Goal: Task Accomplishment & Management: Manage account settings

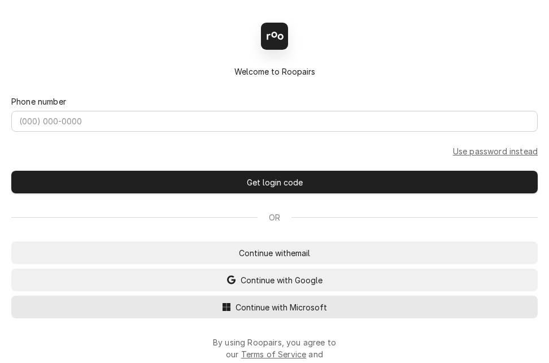
click at [268, 309] on span "Continue with Microsoft" at bounding box center [281, 307] width 96 height 12
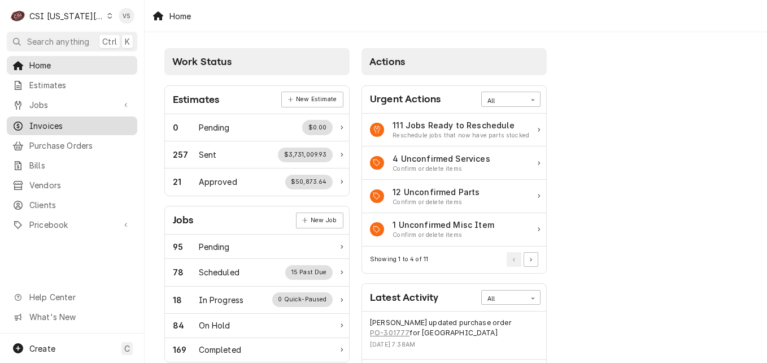
click at [44, 120] on span "Invoices" at bounding box center [80, 126] width 102 height 12
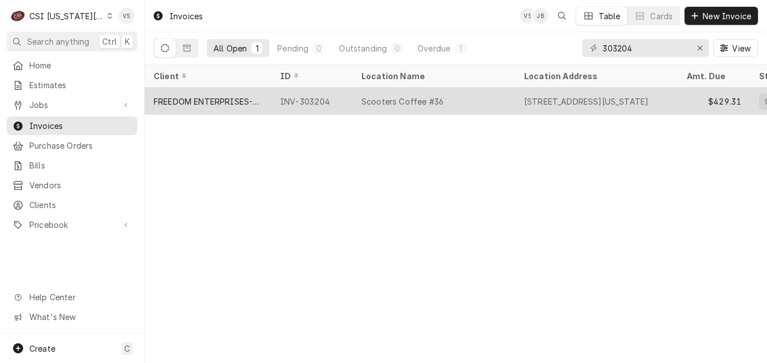
click at [215, 100] on div "FREEDOM ENTERPRISES-SCOOTERS COFFEE (2)" at bounding box center [208, 101] width 108 height 12
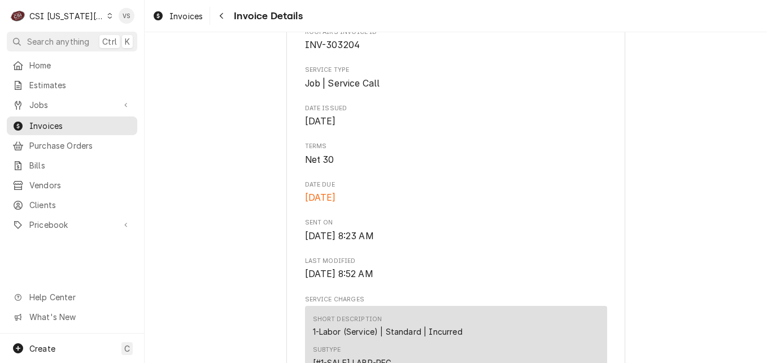
scroll to position [718, 0]
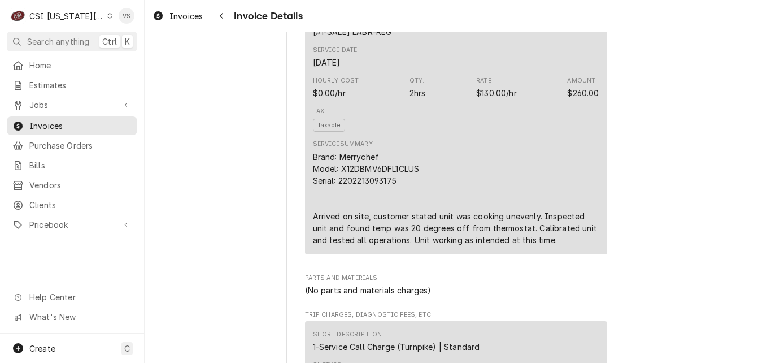
click at [472, 179] on div "Service Summary Brand: Merrychef Model: X12DBMV6DFL1CLUS Serial: 2202213093175 …" at bounding box center [456, 193] width 286 height 106
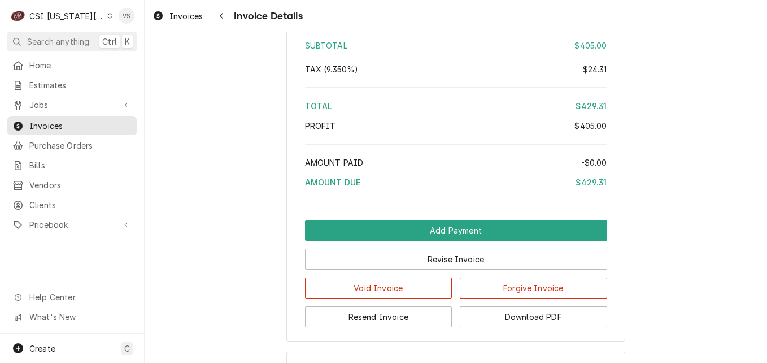
scroll to position [1904, 0]
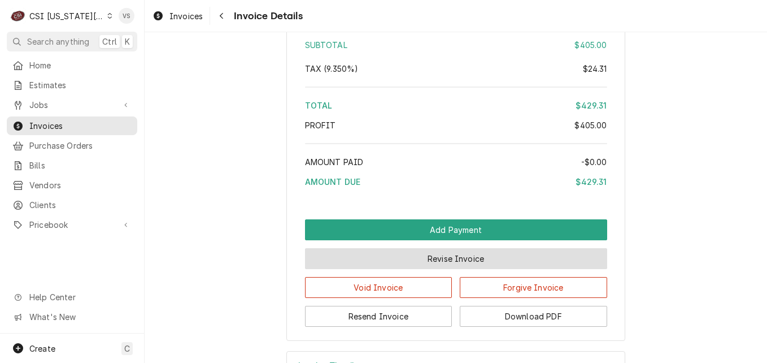
click at [472, 269] on button "Revise Invoice" at bounding box center [456, 258] width 302 height 21
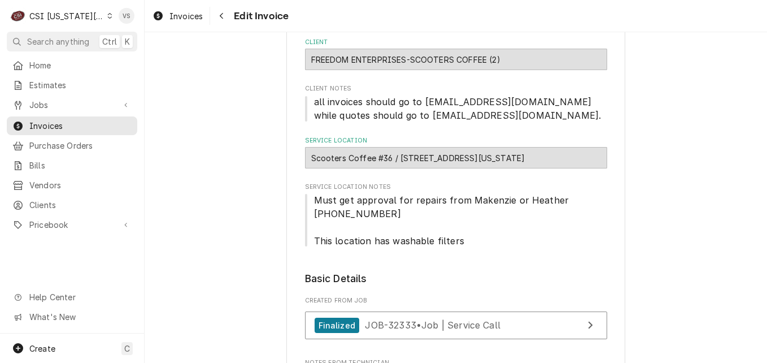
scroll to position [452, 0]
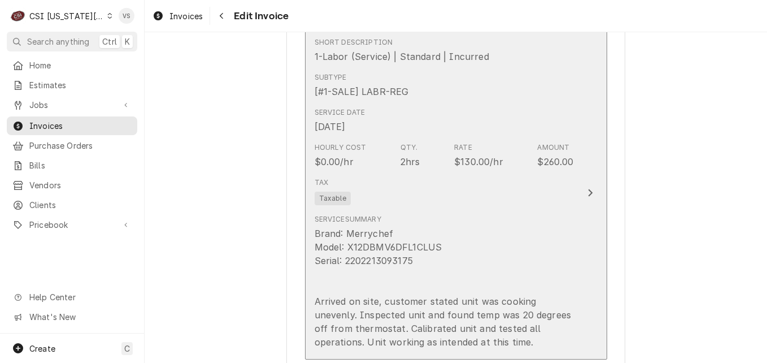
click at [426, 198] on div "Tax Taxable" at bounding box center [444, 191] width 259 height 36
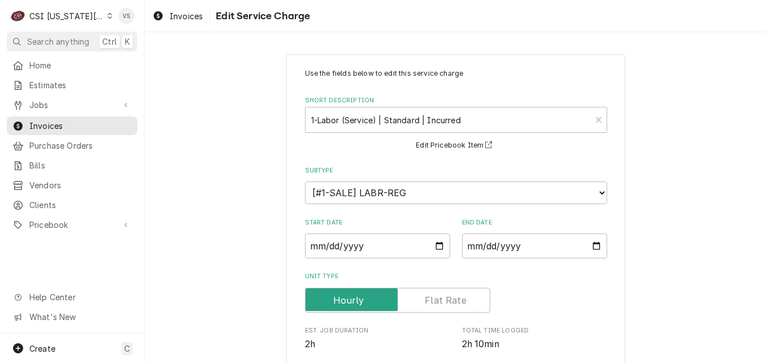
scroll to position [331, 0]
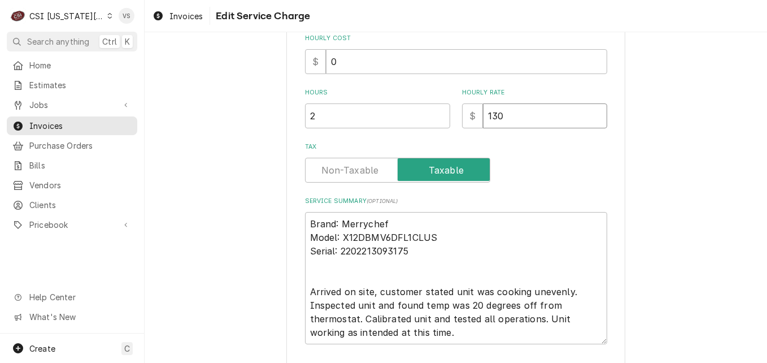
click at [499, 114] on input "130" at bounding box center [545, 115] width 124 height 25
drag, startPoint x: 499, startPoint y: 114, endPoint x: 509, endPoint y: 113, distance: 10.2
click at [483, 115] on input "130" at bounding box center [545, 115] width 124 height 25
type textarea "x"
type input "0"
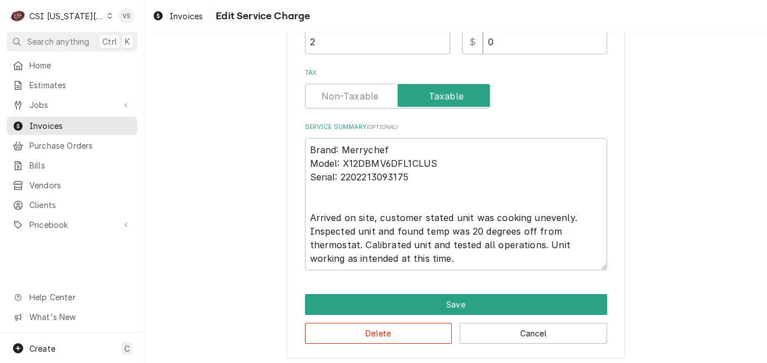
scroll to position [410, 0]
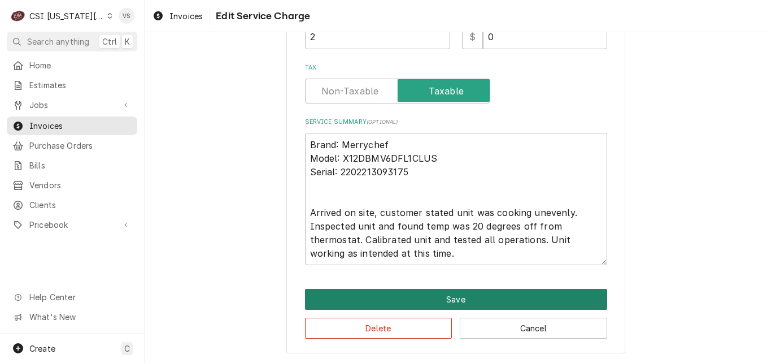
click at [441, 289] on button "Save" at bounding box center [456, 299] width 302 height 21
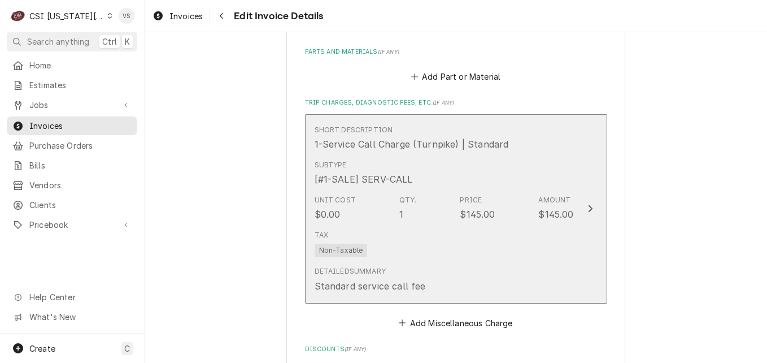
scroll to position [1439, 0]
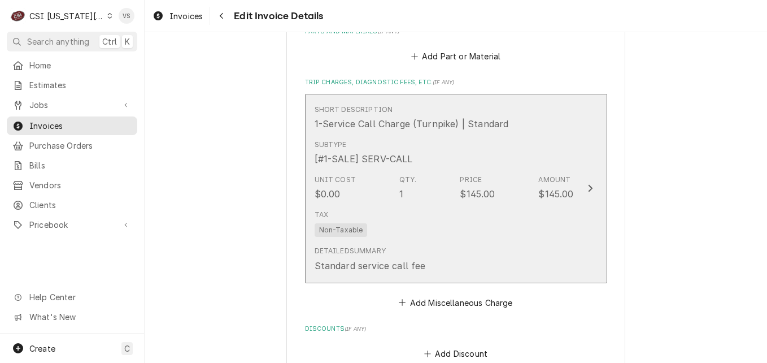
click at [402, 259] on div "Standard service call fee" at bounding box center [370, 266] width 111 height 14
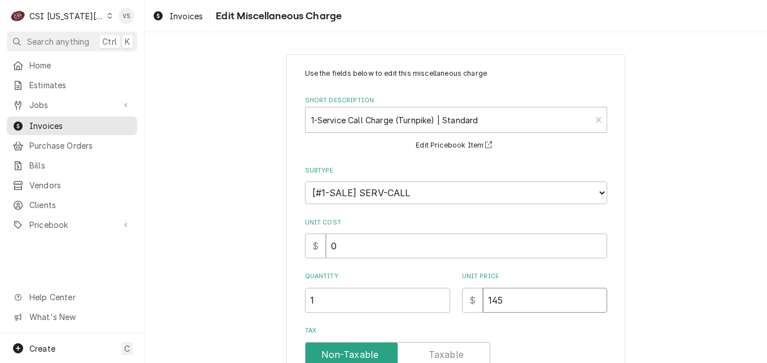
drag, startPoint x: 508, startPoint y: 298, endPoint x: 477, endPoint y: 301, distance: 31.3
click at [477, 301] on div "$ 145" at bounding box center [534, 300] width 145 height 25
type textarea "x"
type input "0"
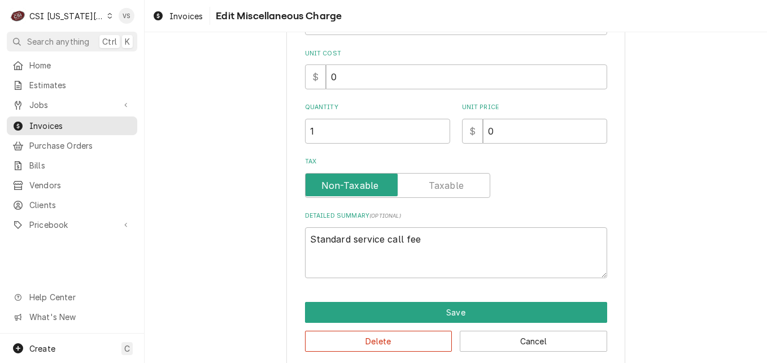
scroll to position [182, 0]
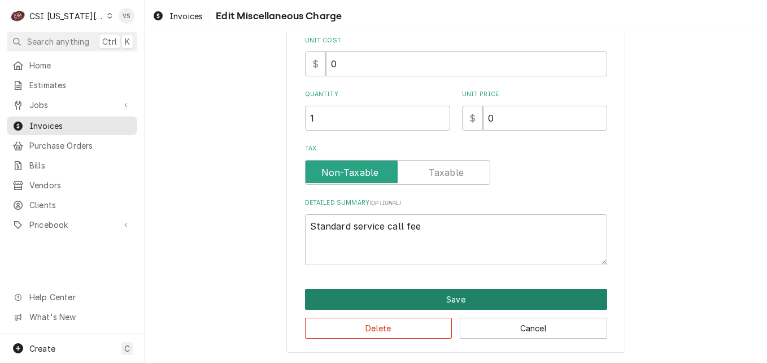
click at [417, 293] on button "Save" at bounding box center [456, 299] width 302 height 21
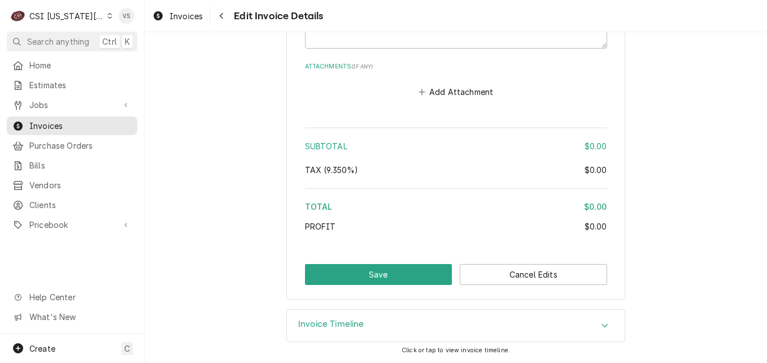
scroll to position [1619, 0]
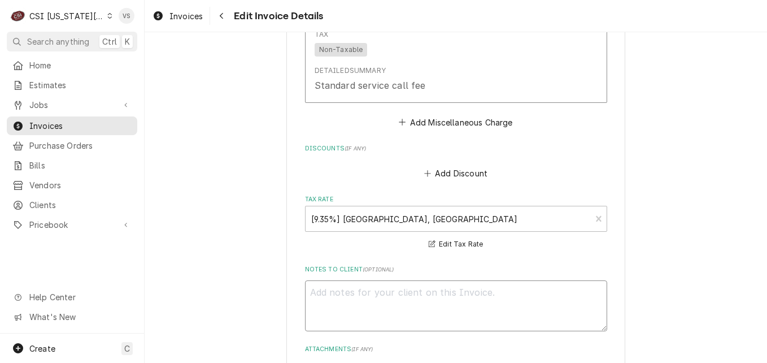
click at [328, 291] on textarea "Notes to Client ( optional )" at bounding box center [456, 305] width 302 height 51
type textarea "x"
type textarea "N"
type textarea "x"
type textarea "NO"
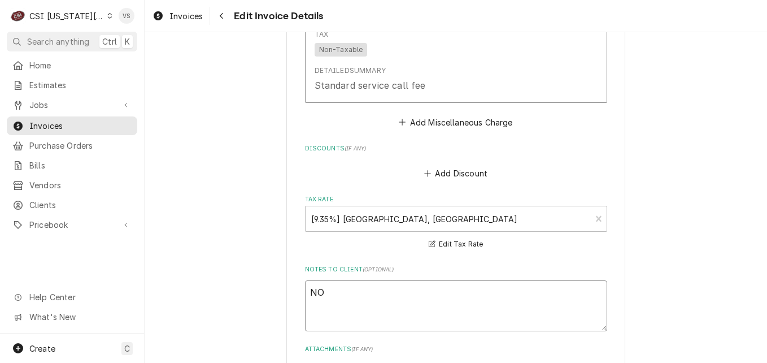
type textarea "x"
type textarea "NO"
type textarea "x"
type textarea "NO"
type textarea "x"
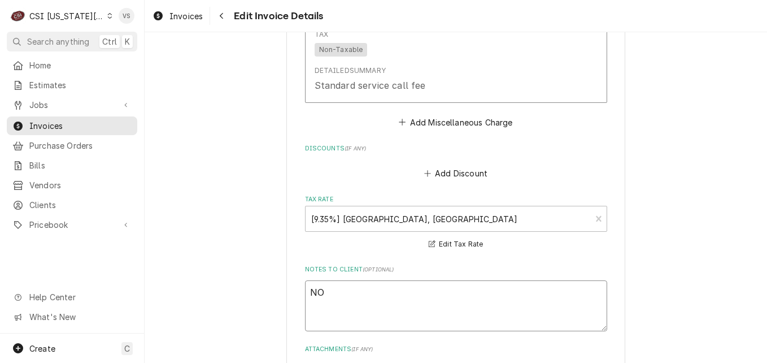
type textarea "N"
type textarea "x"
type textarea "No"
type textarea "x"
type textarea "No"
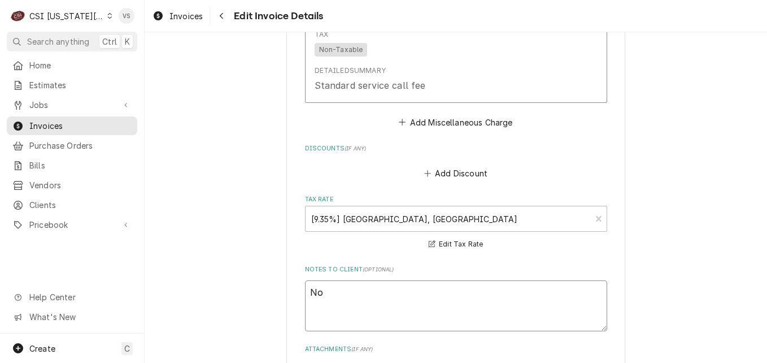
type textarea "x"
type textarea "No ca"
type textarea "x"
type textarea "No cah"
type textarea "x"
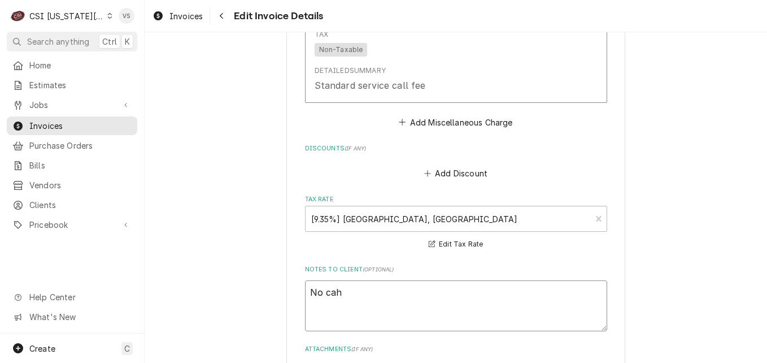
type textarea "No cahr"
type textarea "x"
type textarea "No cahrg"
type textarea "x"
type textarea "No cahr"
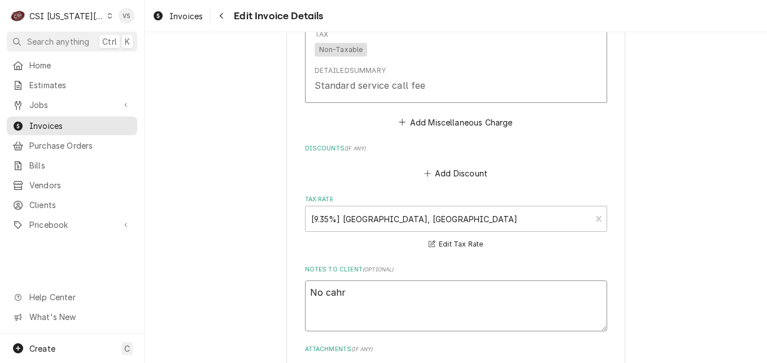
type textarea "x"
type textarea "No cah"
type textarea "x"
type textarea "No ca"
type textarea "x"
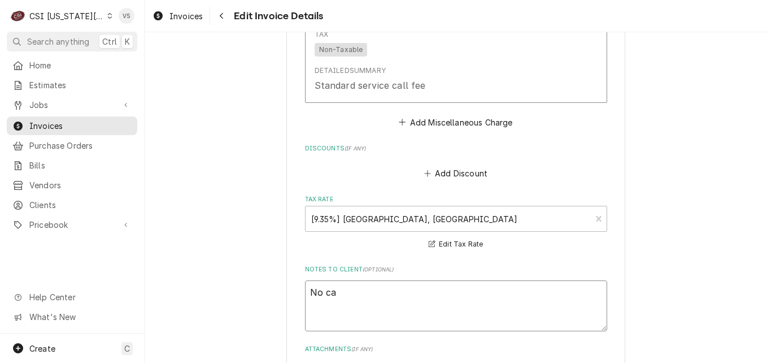
type textarea "No c"
type textarea "x"
type textarea "No ch"
type textarea "x"
type textarea "No cha"
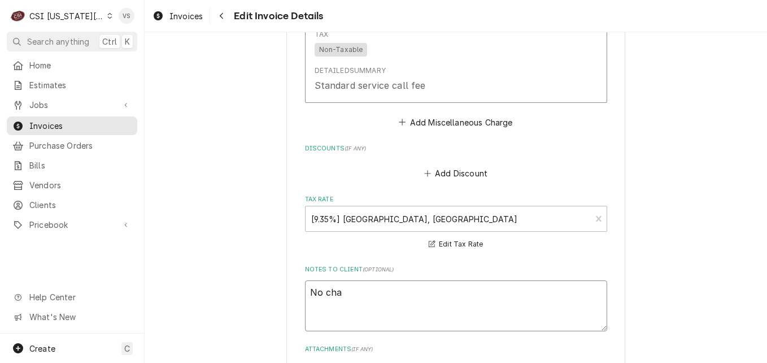
type textarea "x"
type textarea "No char"
type textarea "x"
type textarea "No charg"
type textarea "x"
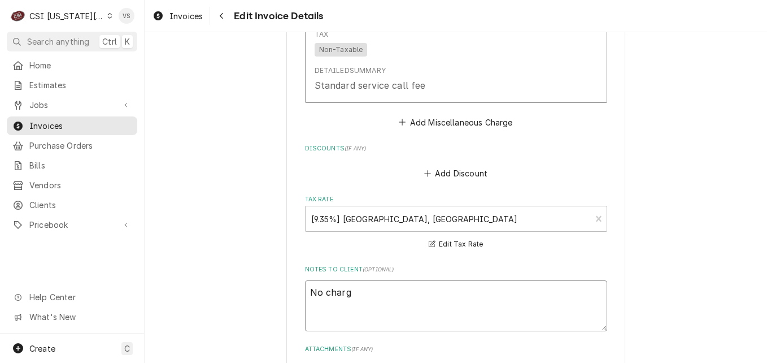
type textarea "No charge"
type textarea "x"
type textarea "No charge"
type textarea "x"
type textarea "No charge p"
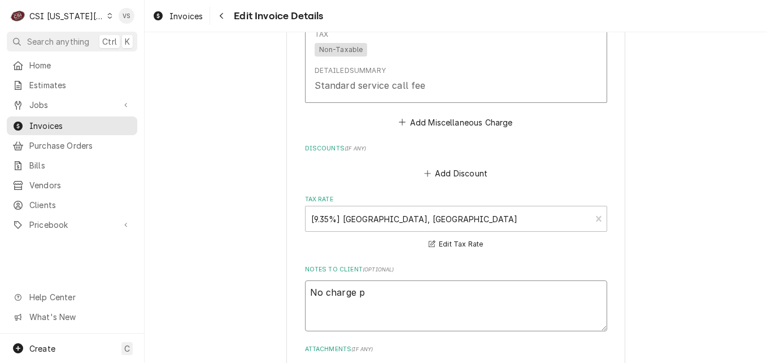
type textarea "x"
type textarea "No charge pe"
type textarea "x"
type textarea "No charge per"
type textarea "x"
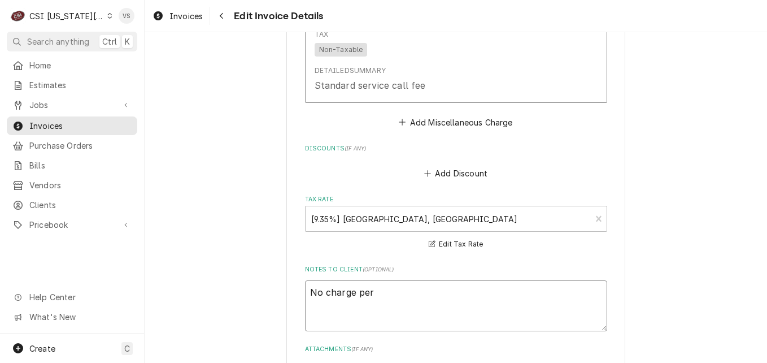
type textarea "No charge per"
type textarea "x"
type textarea "No charge per jO"
type textarea "x"
type textarea "No charge per jOs"
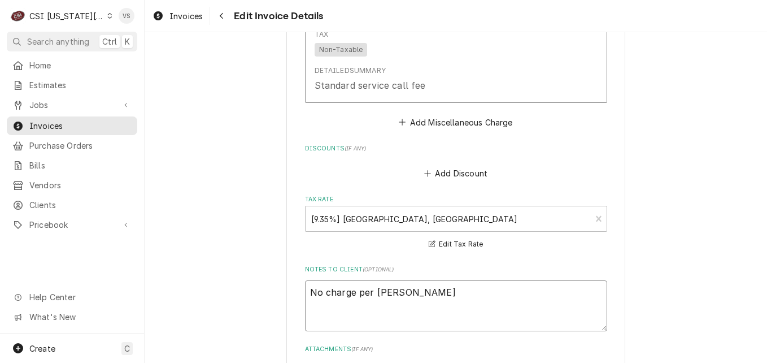
type textarea "x"
type textarea "No charge per jOsh"
type textarea "x"
type textarea "No charge per jOs"
type textarea "x"
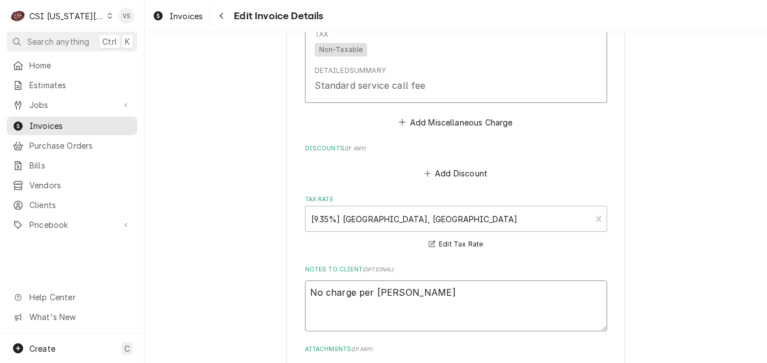
type textarea "No charge per jO"
type textarea "x"
type textarea "No charge per j"
type textarea "x"
type textarea "No charge per"
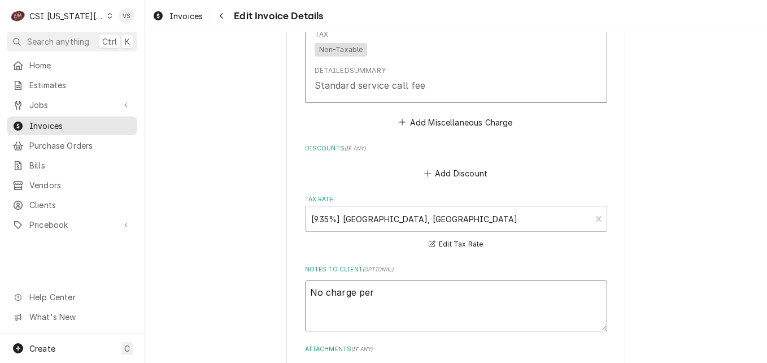
type textarea "x"
type textarea "No charge per J"
type textarea "x"
type textarea "No charge per Jo"
type textarea "x"
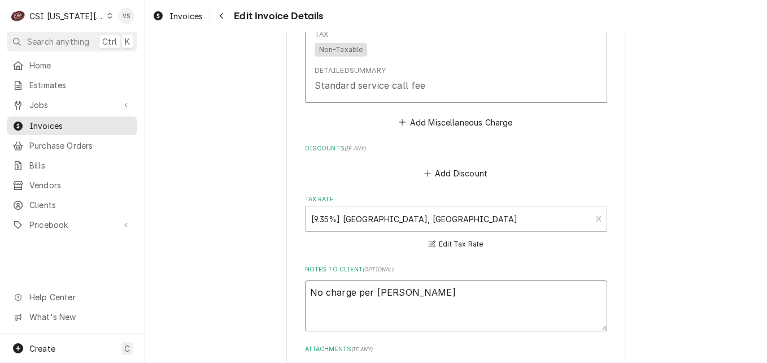
type textarea "No charge per Jos"
type textarea "x"
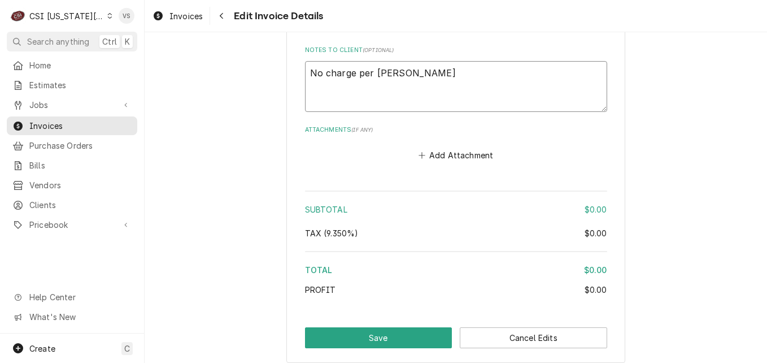
scroll to position [1901, 0]
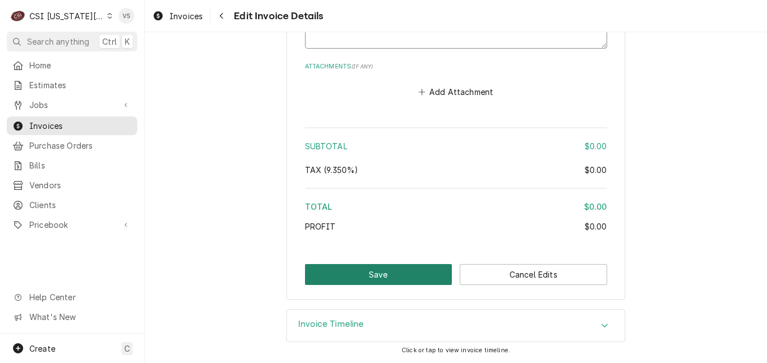
type textarea "No charge per Josh"
click at [385, 277] on button "Save" at bounding box center [378, 274] width 147 height 21
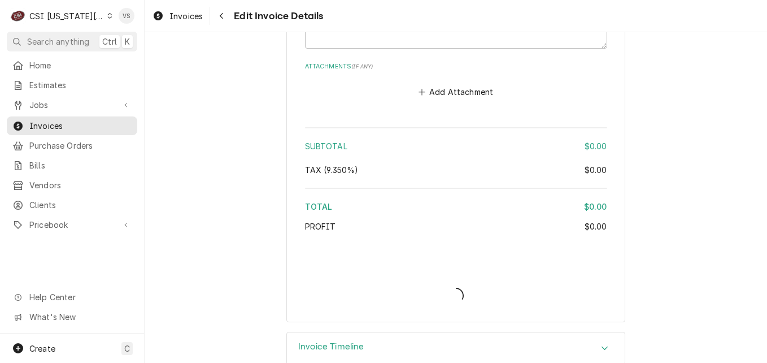
type textarea "x"
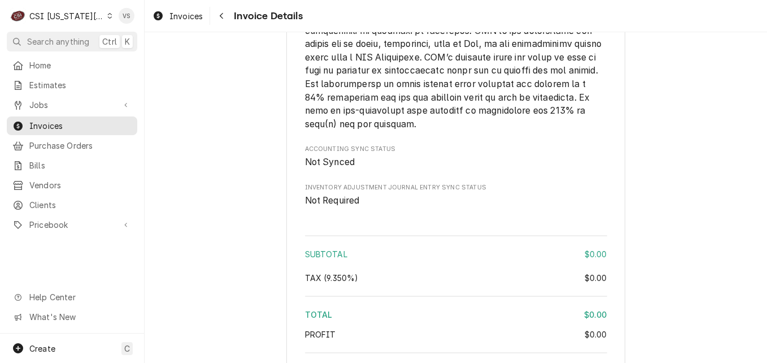
scroll to position [1925, 0]
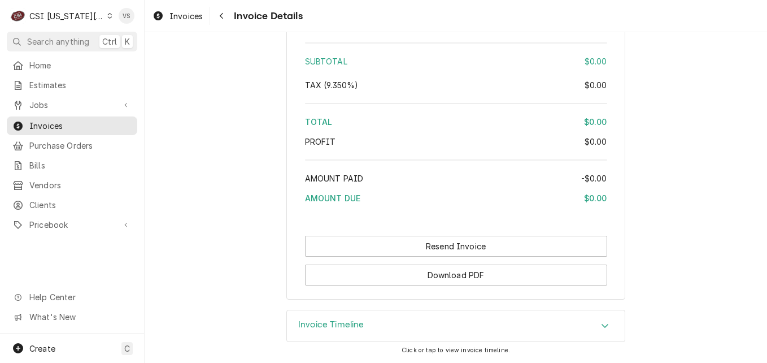
click at [602, 324] on icon "Accordion Header" at bounding box center [605, 325] width 8 height 9
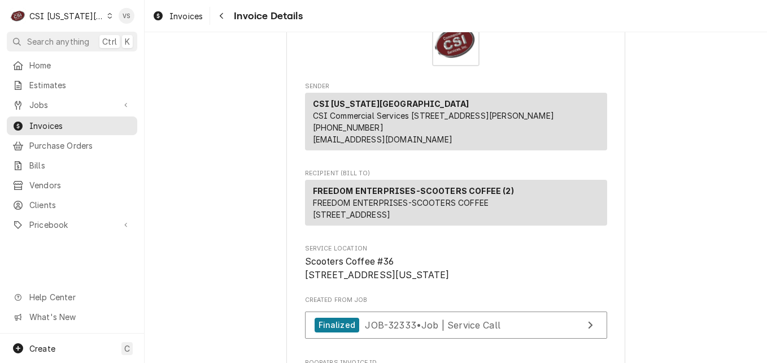
scroll to position [113, 0]
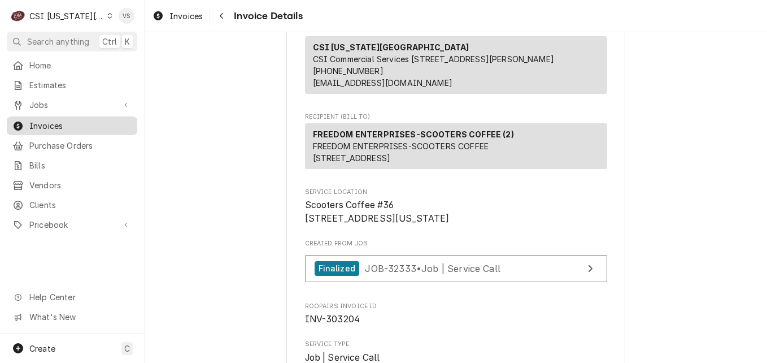
click at [83, 127] on span "Invoices" at bounding box center [80, 126] width 102 height 12
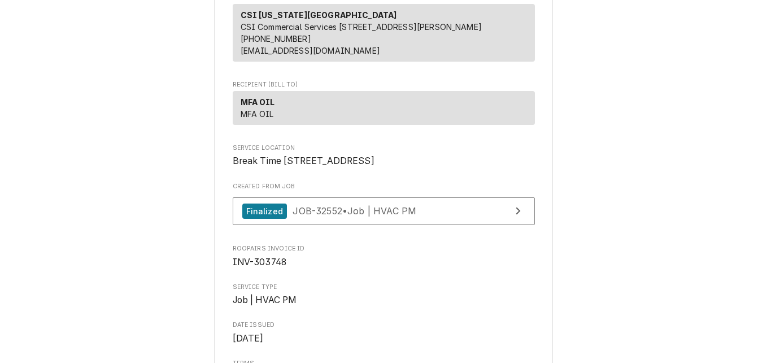
scroll to position [170, 0]
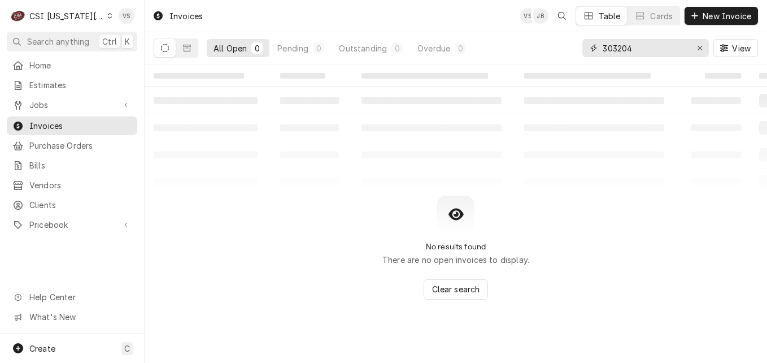
click at [650, 46] on input "303204" at bounding box center [645, 48] width 85 height 18
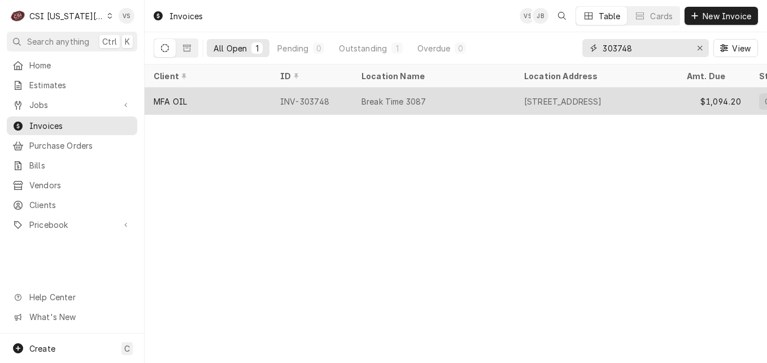
type input "303748"
click at [230, 96] on div "MFA OIL" at bounding box center [208, 101] width 127 height 27
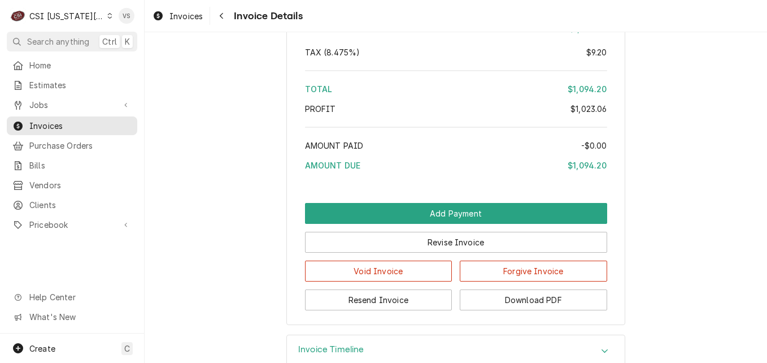
scroll to position [2560, 0]
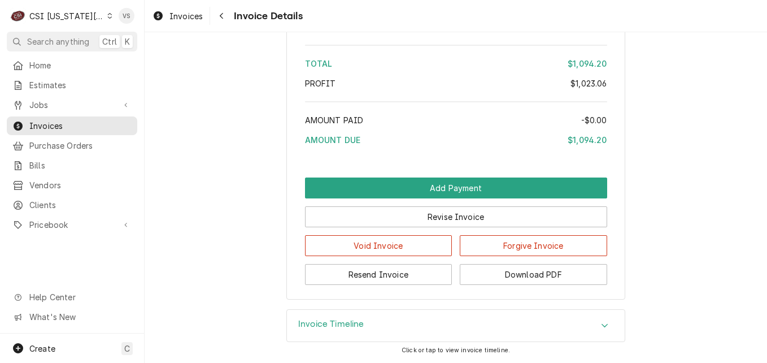
click at [601, 323] on icon "Accordion Header" at bounding box center [605, 325] width 8 height 9
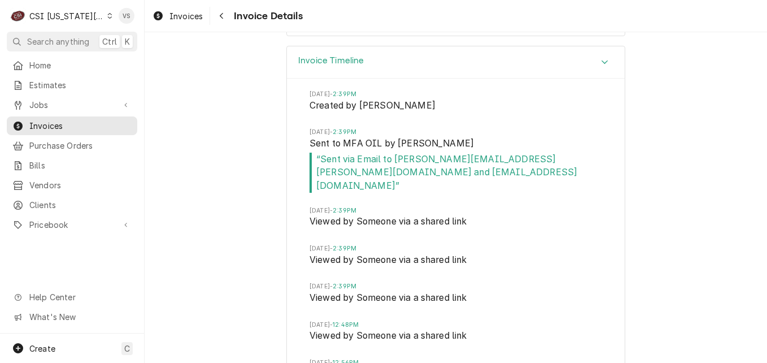
scroll to position [2782, 0]
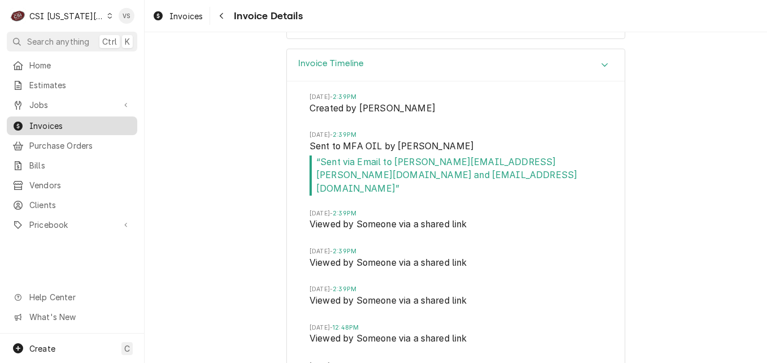
click at [62, 124] on span "Invoices" at bounding box center [80, 126] width 102 height 12
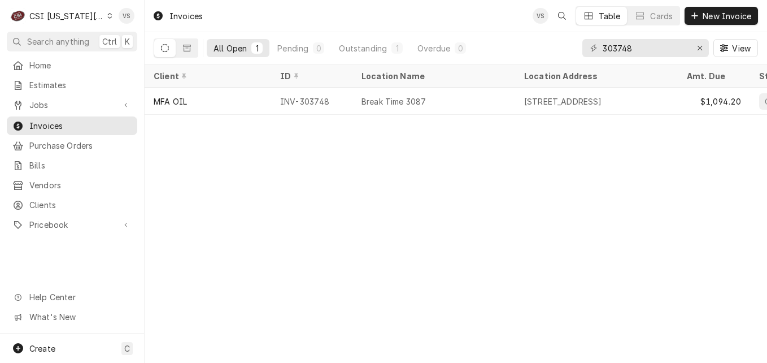
click at [107, 17] on icon "Dynamic Content Wrapper" at bounding box center [109, 16] width 5 height 6
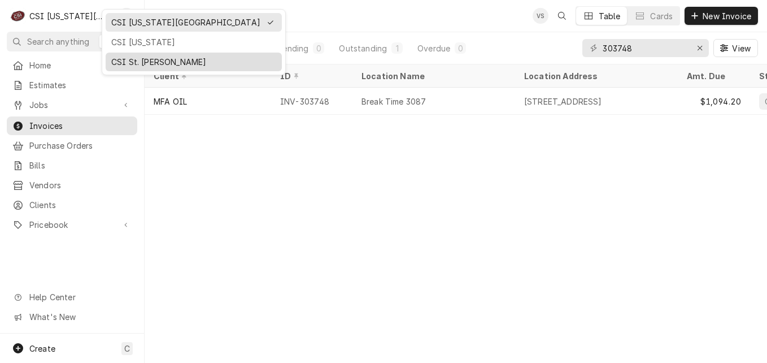
click at [142, 59] on div "CSI St. [PERSON_NAME]" at bounding box center [193, 62] width 165 height 12
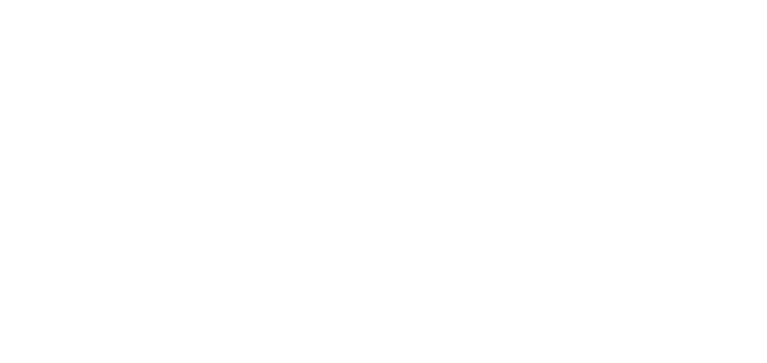
click at [644, 49] on div "Dynamic Content Wrapper" at bounding box center [383, 181] width 767 height 363
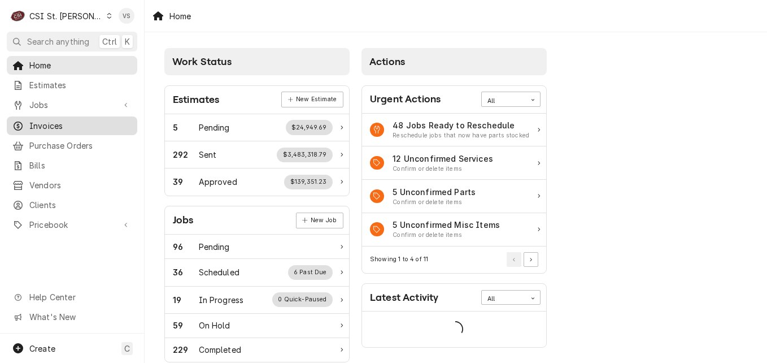
click at [51, 125] on span "Invoices" at bounding box center [80, 126] width 102 height 12
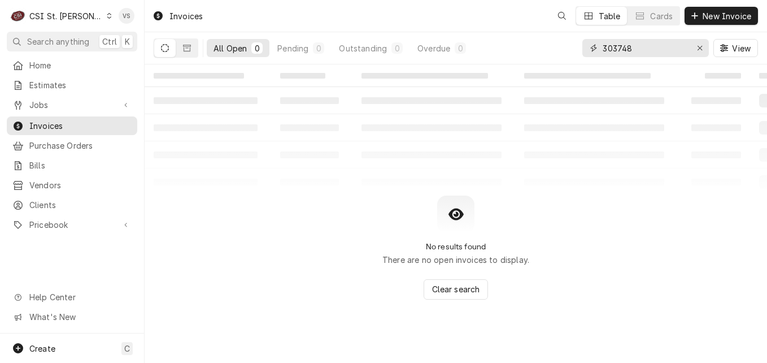
drag, startPoint x: 585, startPoint y: 49, endPoint x: 609, endPoint y: 53, distance: 24.6
click at [583, 49] on div "303748" at bounding box center [646, 48] width 127 height 18
type input "4"
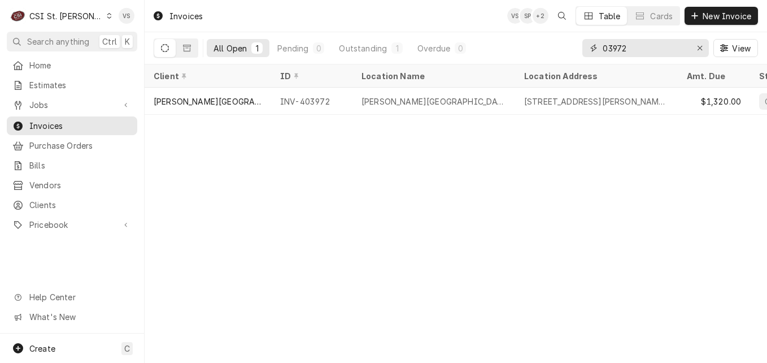
type input "03972"
click at [107, 14] on icon "Dynamic Content Wrapper" at bounding box center [109, 16] width 5 height 6
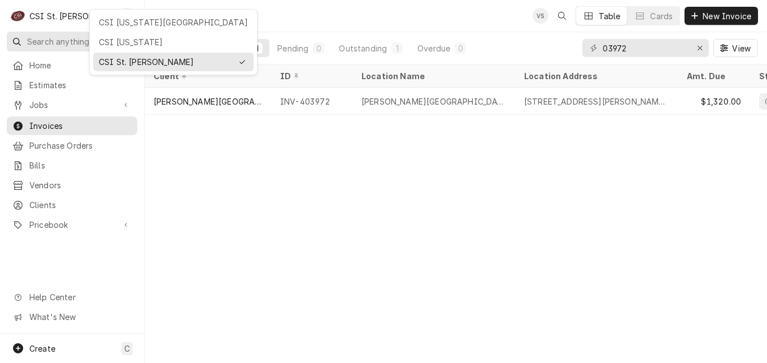
click at [116, 40] on div "CSI [US_STATE]" at bounding box center [173, 42] width 149 height 12
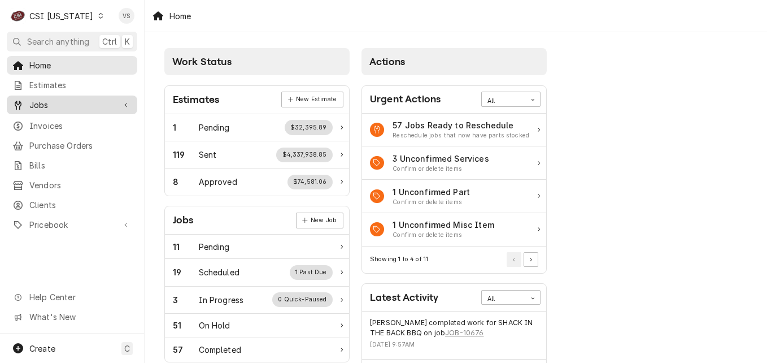
click at [47, 102] on span "Jobs" at bounding box center [71, 105] width 85 height 12
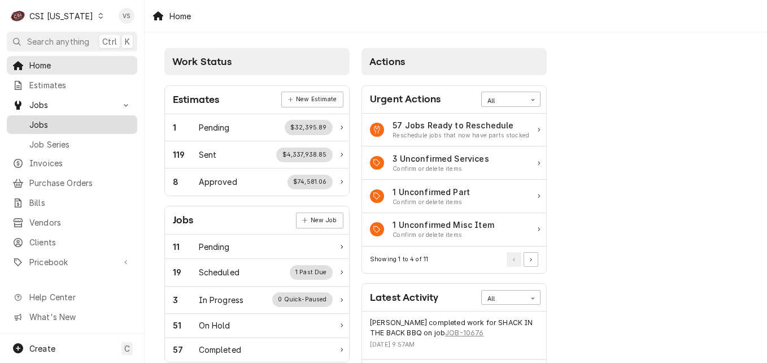
click at [45, 122] on span "Jobs" at bounding box center [80, 125] width 102 height 12
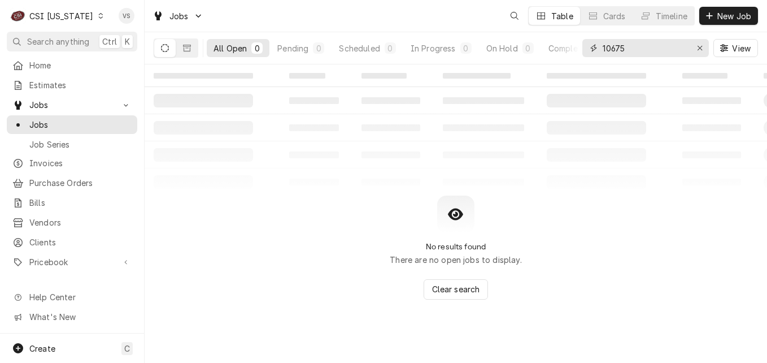
click at [628, 48] on input "10675" at bounding box center [645, 48] width 85 height 18
drag, startPoint x: 628, startPoint y: 48, endPoint x: 607, endPoint y: 49, distance: 21.5
click at [607, 49] on input "10675" at bounding box center [645, 48] width 85 height 18
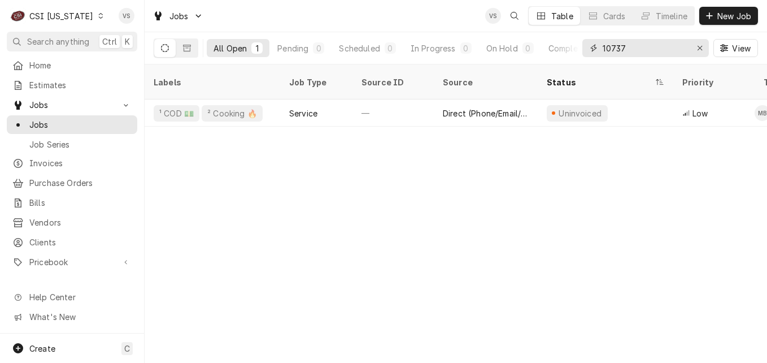
type input "10737"
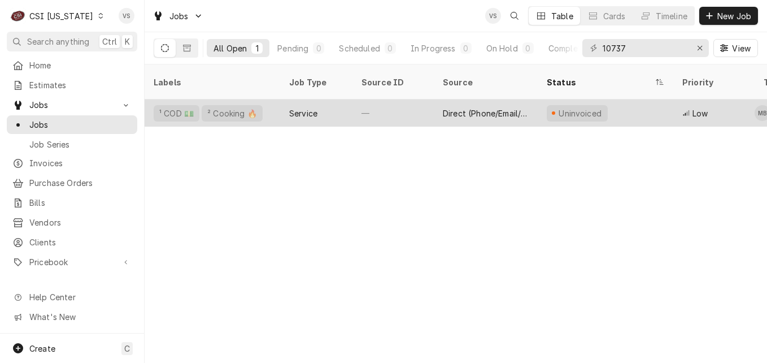
click at [279, 100] on div "¹ COD 💵 ² Cooking 🔥" at bounding box center [213, 112] width 136 height 27
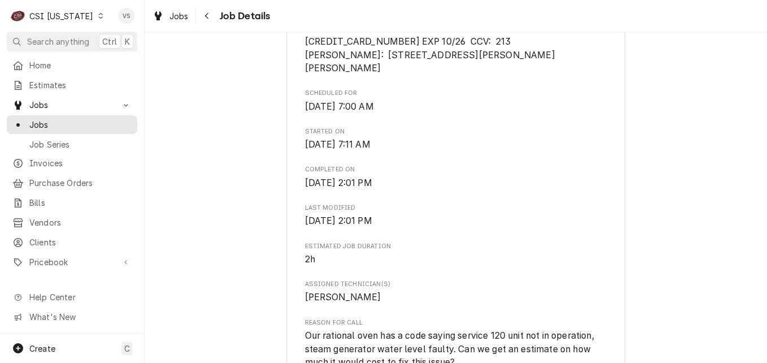
scroll to position [339, 0]
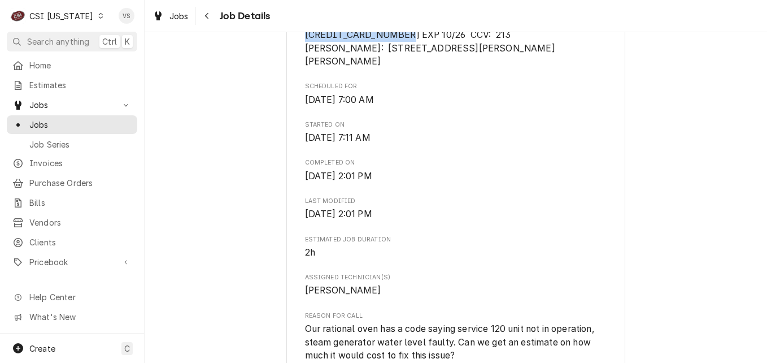
drag, startPoint x: 392, startPoint y: 47, endPoint x: 301, endPoint y: 49, distance: 91.6
click at [305, 49] on span "[CREDIT_CARD_NUMBER] EXP 10/26 CCV: 213 [PERSON_NAME]: [STREET_ADDRESS][PERSON_…" at bounding box center [430, 47] width 250 height 37
copy span "4100 3906 0576 8692"
click at [381, 60] on span "[CREDIT_CARD_NUMBER] EXP 10/26 CCV: 213 [PERSON_NAME]: [STREET_ADDRESS][PERSON_…" at bounding box center [456, 48] width 302 height 40
drag, startPoint x: 382, startPoint y: 59, endPoint x: 298, endPoint y: 63, distance: 83.7
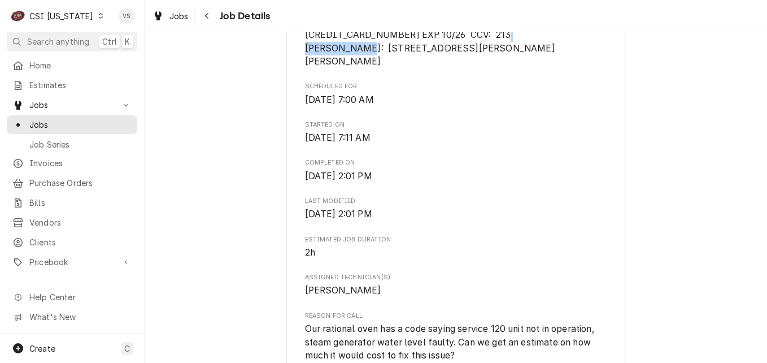
drag, startPoint x: 298, startPoint y: 63, endPoint x: 305, endPoint y: 62, distance: 6.4
copy span "EDWARD WILMOT"
click at [349, 67] on span "4100 3906 0576 8692 EXP 10/26 CCV: 213 EDWARD WILMOT BILLING: 1518 PHYLLIS DR B…" at bounding box center [430, 47] width 250 height 37
drag, startPoint x: 346, startPoint y: 71, endPoint x: 422, endPoint y: 75, distance: 75.3
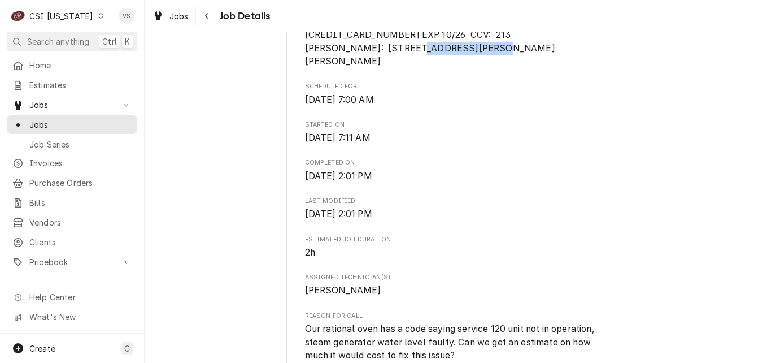
click at [422, 67] on span "4100 3906 0576 8692 EXP 10/26 CCV: 213 EDWARD WILMOT BILLING: 1518 PHYLLIS DR B…" at bounding box center [430, 47] width 250 height 37
drag, startPoint x: 422, startPoint y: 75, endPoint x: 365, endPoint y: 76, distance: 56.5
copy span "1518 PHYLLIS DR"
click at [424, 67] on span "4100 3906 0576 8692 EXP 10/26 CCV: 213 EDWARD WILMOT BILLING: 1518 PHYLLIS DR B…" at bounding box center [430, 47] width 250 height 37
drag, startPoint x: 424, startPoint y: 73, endPoint x: 450, endPoint y: 73, distance: 26.6
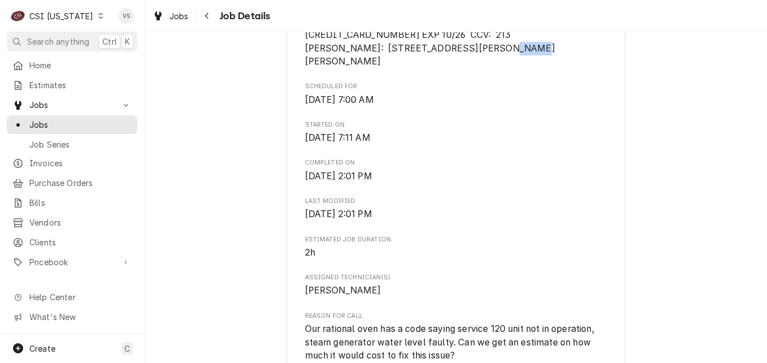
click at [450, 67] on span "4100 3906 0576 8692 EXP 10/26 CCV: 213 EDWARD WILMOT BILLING: 1518 PHYLLIS DR B…" at bounding box center [430, 47] width 250 height 37
drag, startPoint x: 450, startPoint y: 73, endPoint x: 442, endPoint y: 76, distance: 9.1
copy span "BEREA"
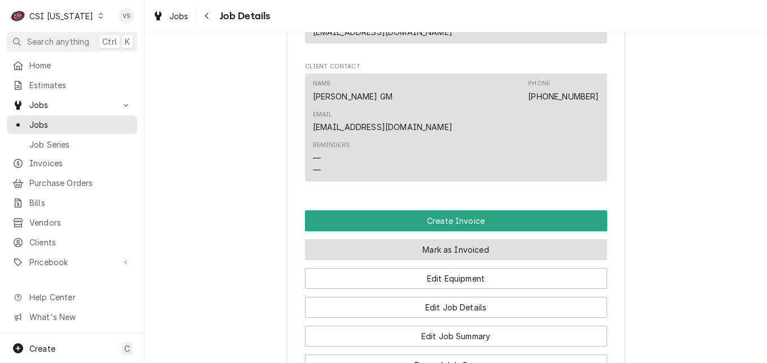
scroll to position [1017, 0]
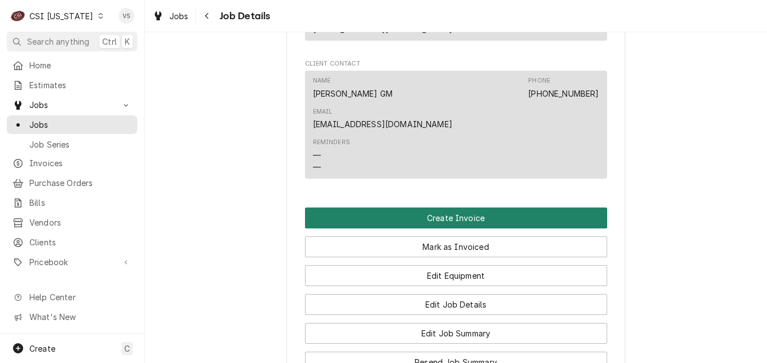
click at [458, 207] on button "Create Invoice" at bounding box center [456, 217] width 302 height 21
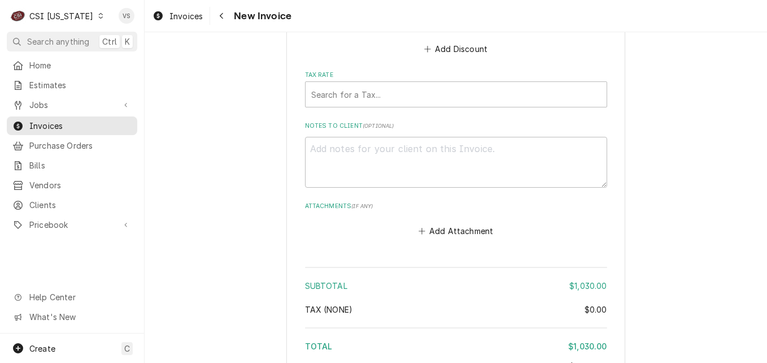
scroll to position [2365, 0]
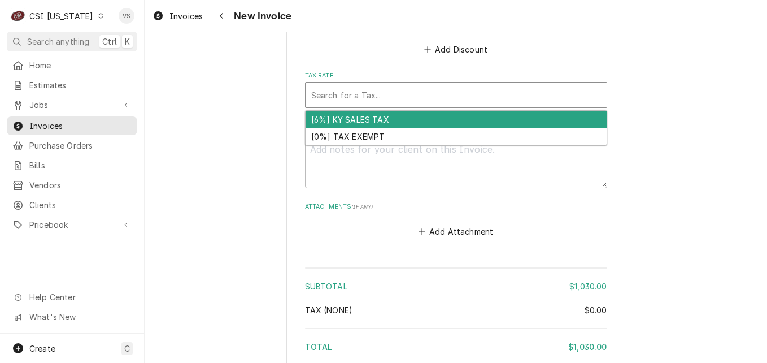
click at [327, 97] on div "Tax Rate" at bounding box center [456, 95] width 290 height 20
click at [357, 122] on div "[6%] KY SALES TAX" at bounding box center [456, 120] width 301 height 18
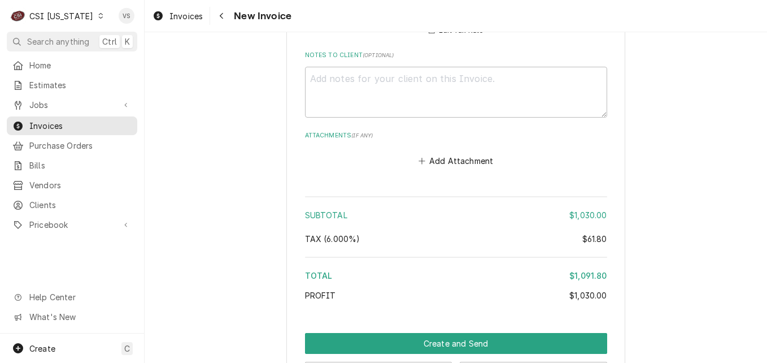
scroll to position [2499, 0]
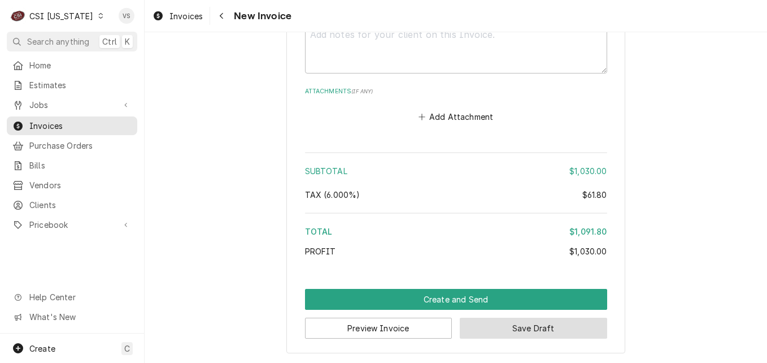
click at [531, 329] on button "Save Draft" at bounding box center [533, 328] width 147 height 21
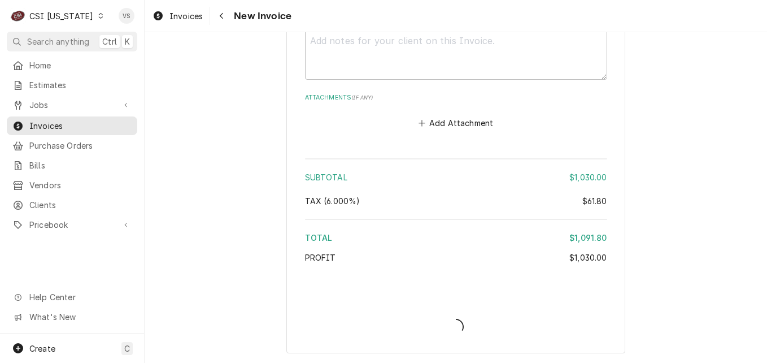
type textarea "x"
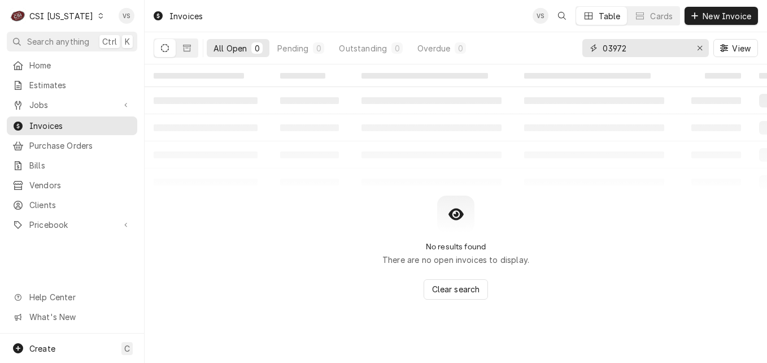
drag, startPoint x: 635, startPoint y: 47, endPoint x: 603, endPoint y: 49, distance: 31.7
click at [584, 51] on div "03972" at bounding box center [646, 48] width 127 height 18
drag, startPoint x: 603, startPoint y: 49, endPoint x: 657, endPoint y: 51, distance: 54.3
click at [657, 51] on div "03972" at bounding box center [646, 48] width 127 height 18
click at [601, 48] on div "03972" at bounding box center [646, 48] width 127 height 18
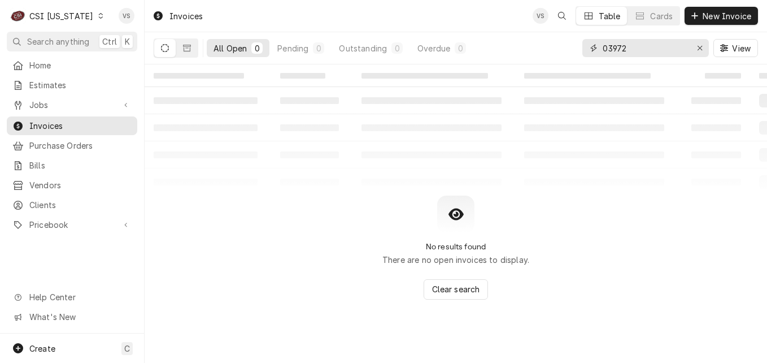
drag, startPoint x: 603, startPoint y: 45, endPoint x: 637, endPoint y: 46, distance: 34.5
click at [637, 46] on input "03972" at bounding box center [645, 48] width 85 height 18
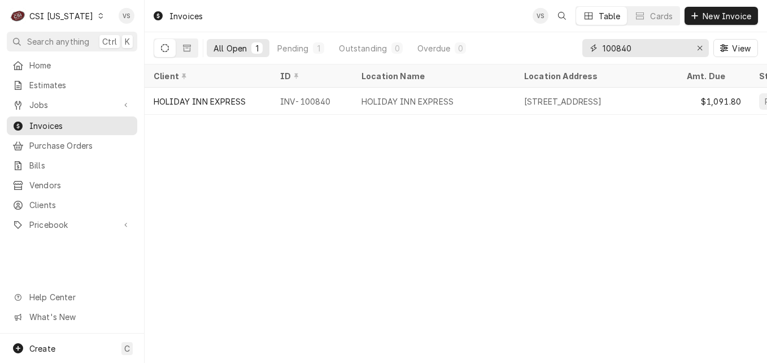
type input "100840"
click at [98, 16] on icon "Dynamic Content Wrapper" at bounding box center [100, 16] width 5 height 6
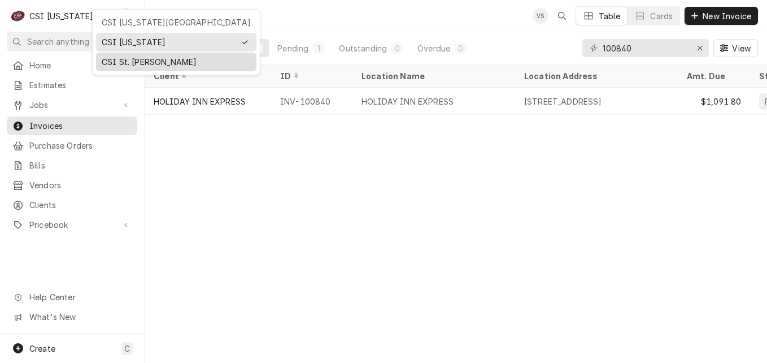
click at [137, 59] on div "CSI St. Louis" at bounding box center [176, 62] width 149 height 12
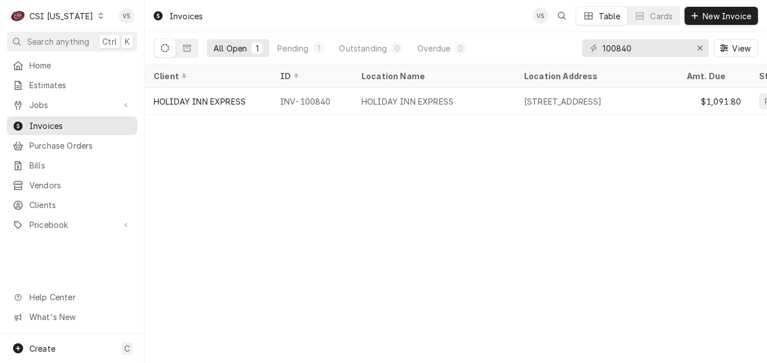
click at [58, 120] on span "Invoices" at bounding box center [80, 126] width 102 height 12
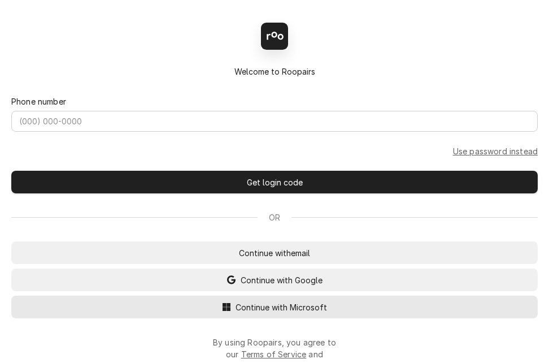
click at [260, 309] on span "Continue with Microsoft" at bounding box center [281, 307] width 96 height 12
click at [283, 311] on span "Continue with Microsoft" at bounding box center [281, 307] width 96 height 12
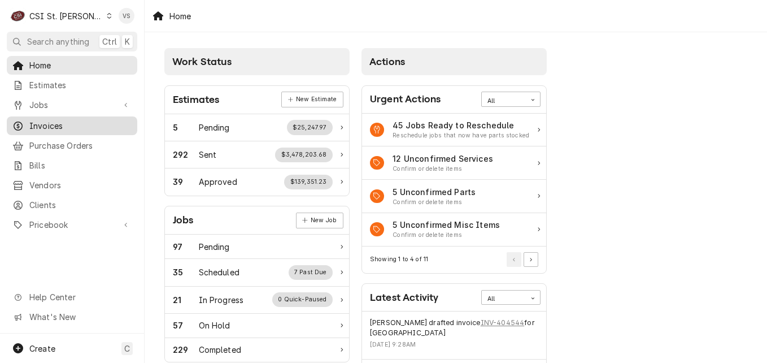
click at [45, 121] on span "Invoices" at bounding box center [80, 126] width 102 height 12
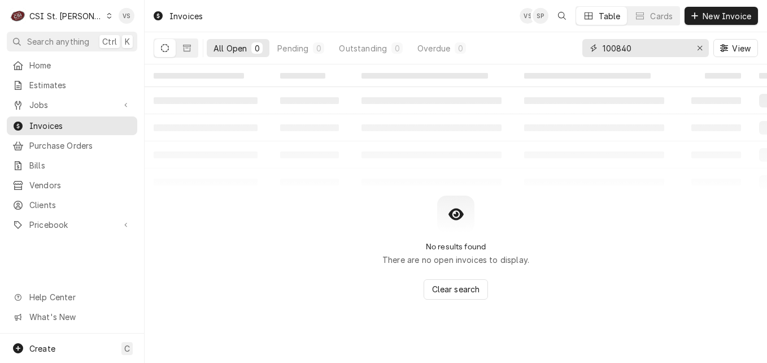
click at [594, 49] on div "100840" at bounding box center [646, 48] width 127 height 18
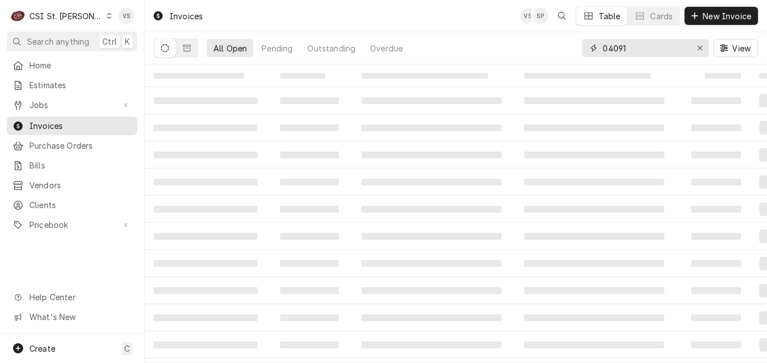
click at [603, 47] on input "04091" at bounding box center [645, 48] width 85 height 18
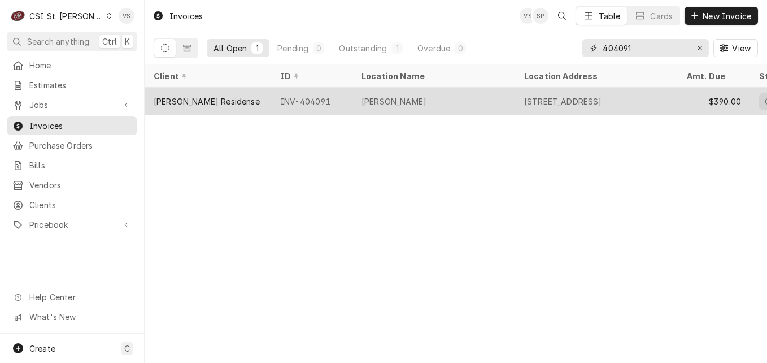
type input "404091"
click at [250, 99] on div "[PERSON_NAME] Residense" at bounding box center [208, 101] width 127 height 27
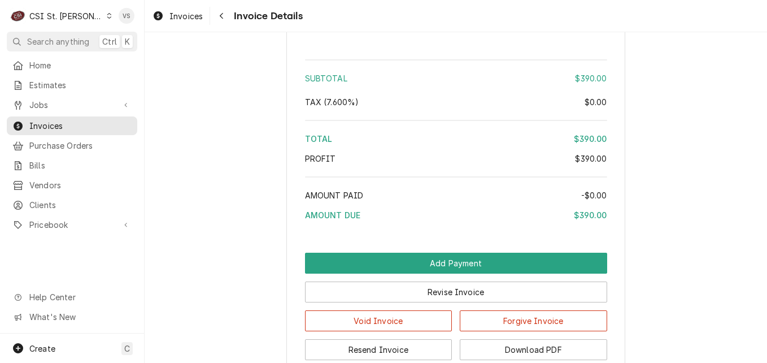
scroll to position [1838, 0]
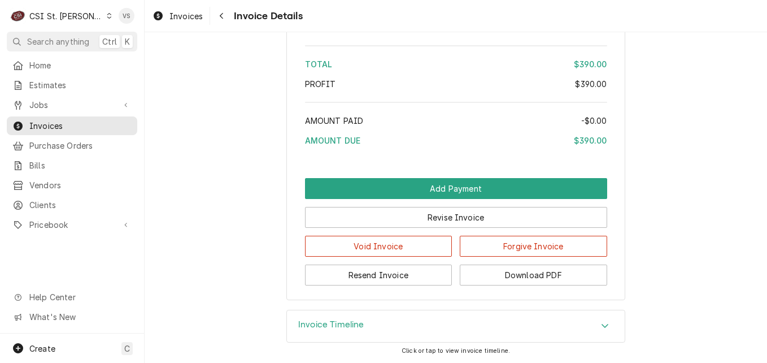
click at [602, 324] on icon "Accordion Header" at bounding box center [605, 325] width 8 height 9
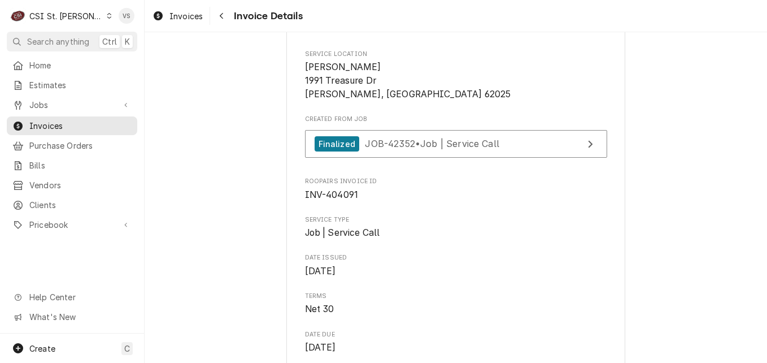
scroll to position [105, 0]
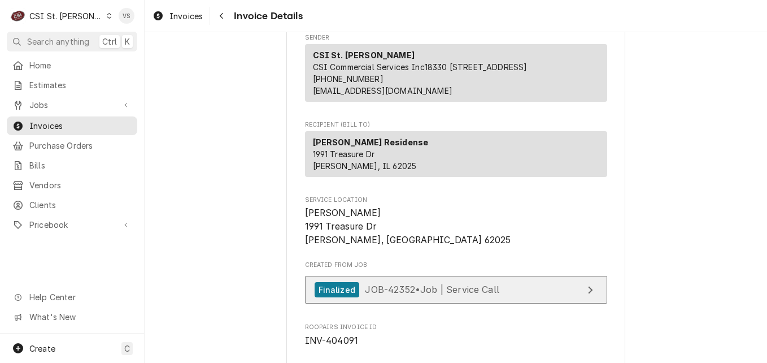
click at [470, 295] on span "JOB-42352 • Job | Service Call" at bounding box center [432, 289] width 134 height 11
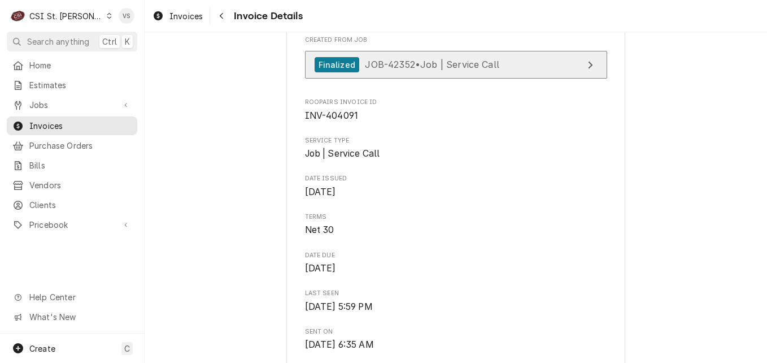
scroll to position [339, 0]
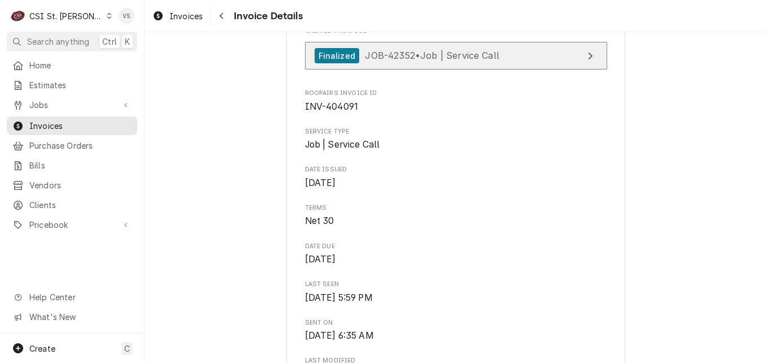
click at [484, 61] on span "JOB-42352 • Job | Service Call" at bounding box center [432, 55] width 134 height 11
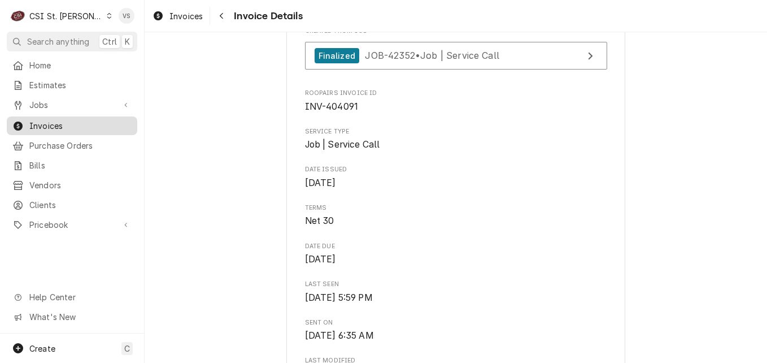
click at [101, 120] on span "Invoices" at bounding box center [80, 126] width 102 height 12
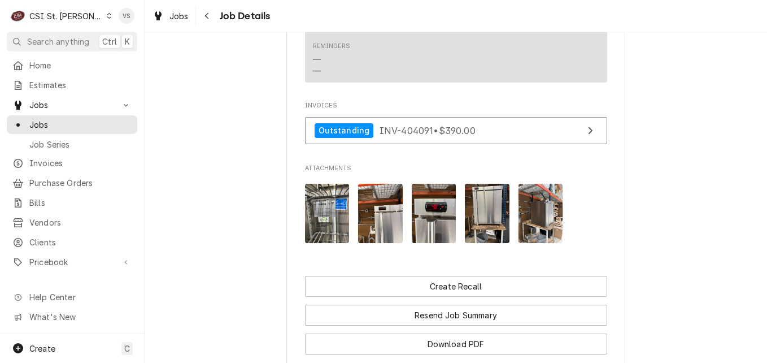
scroll to position [1121, 0]
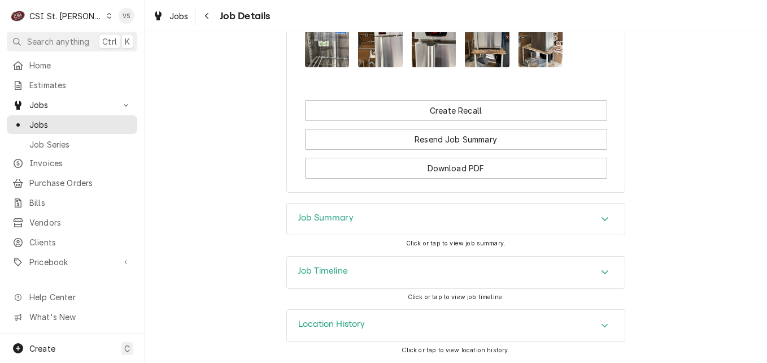
click at [336, 223] on div "Job Summary" at bounding box center [325, 219] width 55 height 14
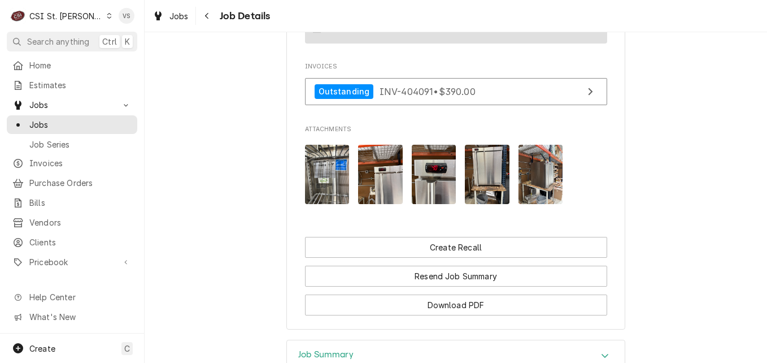
scroll to position [926, 0]
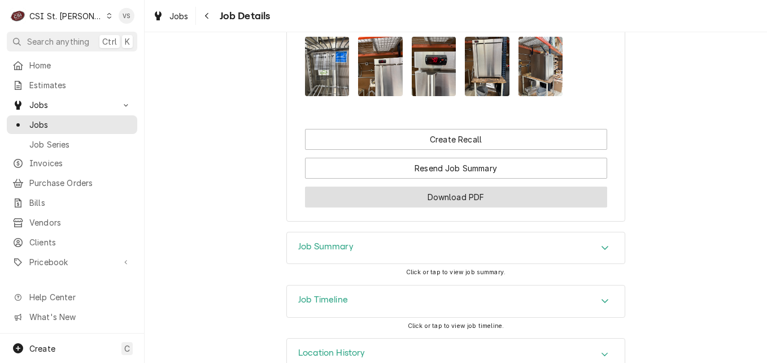
scroll to position [1065, 0]
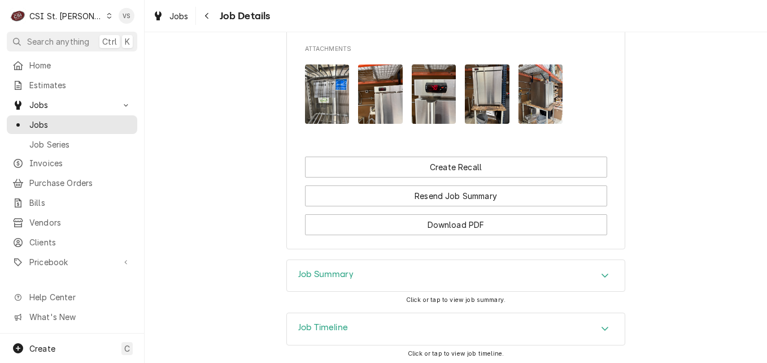
click at [337, 272] on h3 "Job Summary" at bounding box center [325, 274] width 55 height 11
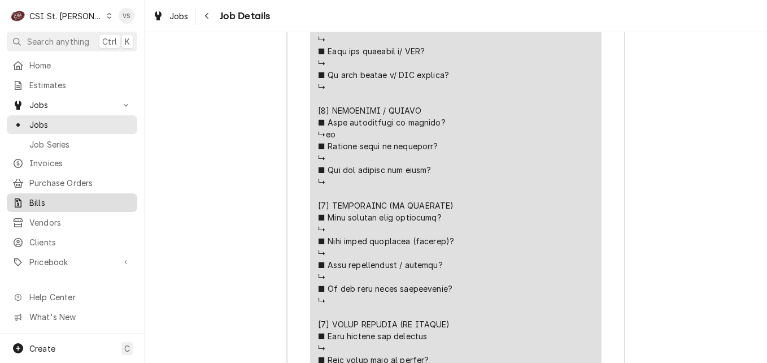
scroll to position [1797, 0]
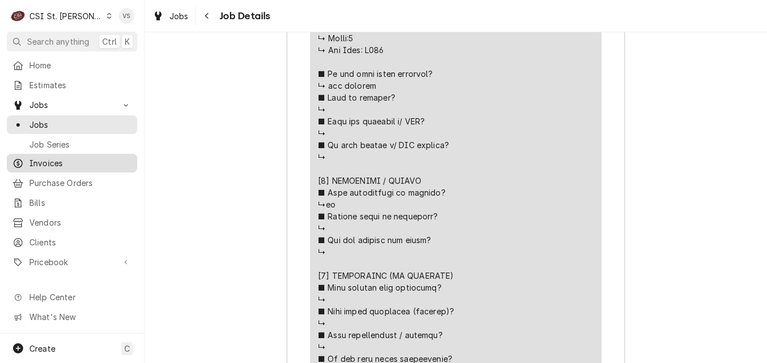
click at [51, 158] on span "Invoices" at bounding box center [80, 163] width 102 height 12
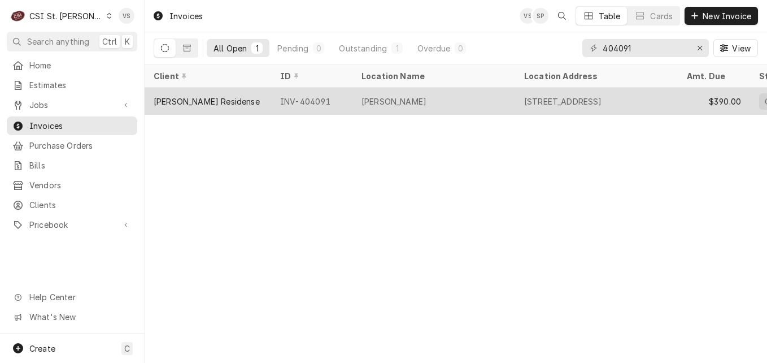
click at [300, 101] on div "INV-404091" at bounding box center [311, 101] width 81 height 27
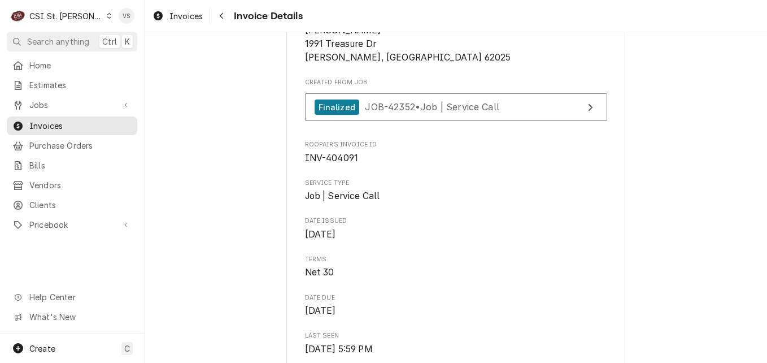
scroll to position [266, 0]
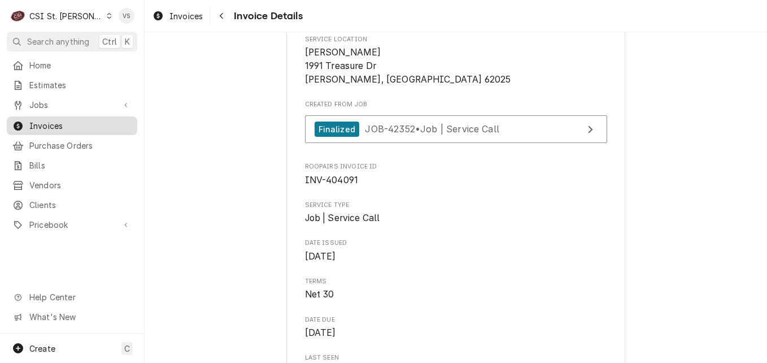
click at [45, 124] on span "Invoices" at bounding box center [80, 126] width 102 height 12
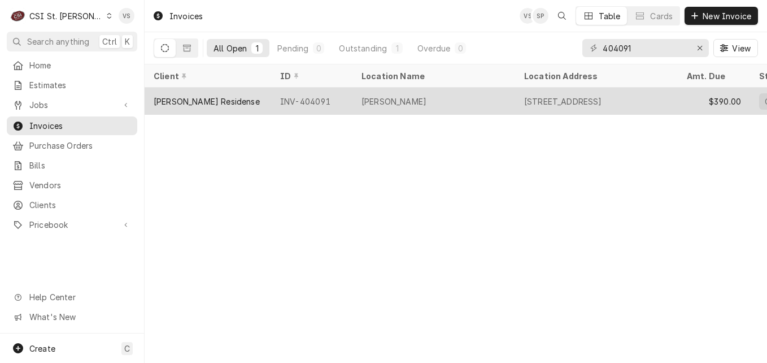
click at [264, 98] on div "[PERSON_NAME] Residense" at bounding box center [208, 101] width 127 height 27
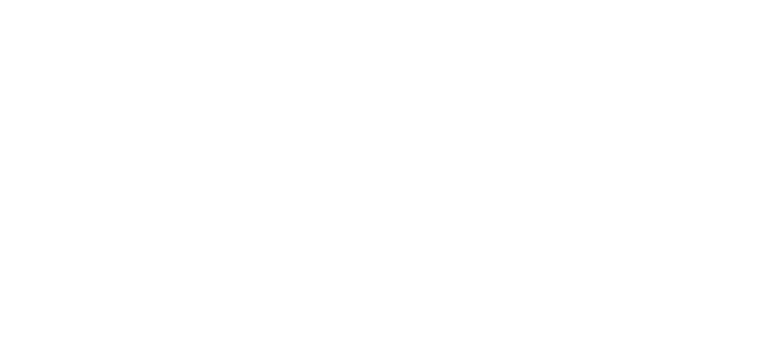
click at [270, 99] on div "Dynamic Content Wrapper" at bounding box center [383, 181] width 767 height 363
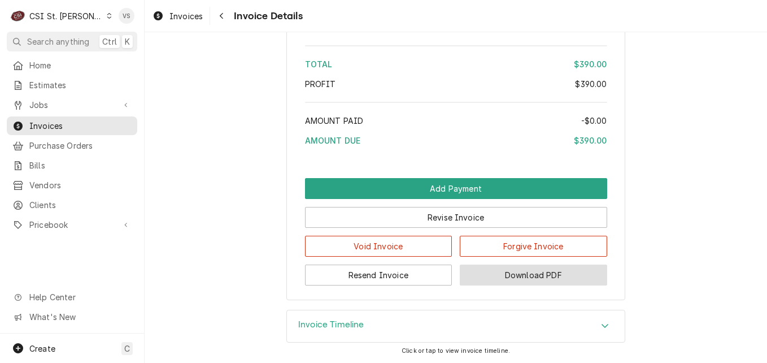
scroll to position [1838, 0]
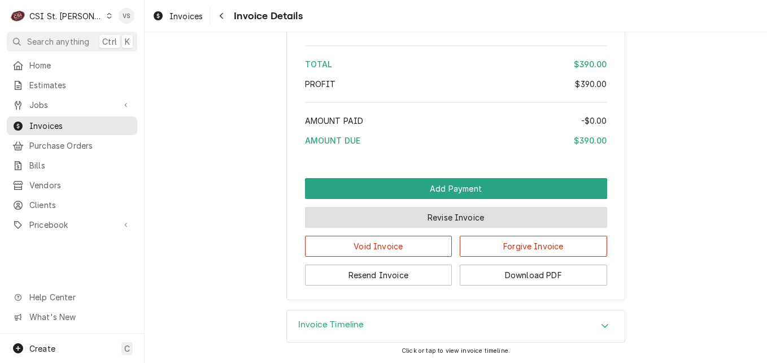
click at [424, 213] on button "Revise Invoice" at bounding box center [456, 217] width 302 height 21
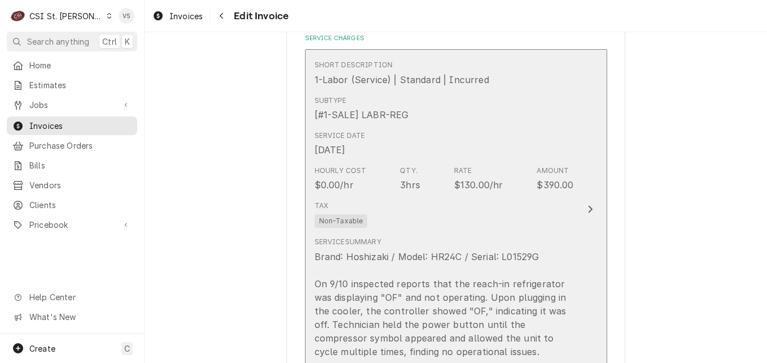
scroll to position [678, 0]
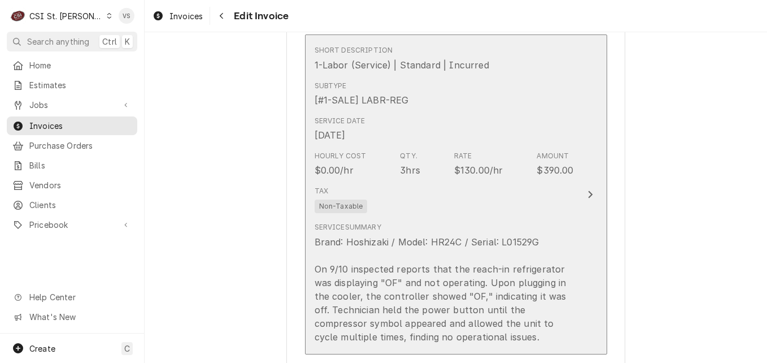
click at [511, 122] on div "Service Date Sep 10, 2025" at bounding box center [444, 128] width 259 height 35
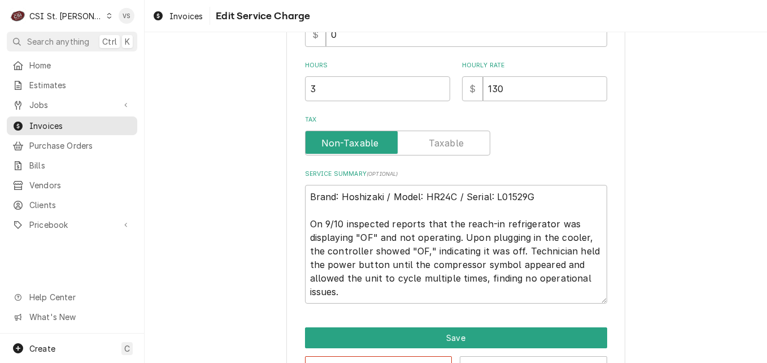
scroll to position [340, 0]
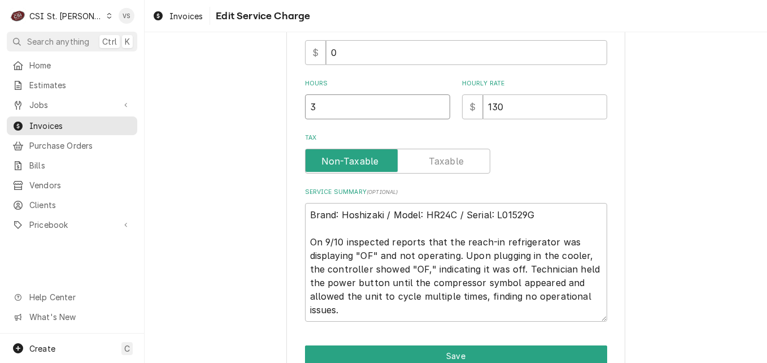
drag, startPoint x: 306, startPoint y: 106, endPoint x: 312, endPoint y: 103, distance: 7.1
click at [312, 103] on input "3" at bounding box center [377, 106] width 145 height 25
type textarea "x"
type input "1"
type textarea "x"
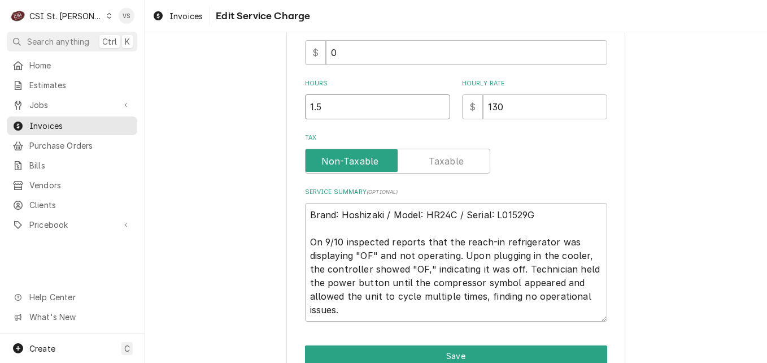
type input "1.5"
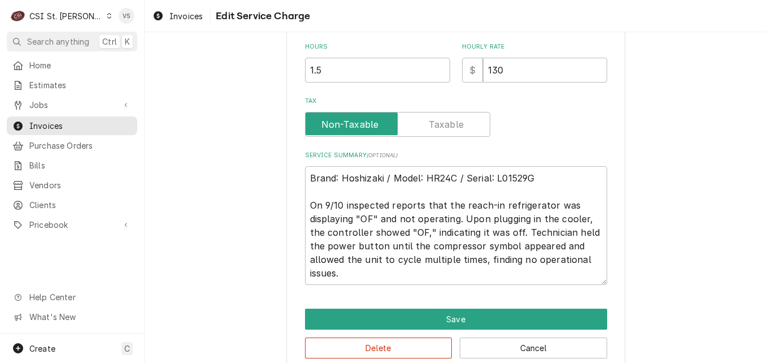
scroll to position [396, 0]
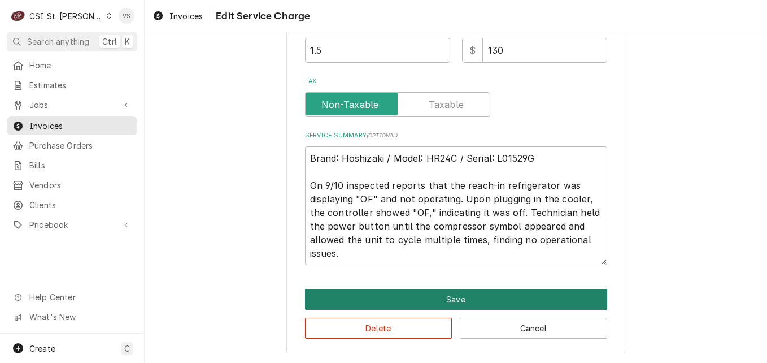
click at [446, 302] on button "Save" at bounding box center [456, 299] width 302 height 21
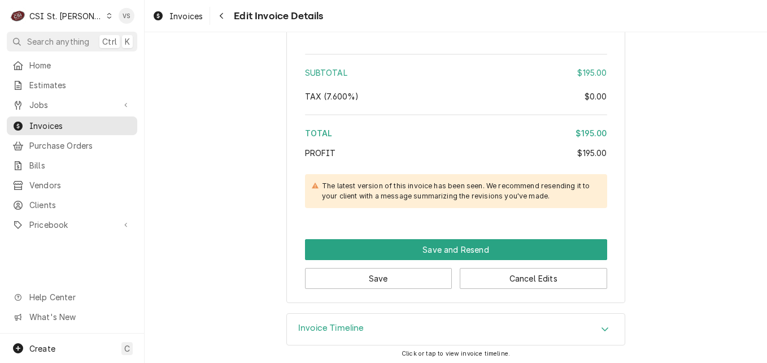
scroll to position [1391, 0]
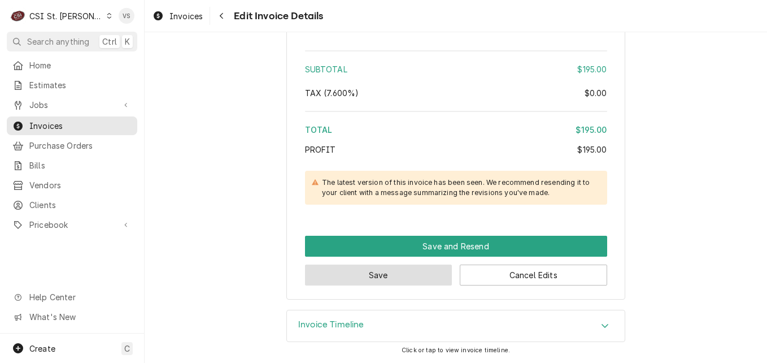
click at [396, 272] on button "Save" at bounding box center [378, 274] width 147 height 21
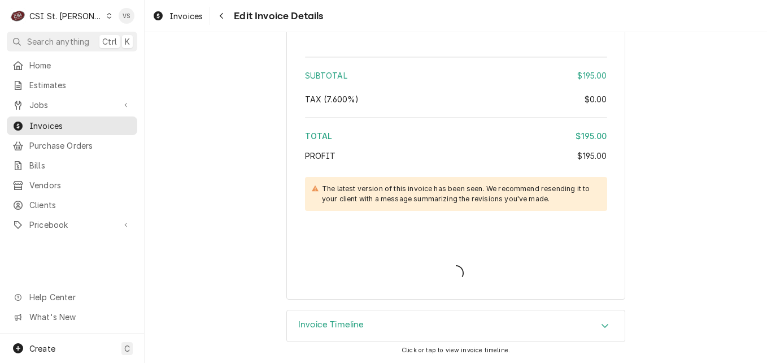
type textarea "x"
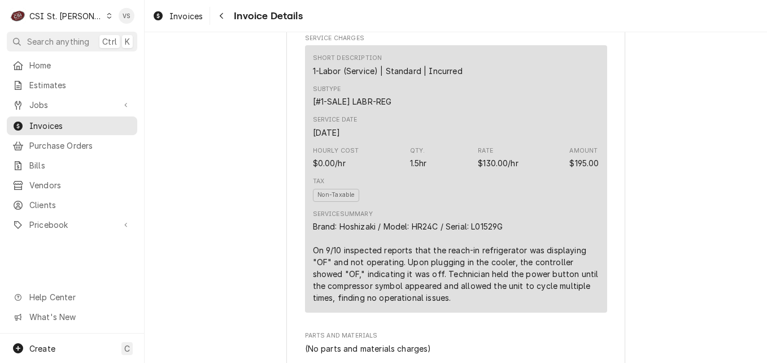
scroll to position [718, 0]
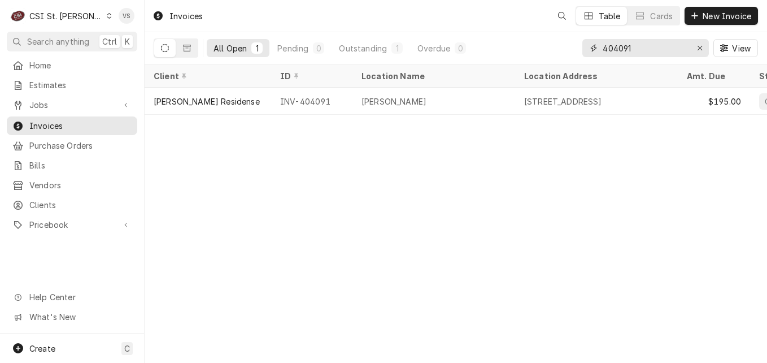
click at [640, 45] on input "404091" at bounding box center [645, 48] width 85 height 18
drag, startPoint x: 637, startPoint y: 47, endPoint x: 613, endPoint y: 50, distance: 24.5
click at [617, 49] on input "404091" at bounding box center [645, 48] width 85 height 18
drag, startPoint x: 613, startPoint y: 50, endPoint x: 655, endPoint y: 50, distance: 42.4
click at [655, 50] on input "404091" at bounding box center [645, 48] width 85 height 18
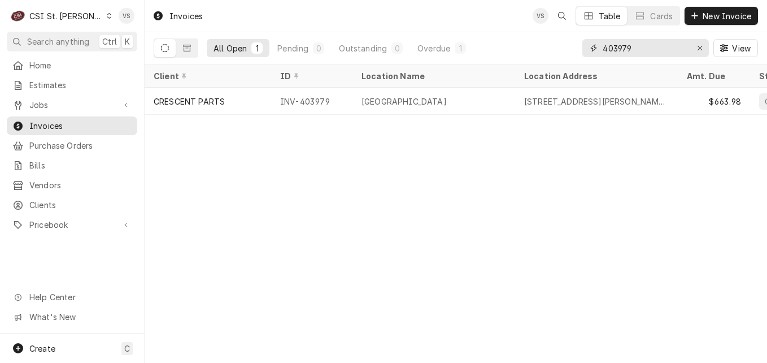
click at [649, 51] on input "403979" at bounding box center [645, 48] width 85 height 18
drag, startPoint x: 641, startPoint y: 49, endPoint x: 596, endPoint y: 50, distance: 45.2
click at [596, 50] on div "403979" at bounding box center [646, 48] width 127 height 18
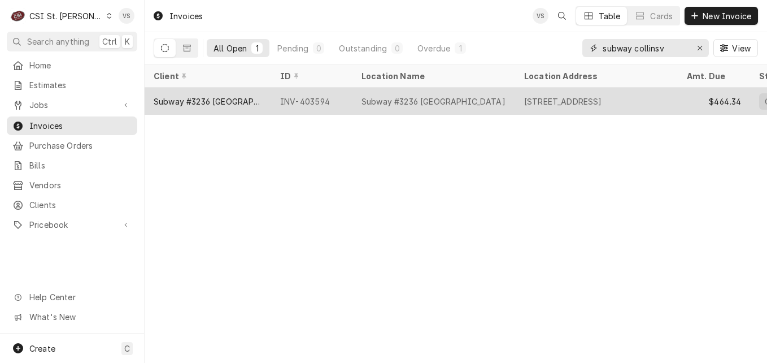
type input "subway collinsv"
click at [293, 100] on div "INV-403594" at bounding box center [311, 101] width 81 height 27
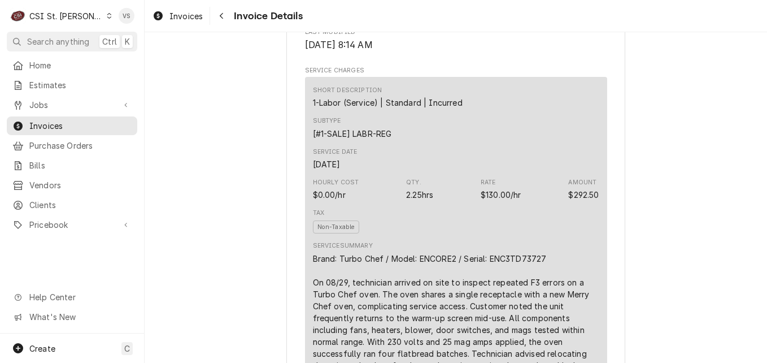
scroll to position [605, 0]
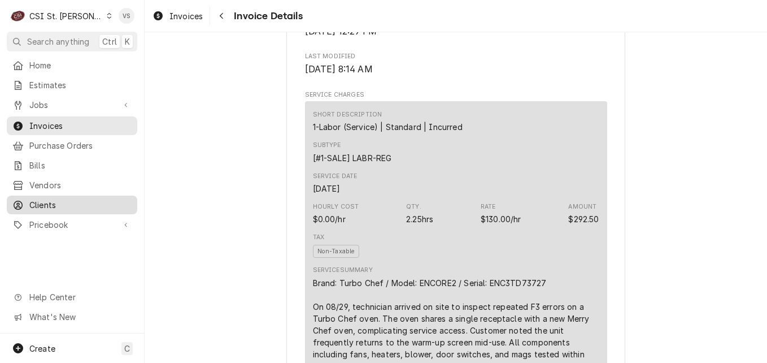
click at [55, 203] on span "Clients" at bounding box center [80, 205] width 102 height 12
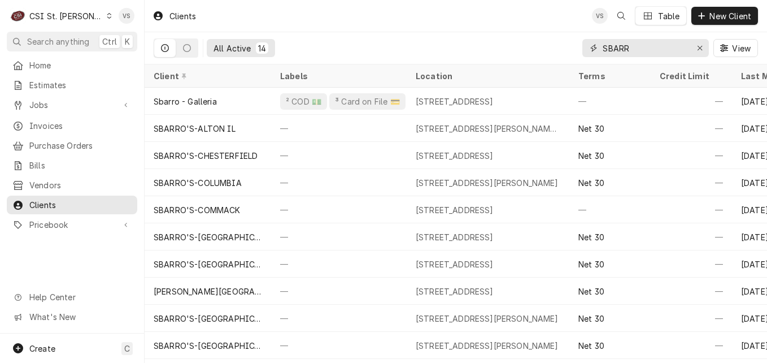
click at [632, 47] on input "SBARR" at bounding box center [645, 48] width 85 height 18
click at [630, 49] on input "SBARR" at bounding box center [645, 48] width 85 height 18
drag, startPoint x: 630, startPoint y: 49, endPoint x: 600, endPoint y: 49, distance: 29.9
click at [584, 49] on div "SBARR" at bounding box center [646, 48] width 127 height 18
type input "s"
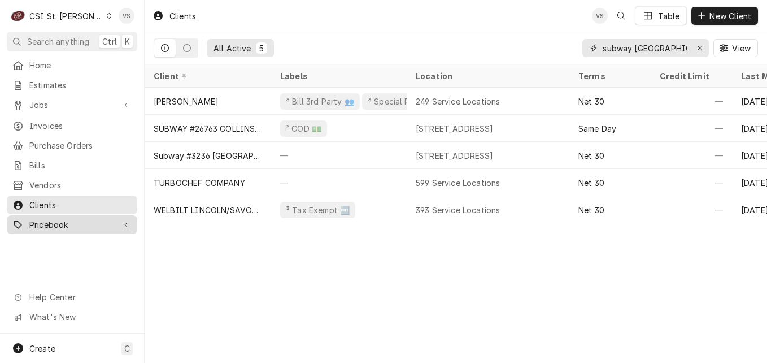
type input "subway collinsville"
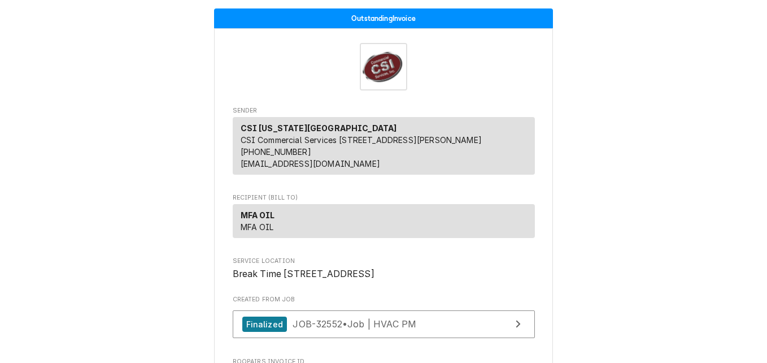
scroll to position [170, 0]
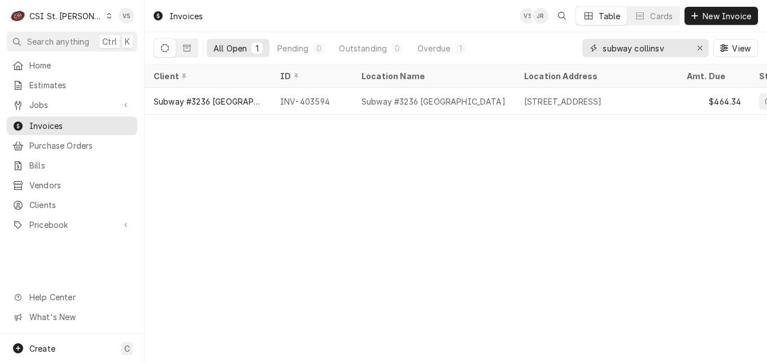
drag, startPoint x: 670, startPoint y: 50, endPoint x: 583, endPoint y: 55, distance: 87.7
click at [583, 55] on div "subway collinsv" at bounding box center [646, 48] width 127 height 18
click at [572, 51] on div "All Open 1 Pending 0 Outstanding 0 Overdue 1 subway collinsv View" at bounding box center [456, 48] width 605 height 32
type input "4"
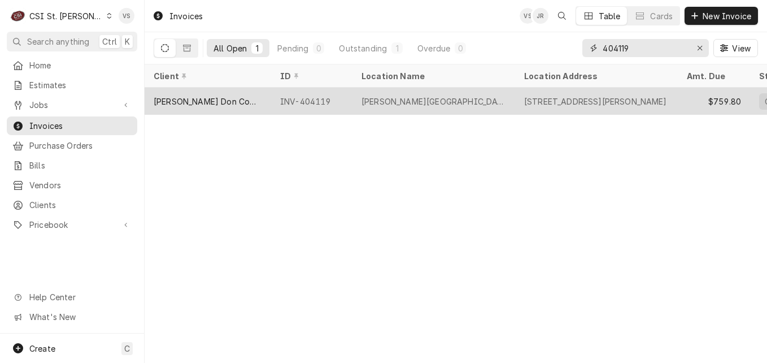
type input "404119"
click at [328, 104] on div "INV-404119" at bounding box center [311, 101] width 81 height 27
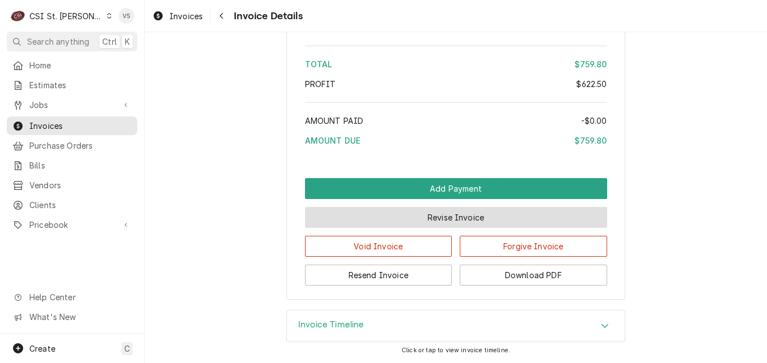
scroll to position [2356, 0]
click at [455, 225] on button "Revise Invoice" at bounding box center [456, 217] width 302 height 21
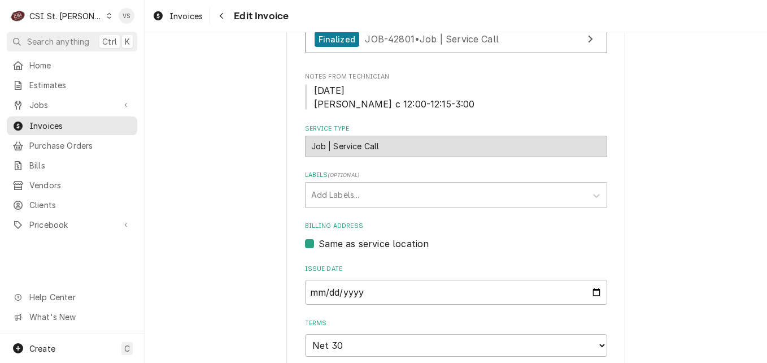
scroll to position [661, 0]
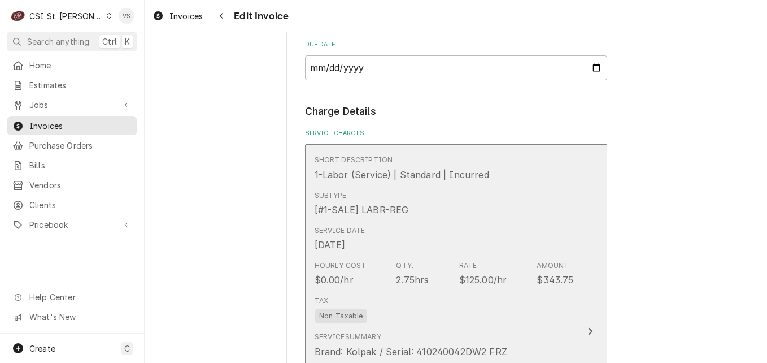
click at [420, 228] on div "Service Date [DATE]" at bounding box center [444, 238] width 259 height 35
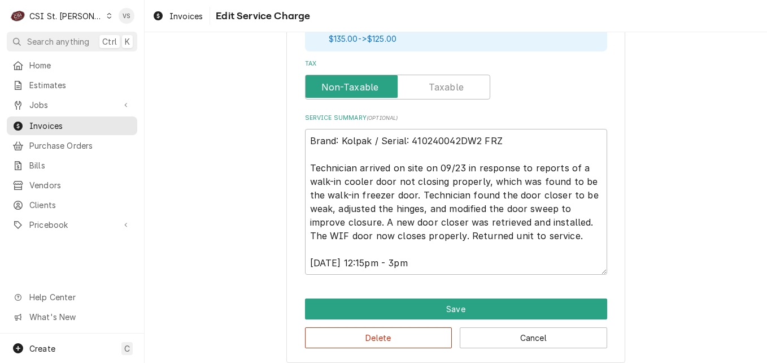
scroll to position [467, 0]
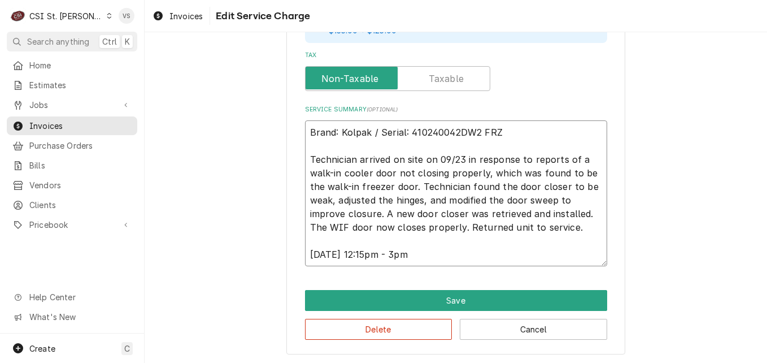
click at [306, 131] on textarea "Brand: Kolpak / Serial: 410240042DW2 FRZ Technician arrived on site on 09/23 in…" at bounding box center [456, 193] width 302 height 146
type textarea "x"
type textarea "Brand: Kolpak / Serial: 410240042DW2 FRZ Technician arrived on site on 09/23 in…"
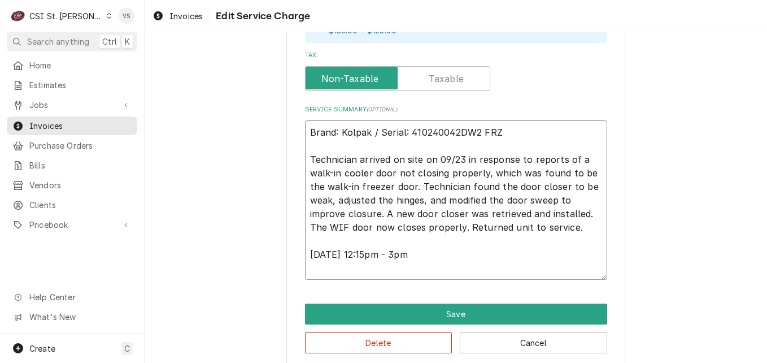
type textarea "x"
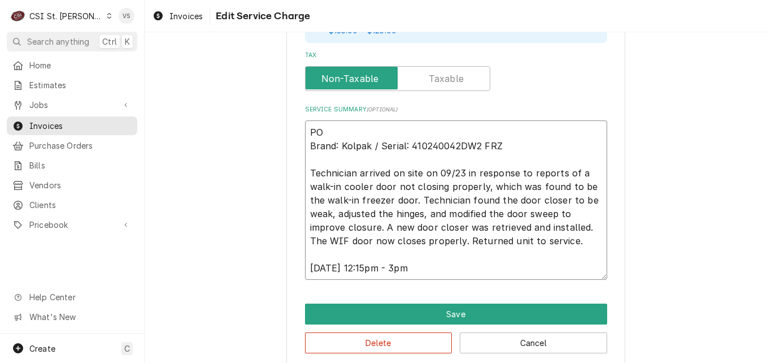
type textarea "PO # Brand: Kolpak / Serial: 410240042DW2 FRZ Technician arrived on site on 09/…"
paste textarea "7005587963 - 10"
type textarea "x"
type textarea "PO #7005587963 - 10 Brand: Kolpak / Serial: 410240042DW2 FRZ Technician arrived…"
click at [380, 131] on textarea "PO #7005587963 - 10 Brand: Kolpak / Serial: 410240042DW2 FRZ Technician arrived…" at bounding box center [456, 199] width 302 height 159
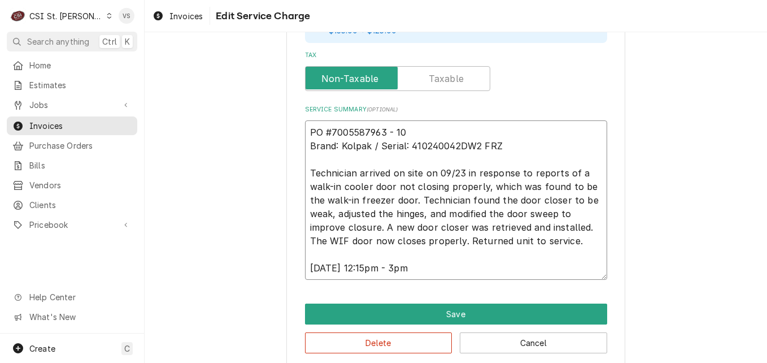
type textarea "x"
type textarea "PO #7005587963- 10 Brand: Kolpak / Serial: 410240042DW2 FRZ Technician arrived …"
type textarea "x"
drag, startPoint x: 403, startPoint y: 128, endPoint x: 302, endPoint y: 123, distance: 101.3
click at [305, 123] on textarea "PO #7005587963-10 Brand: Kolpak / Serial: 410240042DW2 FRZ Technician arrived o…" at bounding box center [456, 199] width 302 height 159
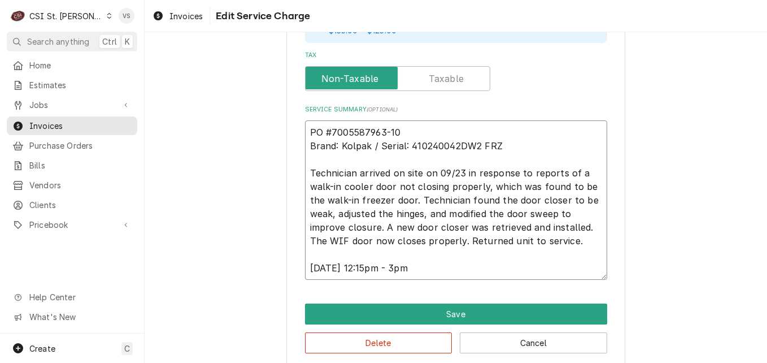
type textarea "PO #7005587963-10 Brand: Kolpak / Serial: 410240042DW2 FRZ Technician arrived o…"
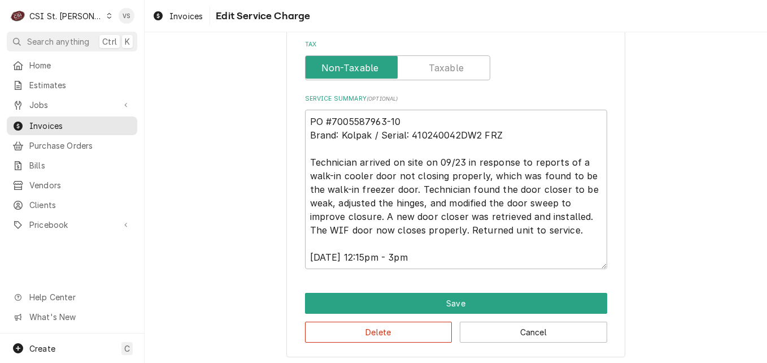
scroll to position [481, 0]
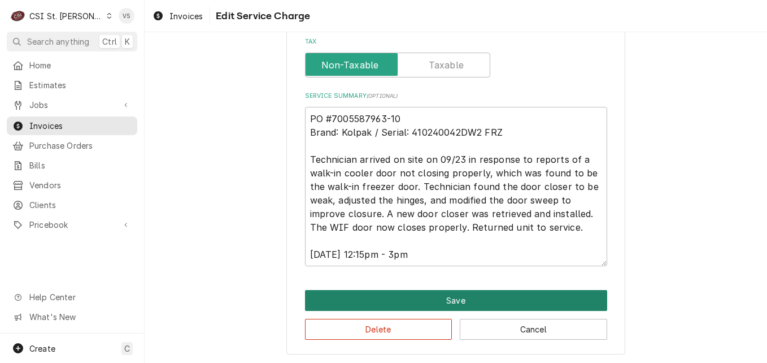
click at [419, 292] on button "Save" at bounding box center [456, 300] width 302 height 21
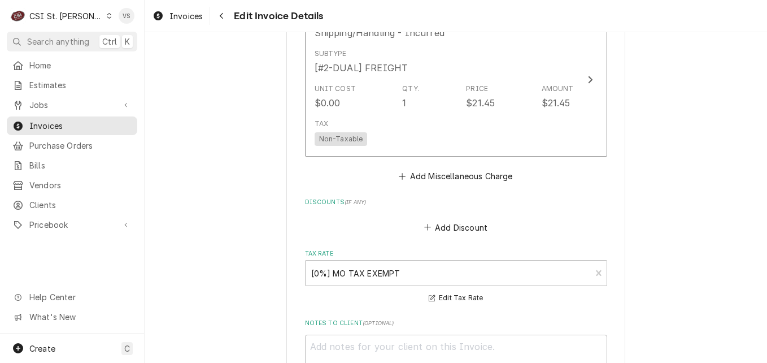
scroll to position [2123, 0]
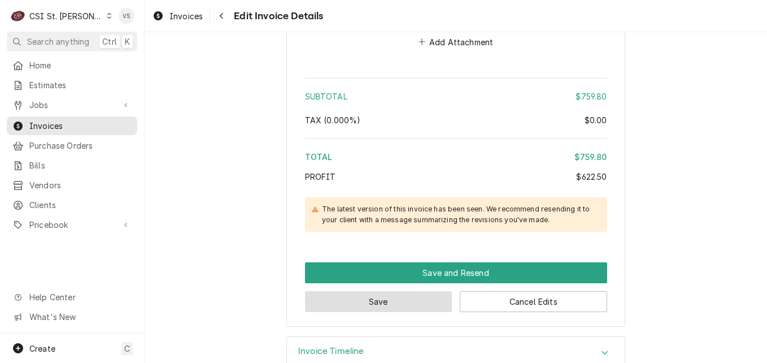
click at [363, 291] on button "Save" at bounding box center [378, 301] width 147 height 21
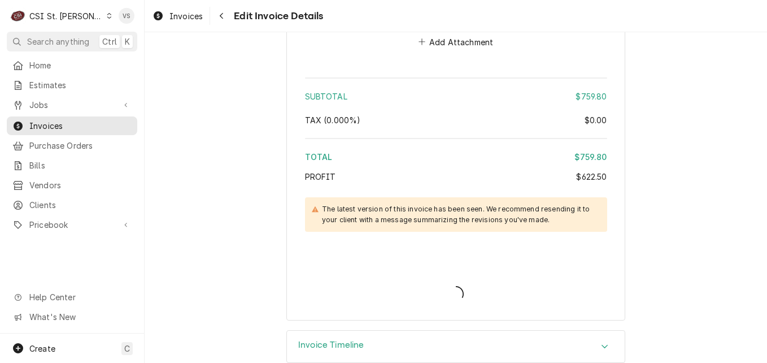
scroll to position [2117, 0]
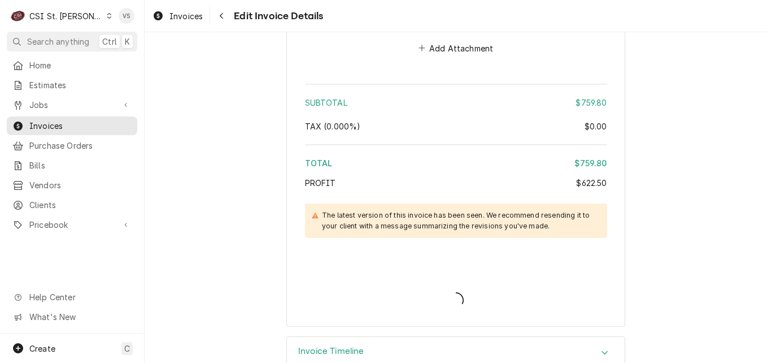
type textarea "x"
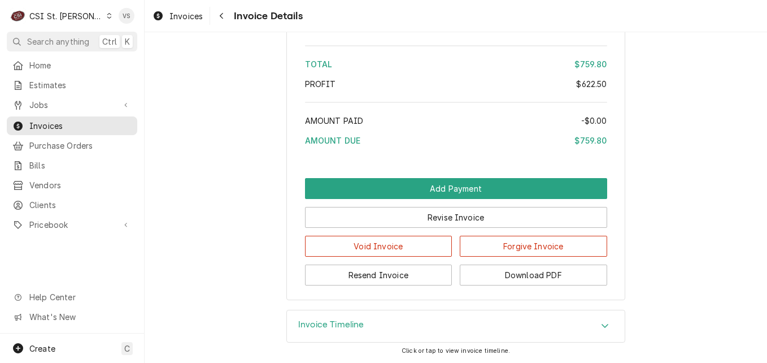
scroll to position [2335, 0]
click at [518, 279] on button "Download PDF" at bounding box center [533, 274] width 147 height 21
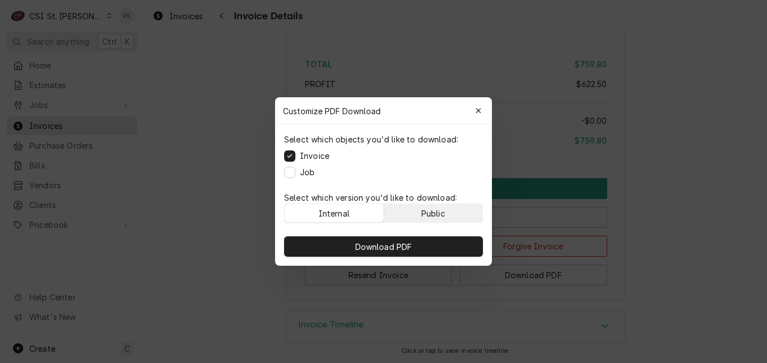
click at [432, 213] on div "Public" at bounding box center [434, 213] width 24 height 12
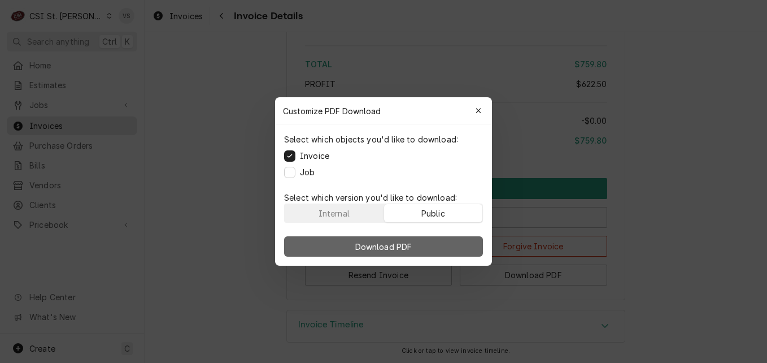
click at [426, 244] on button "Download PDF" at bounding box center [383, 246] width 199 height 20
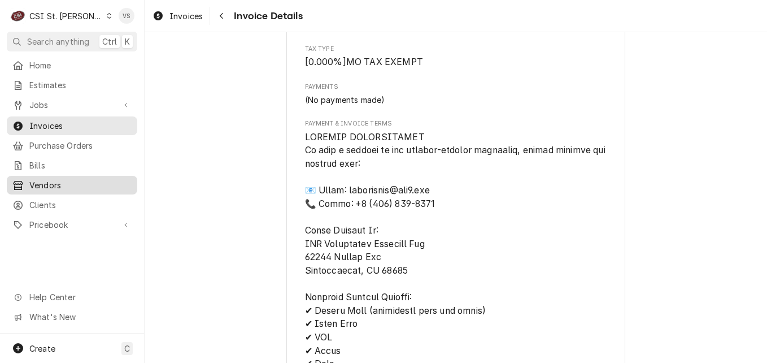
scroll to position [1544, 0]
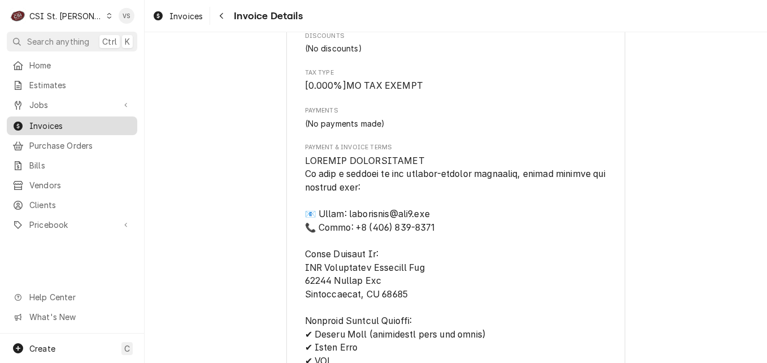
click at [82, 121] on span "Invoices" at bounding box center [80, 126] width 102 height 12
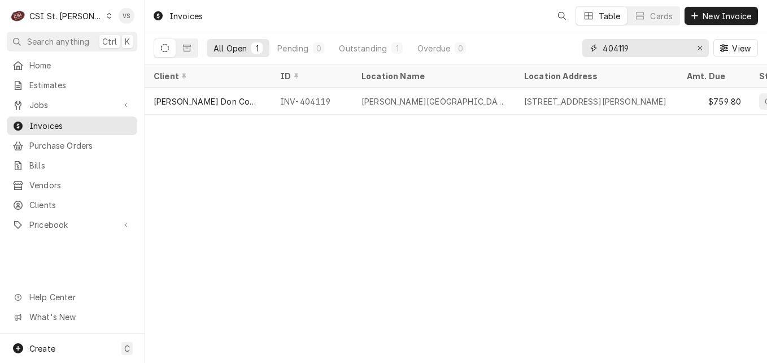
click at [631, 47] on input "404119" at bounding box center [645, 48] width 85 height 18
drag, startPoint x: 619, startPoint y: 47, endPoint x: 630, endPoint y: 44, distance: 11.1
click at [630, 44] on input "404119" at bounding box center [645, 48] width 85 height 18
click at [629, 47] on input "404119" at bounding box center [645, 48] width 85 height 18
drag, startPoint x: 639, startPoint y: 49, endPoint x: 619, endPoint y: 49, distance: 19.8
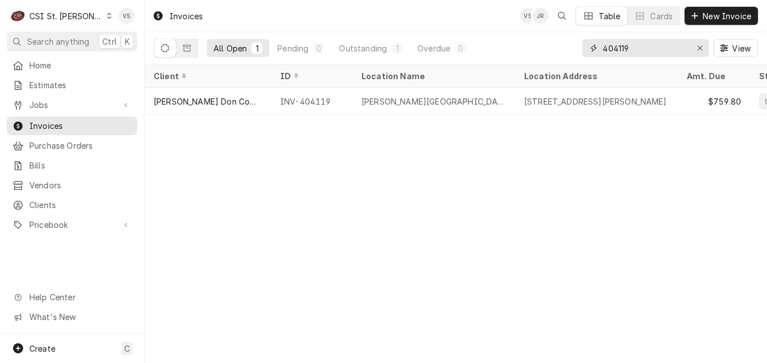
click at [619, 49] on input "404119" at bounding box center [645, 48] width 85 height 18
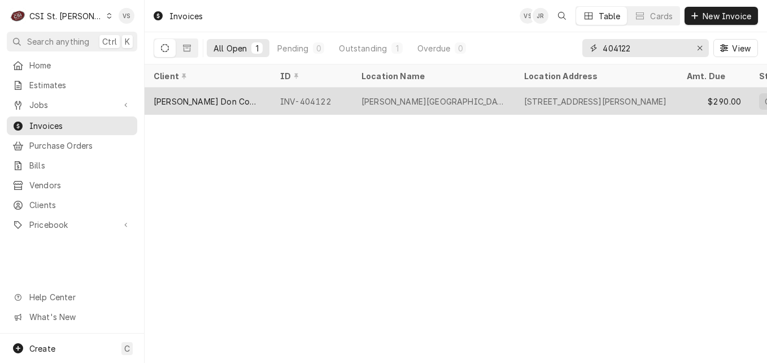
type input "404122"
click at [213, 98] on div "[PERSON_NAME] Don Company" at bounding box center [208, 101] width 108 height 12
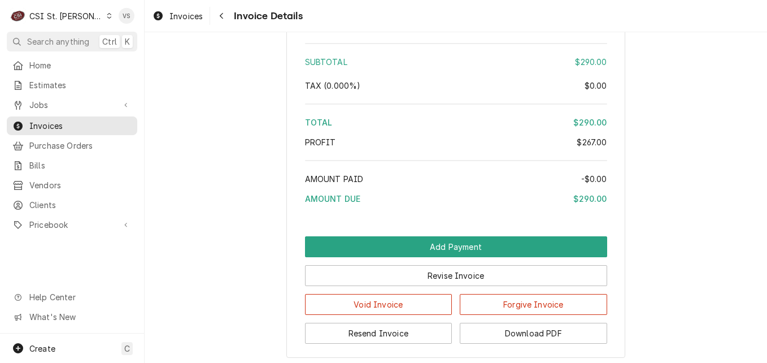
scroll to position [2144, 0]
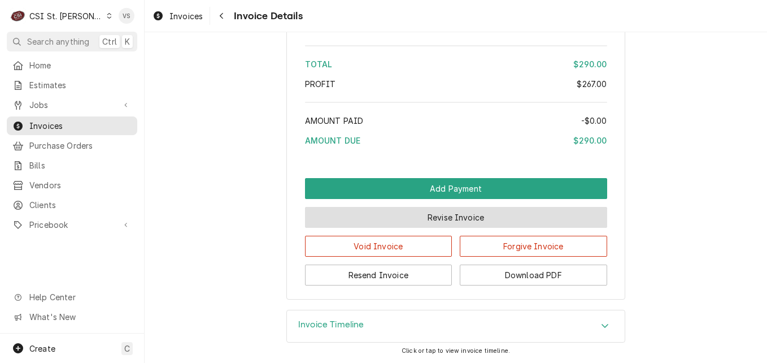
click at [479, 217] on div "Add Payment Revise Invoice Void Invoice Forgive Invoice Resend Invoice Download…" at bounding box center [456, 231] width 302 height 107
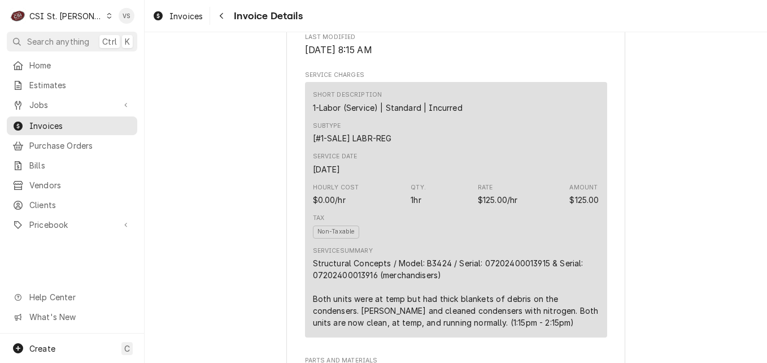
scroll to position [618, 0]
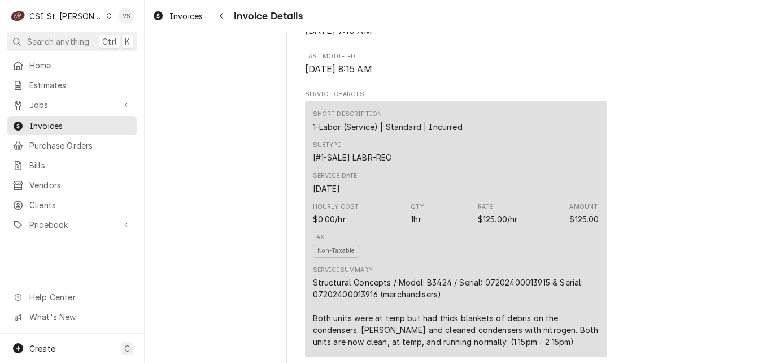
click at [449, 167] on div "Subtype [#1-SALE] LABR-REG" at bounding box center [456, 152] width 286 height 31
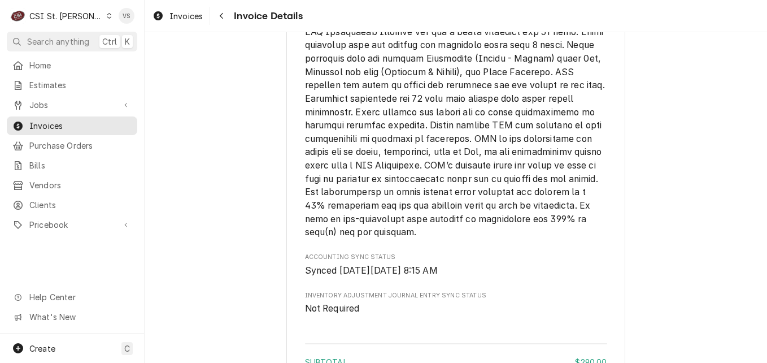
scroll to position [2087, 0]
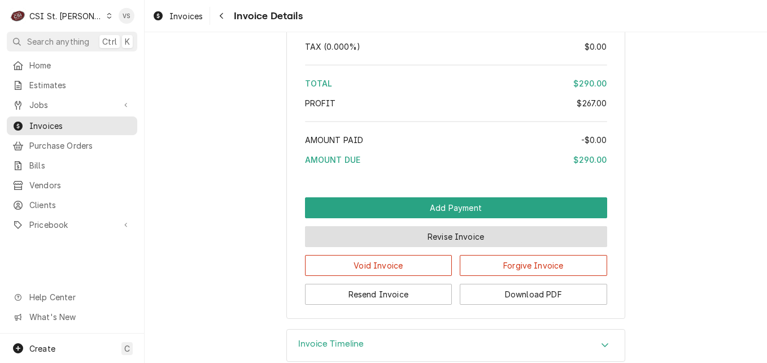
click at [433, 247] on button "Revise Invoice" at bounding box center [456, 236] width 302 height 21
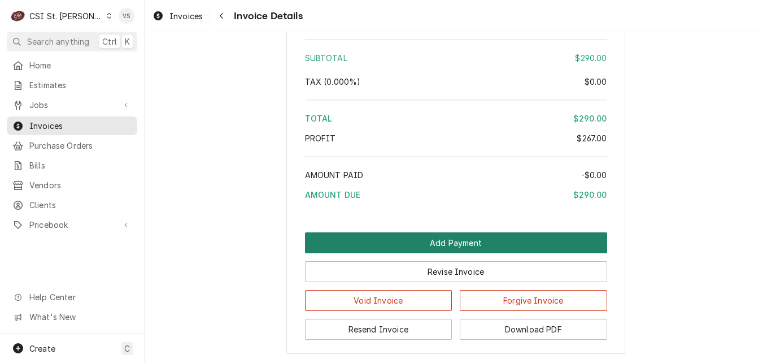
scroll to position [1915, 0]
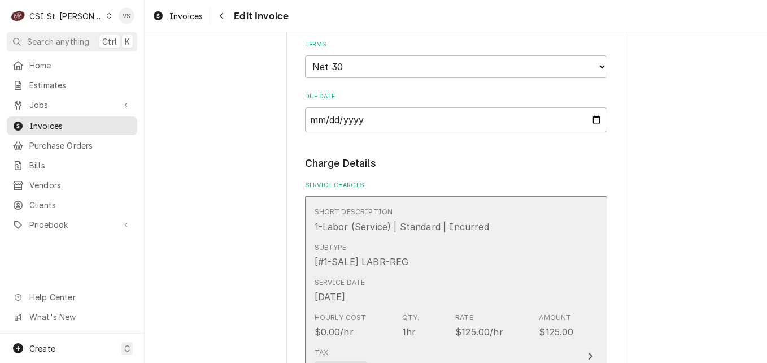
scroll to position [992, 0]
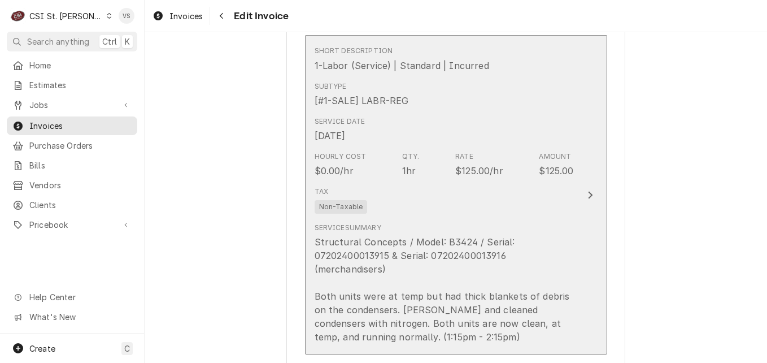
click at [448, 182] on div "Tax Non-Taxable" at bounding box center [444, 200] width 259 height 36
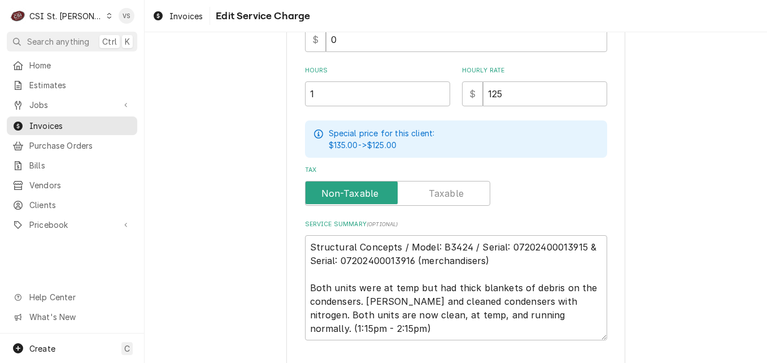
scroll to position [387, 0]
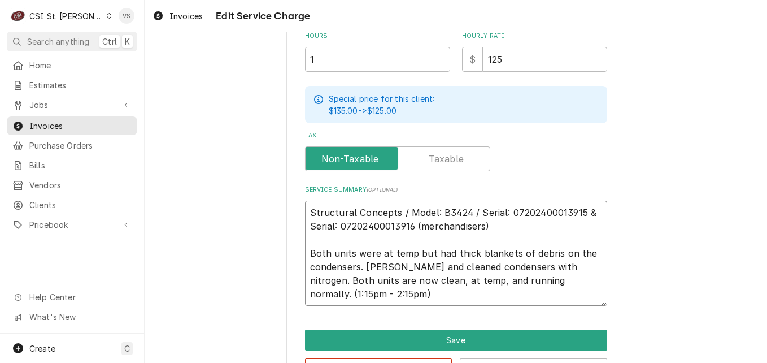
click at [307, 209] on textarea "Structural Concepts / Model: B3424 / Serial: 07202400013915 & Serial: 072024000…" at bounding box center [456, 253] width 302 height 105
click at [307, 212] on textarea "Structural Concepts / Model: B3424 / Serial: 07202400013915 & Serial: 072024000…" at bounding box center [456, 253] width 302 height 105
type textarea "x"
type textarea "Structural Concepts / Model: B3424 / Serial: 07202400013915 & Serial: 072024000…"
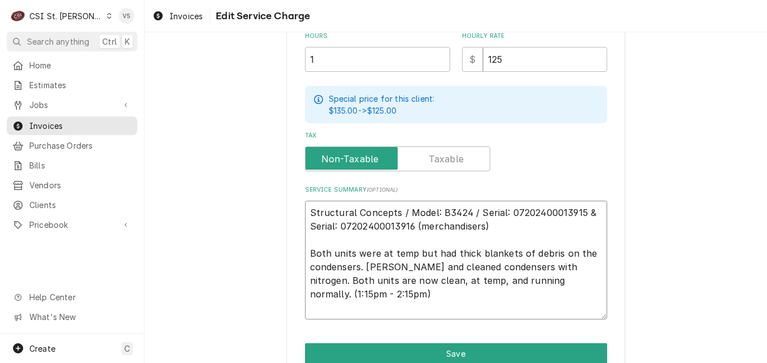
type textarea "x"
type textarea "P Structural Concepts / Model: B3424 / Serial: 07202400013915 & Serial: 0720240…"
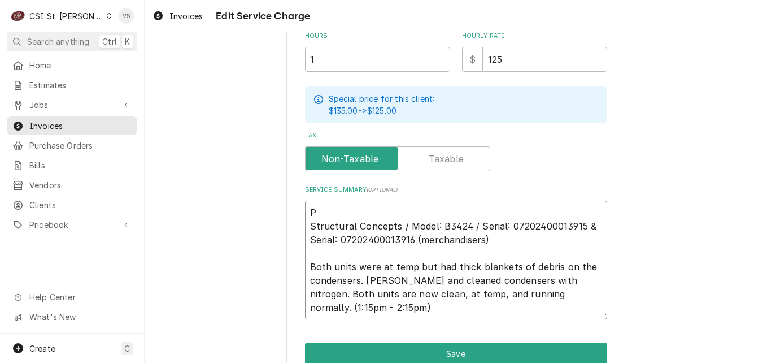
type textarea "x"
type textarea "PO Structural Concepts / Model: B3424 / Serial: 07202400013915 & Serial: 072024…"
type textarea "x"
type textarea "PO Structural Concepts / Model: B3424 / Serial: 07202400013915 & Serial: 072024…"
type textarea "x"
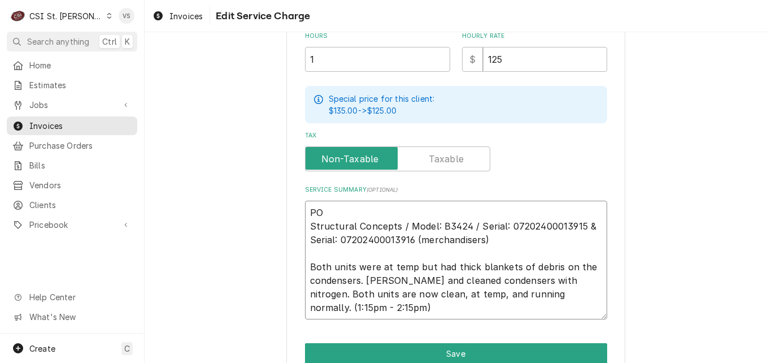
type textarea "PO # Structural Concepts / Model: B3424 / Serial: 07202400013915 & Serial: 0720…"
paste textarea "7005587950 - 10"
type textarea "x"
type textarea "PO #7005587950 - 10 Structural Concepts / Model: B3424 / Serial: 07202400013915…"
click at [381, 212] on textarea "PO #7005587950 - 10 Structural Concepts / Model: B3424 / Serial: 07202400013915…" at bounding box center [456, 260] width 302 height 119
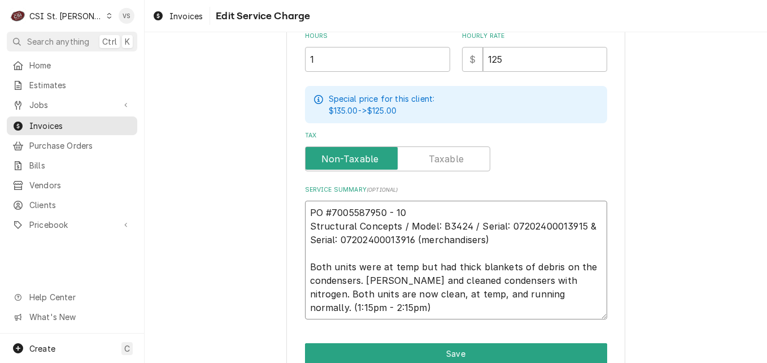
type textarea "x"
type textarea "PO #7005587950- 10 Structural Concepts / Model: B3424 / Serial: 07202400013915 …"
type textarea "x"
drag, startPoint x: 396, startPoint y: 214, endPoint x: 305, endPoint y: 208, distance: 91.7
click at [305, 208] on textarea "PO #7005587950-10 Structural Concepts / Model: B3424 / Serial: 07202400013915 &…" at bounding box center [456, 260] width 302 height 119
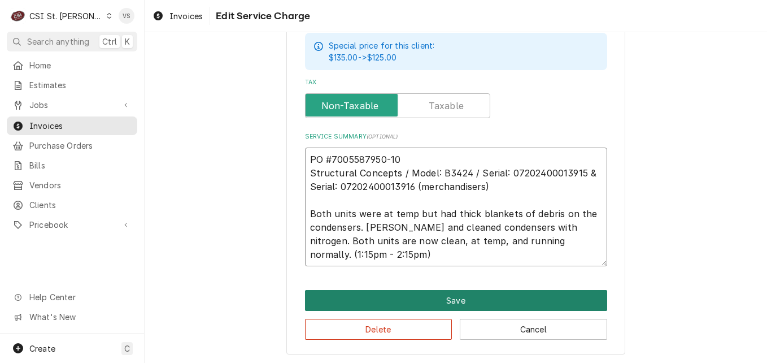
type textarea "PO #7005587950-10 Structural Concepts / Model: B3424 / Serial: 07202400013915 &…"
click at [423, 301] on button "Save" at bounding box center [456, 300] width 302 height 21
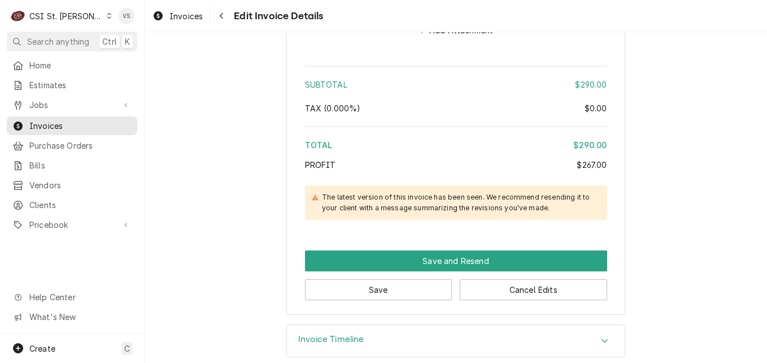
scroll to position [1926, 0]
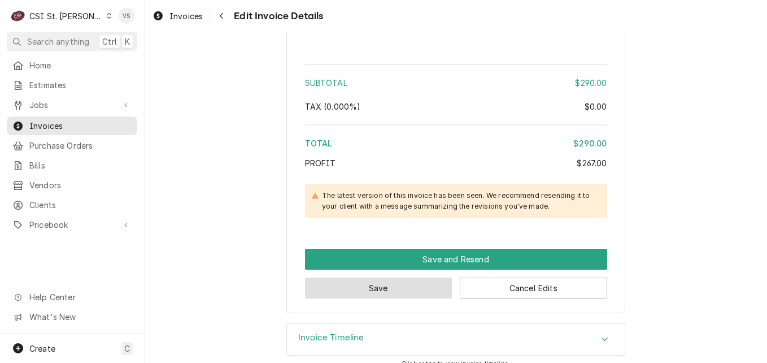
click at [417, 277] on button "Save" at bounding box center [378, 287] width 147 height 21
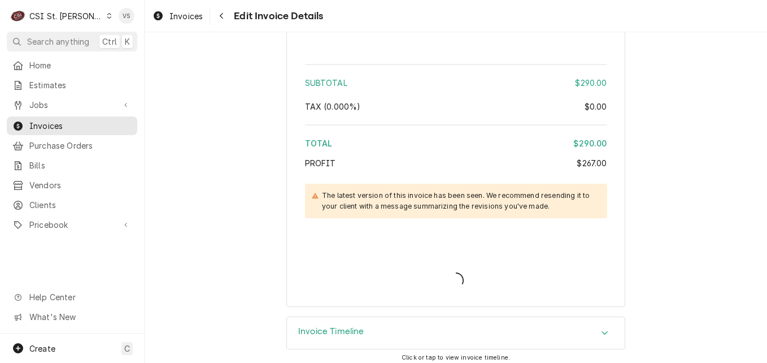
scroll to position [1919, 0]
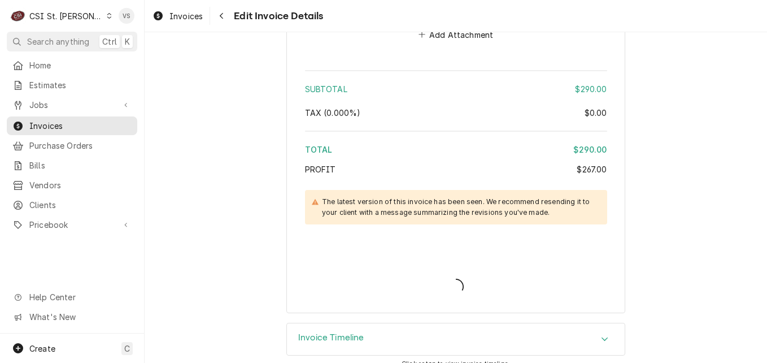
type textarea "x"
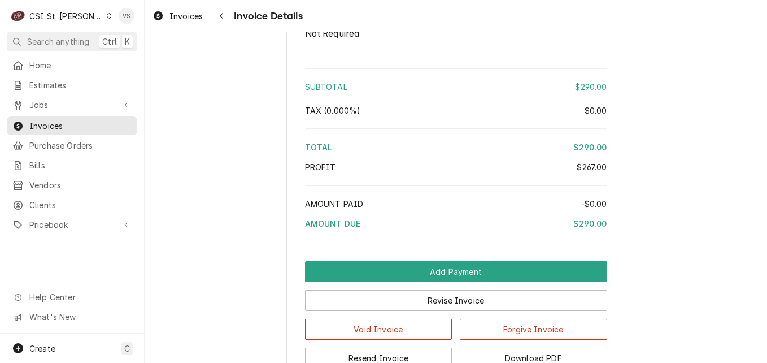
scroll to position [2117, 0]
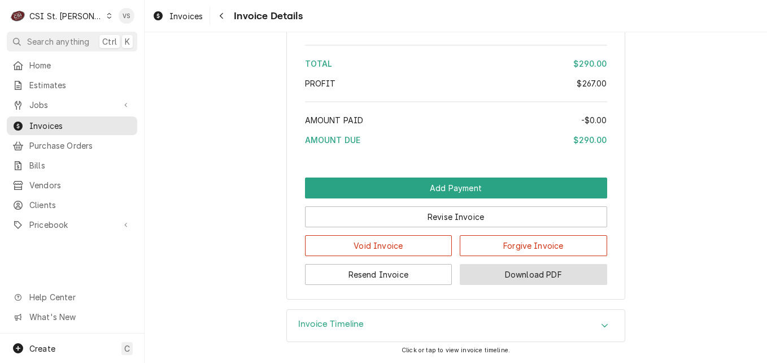
click at [520, 273] on button "Download PDF" at bounding box center [533, 274] width 147 height 21
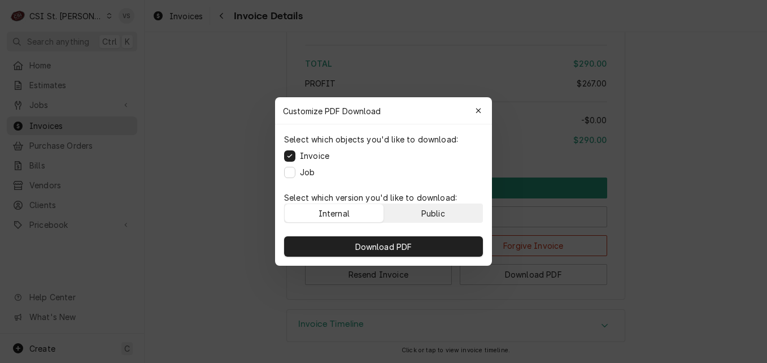
click at [440, 208] on div "Public" at bounding box center [434, 213] width 24 height 12
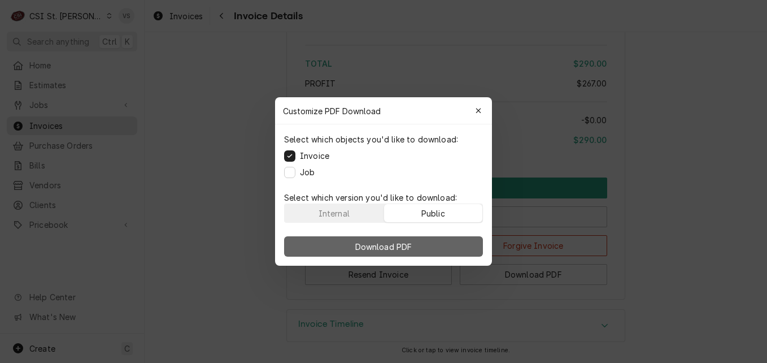
click at [435, 240] on button "Download PDF" at bounding box center [383, 246] width 199 height 20
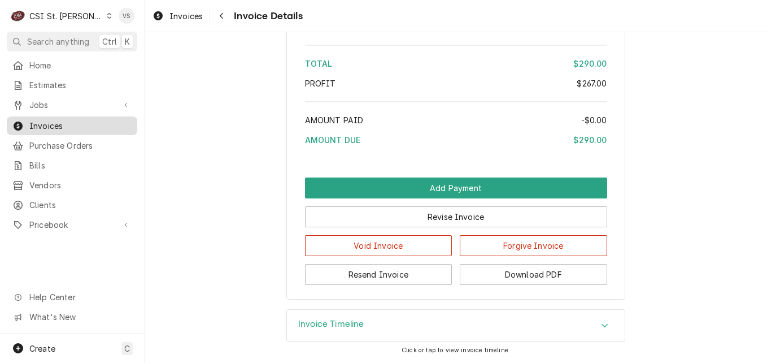
click at [102, 123] on span "Invoices" at bounding box center [80, 126] width 102 height 12
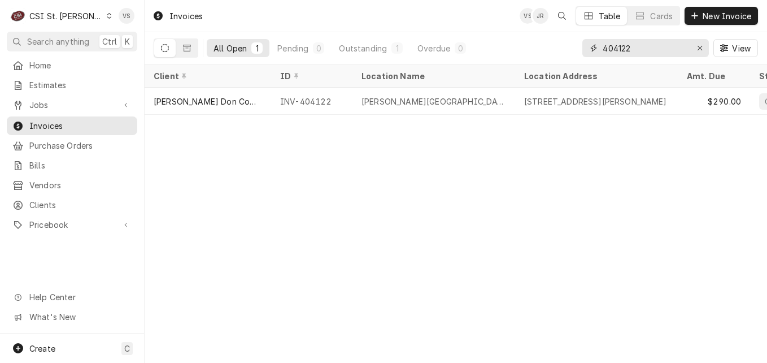
drag, startPoint x: 618, startPoint y: 47, endPoint x: 654, endPoint y: 45, distance: 36.3
click at [648, 46] on input "404122" at bounding box center [645, 48] width 85 height 18
click at [644, 48] on input "404122" at bounding box center [645, 48] width 85 height 18
click at [618, 49] on input "404122" at bounding box center [645, 48] width 85 height 18
drag, startPoint x: 619, startPoint y: 47, endPoint x: 642, endPoint y: 47, distance: 23.2
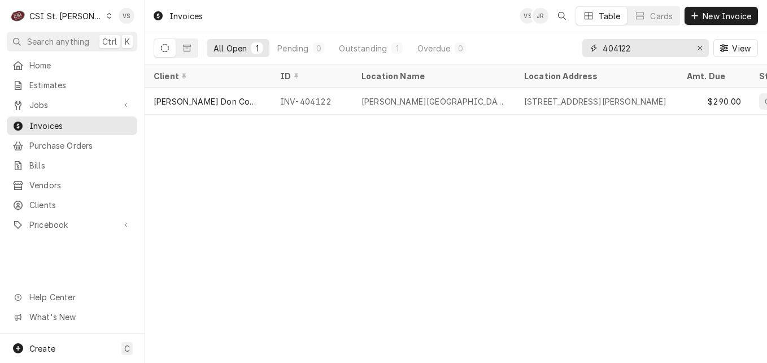
click at [642, 47] on input "404122" at bounding box center [645, 48] width 85 height 18
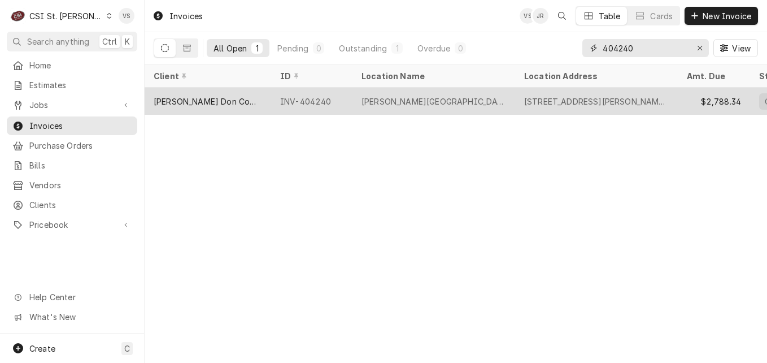
type input "404240"
click at [233, 95] on div "[PERSON_NAME] Don Company" at bounding box center [208, 101] width 108 height 12
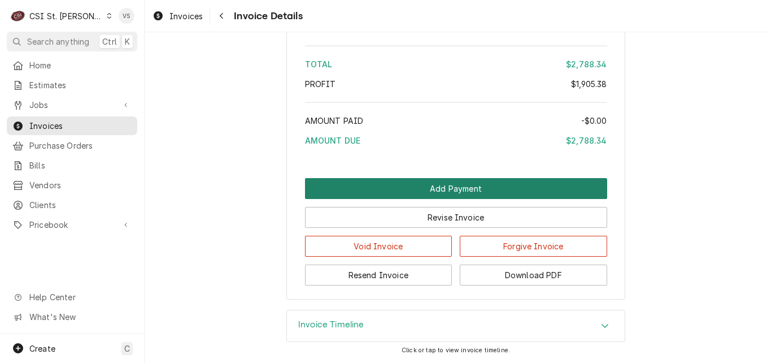
scroll to position [3208, 0]
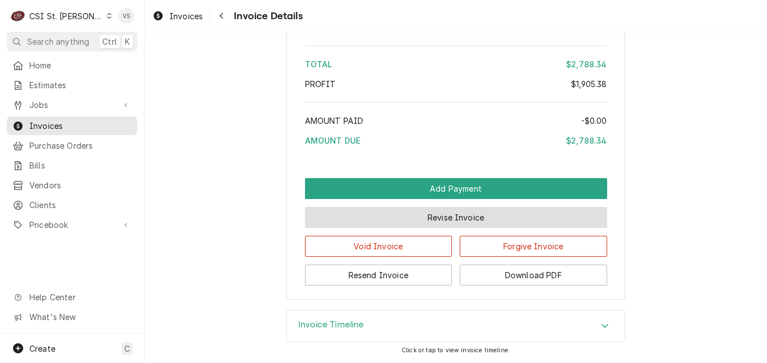
click at [463, 216] on button "Revise Invoice" at bounding box center [456, 217] width 302 height 21
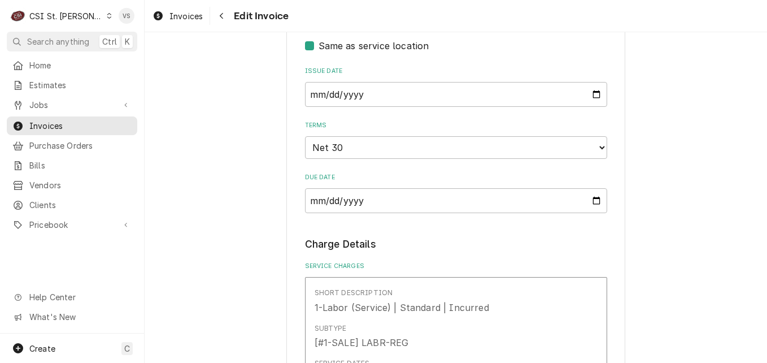
scroll to position [661, 0]
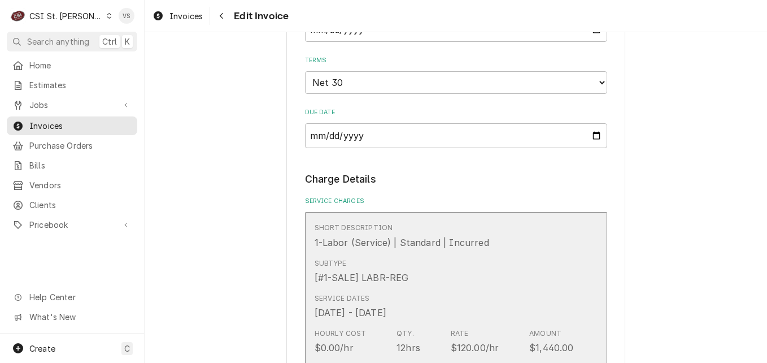
click at [452, 257] on div "Subtype [#1-SALE] LABR-REG" at bounding box center [444, 271] width 259 height 35
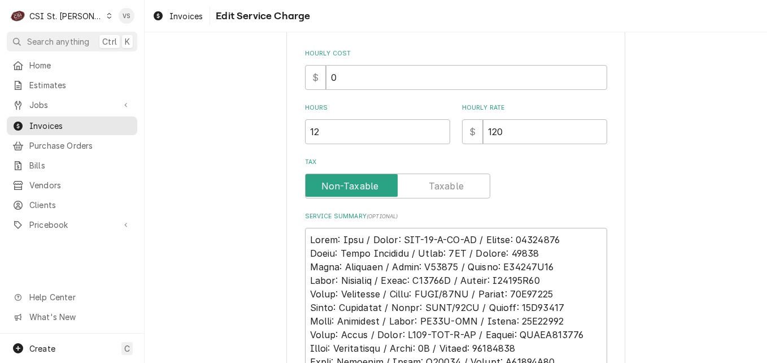
scroll to position [294, 0]
type textarea "x"
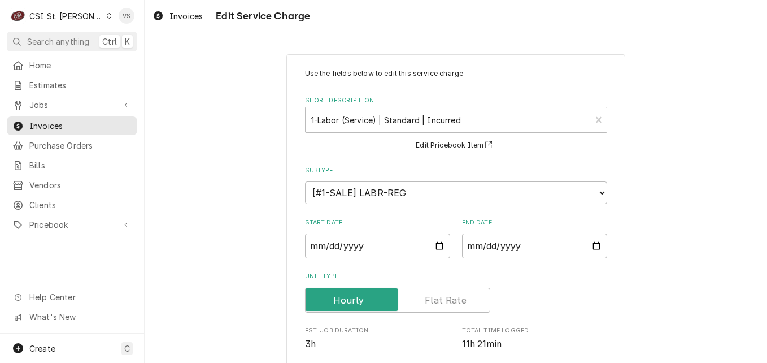
scroll to position [331, 0]
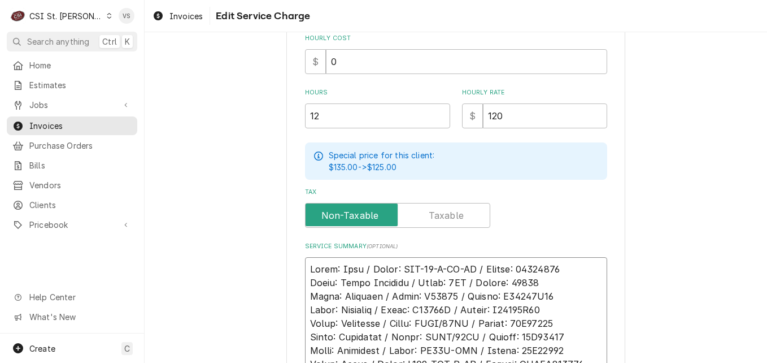
type textarea "Brand: True / Model: TMC-58-S-SS-HC / Serial: 10399370 Brand: Piper Products / …"
type textarea "x"
type textarea "P Brand: True / Model: TMC-58-S-SS-HC / Serial: 10399370 Brand: Piper Products …"
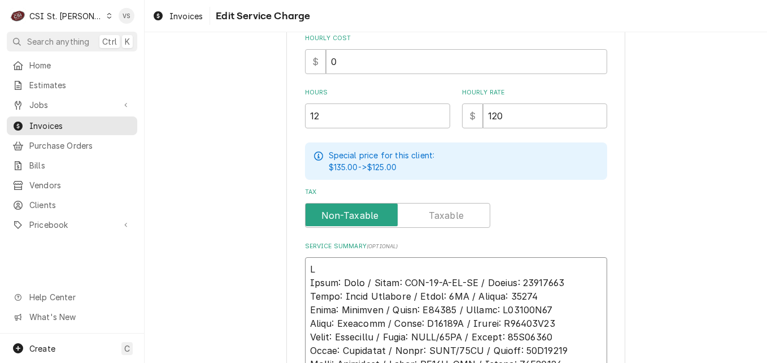
type textarea "x"
type textarea "PO Brand: True / Model: TMC-58-S-SS-HC / Serial: 10399370 Brand: Piper Products…"
type textarea "x"
type textarea "PO Brand: True / Model: TMC-58-S-SS-HC / Serial: 10399370 Brand: Piper Products…"
type textarea "x"
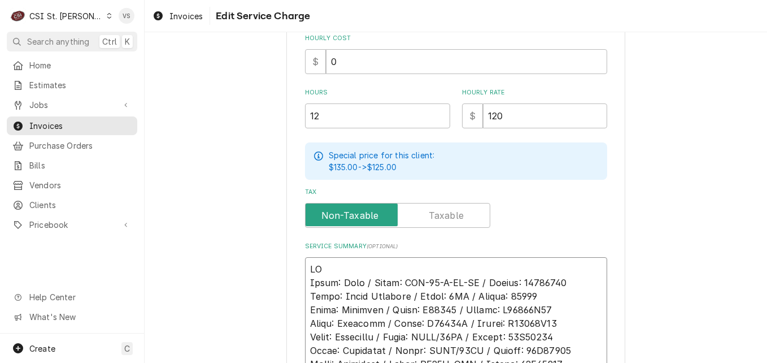
type textarea "PO # Brand: True / Model: TMC-58-S-SS-HC / Serial: 10399370 Brand: Piper Produc…"
paste textarea "7005587937 - 10"
type textarea "x"
type textarea "PO #7005587937 - 10 Brand: True / Model: TMC-58-S-SS-HC / Serial: 10399370 Bran…"
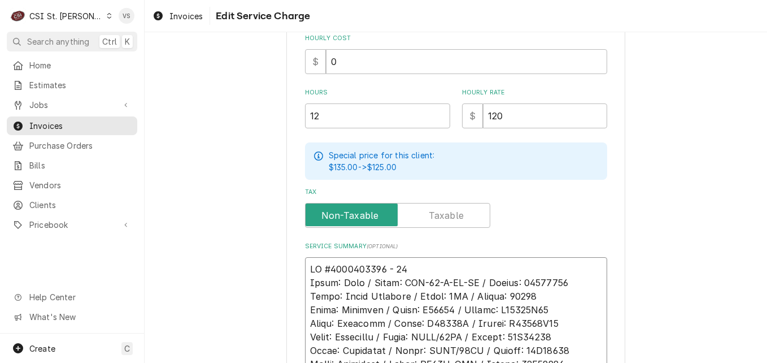
type textarea "x"
type textarea "PO #7005587937- 10 Brand: True / Model: TMC-58-S-SS-HC / Serial: 10399370 Brand…"
type textarea "x"
drag, startPoint x: 410, startPoint y: 267, endPoint x: 299, endPoint y: 264, distance: 110.8
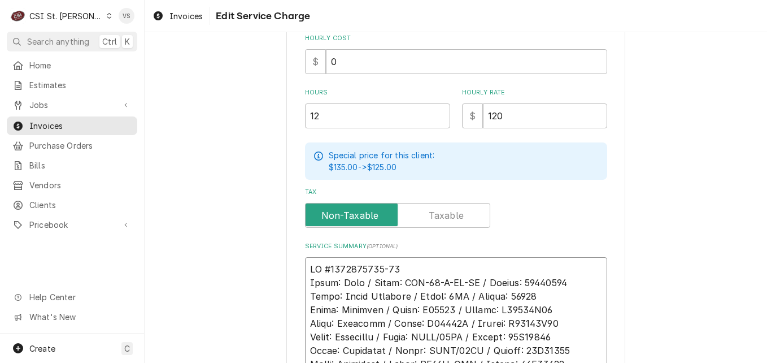
click at [299, 264] on div "Use the fields below to edit this service charge Short Description 1-Labor (Ser…" at bounding box center [455, 284] width 339 height 1120
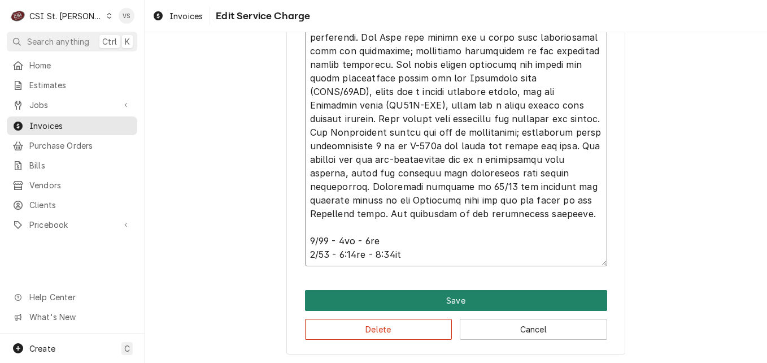
type textarea "PO #7005587937-10 Brand: True / Model: TMC-58-S-SS-HC / Serial: 10399370 Brand:…"
click at [421, 296] on button "Save" at bounding box center [456, 300] width 302 height 21
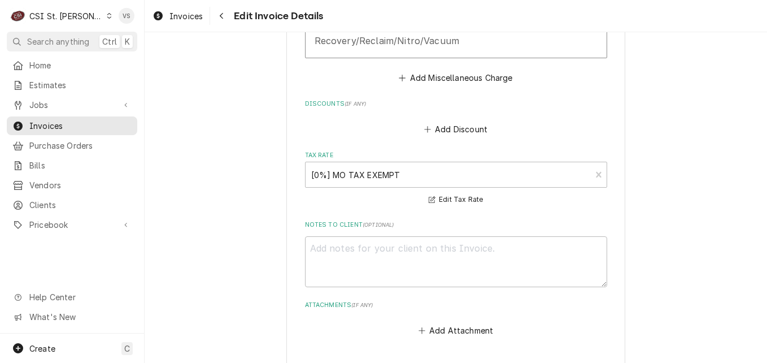
scroll to position [3225, 0]
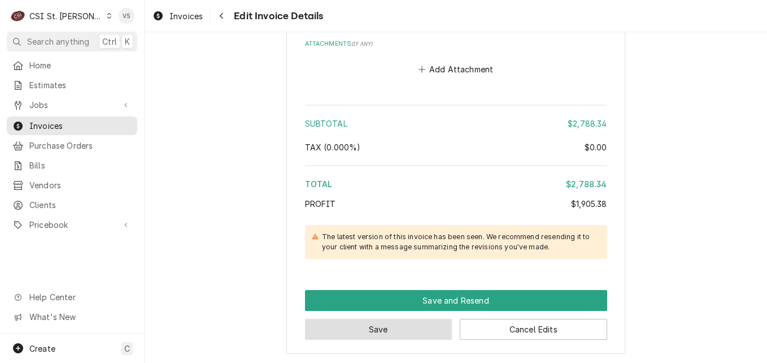
click at [375, 319] on button "Save" at bounding box center [378, 329] width 147 height 21
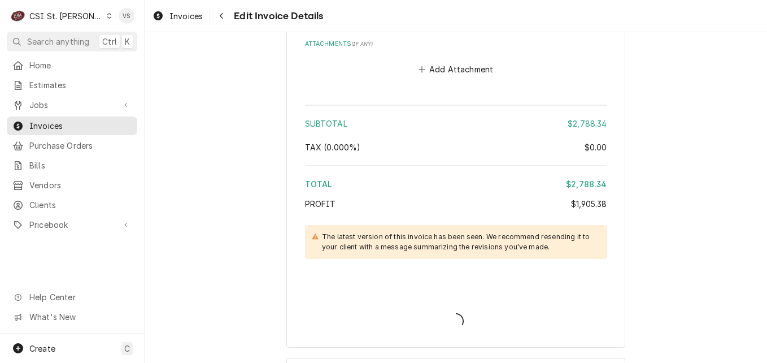
scroll to position [3219, 0]
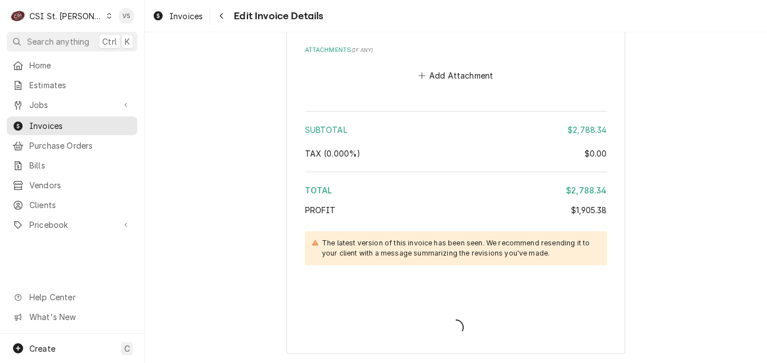
type textarea "x"
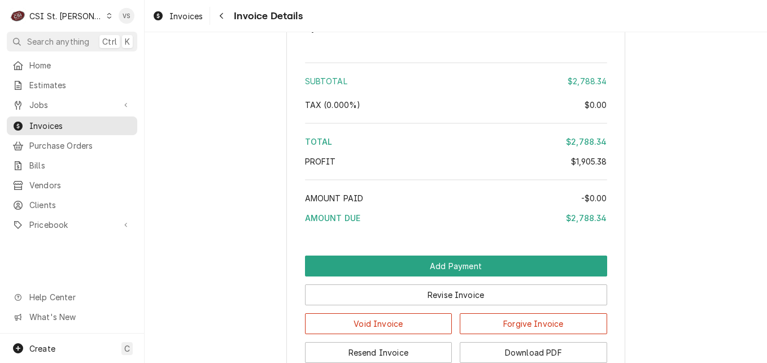
scroll to position [3181, 0]
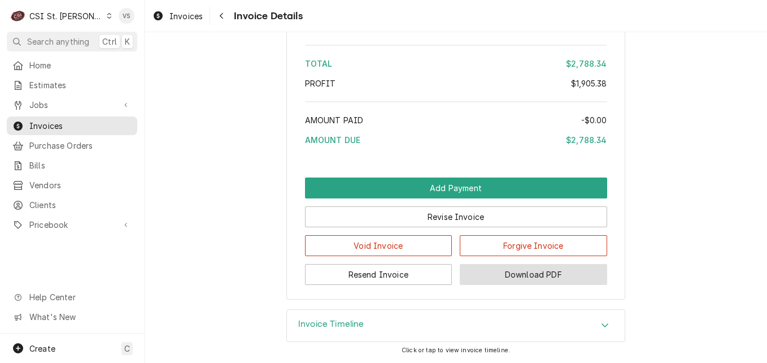
click at [512, 275] on button "Download PDF" at bounding box center [533, 274] width 147 height 21
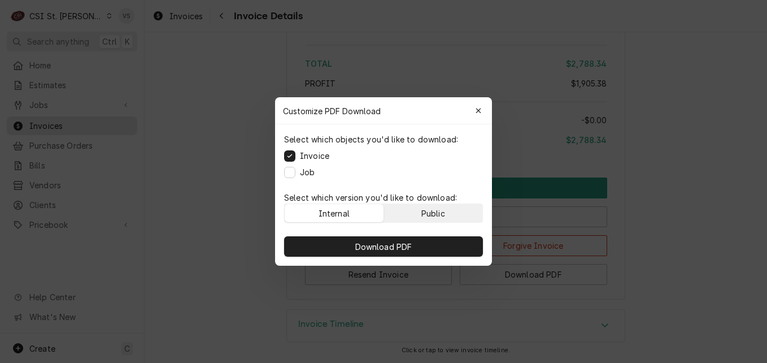
click at [437, 210] on div "Public" at bounding box center [434, 213] width 24 height 12
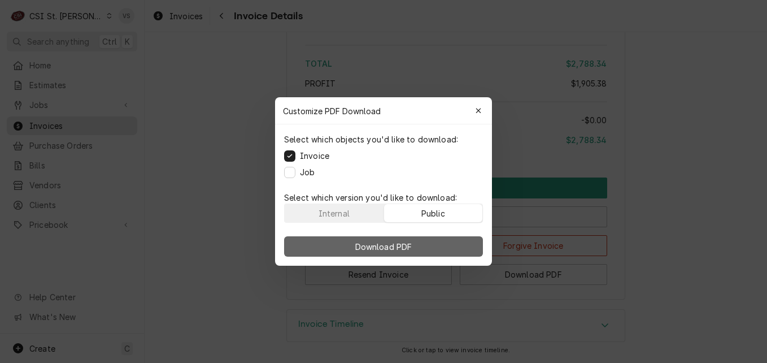
click at [442, 245] on button "Download PDF" at bounding box center [383, 246] width 199 height 20
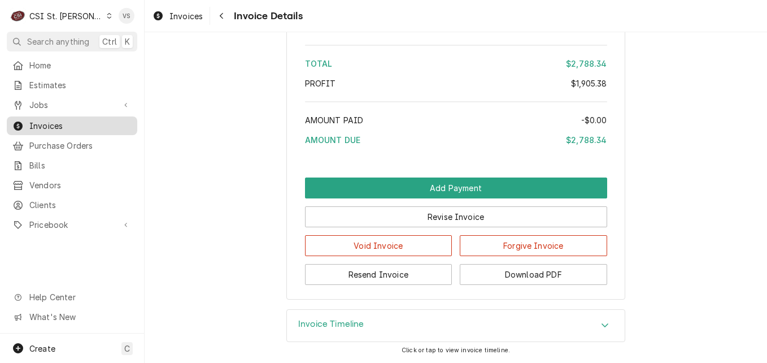
click at [80, 124] on span "Invoices" at bounding box center [80, 126] width 102 height 12
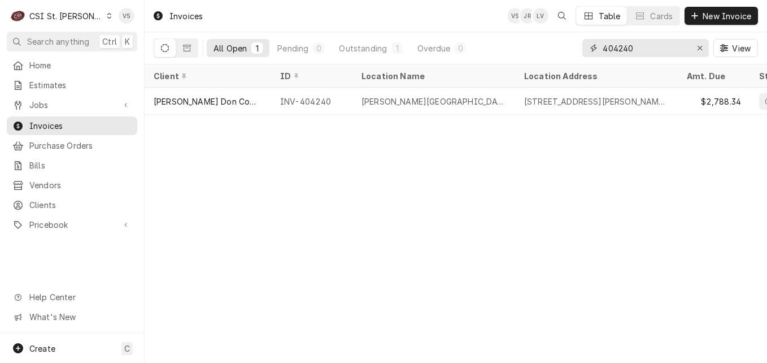
drag, startPoint x: 636, startPoint y: 46, endPoint x: 624, endPoint y: 47, distance: 12.0
click at [624, 47] on input "404240" at bounding box center [645, 48] width 85 height 18
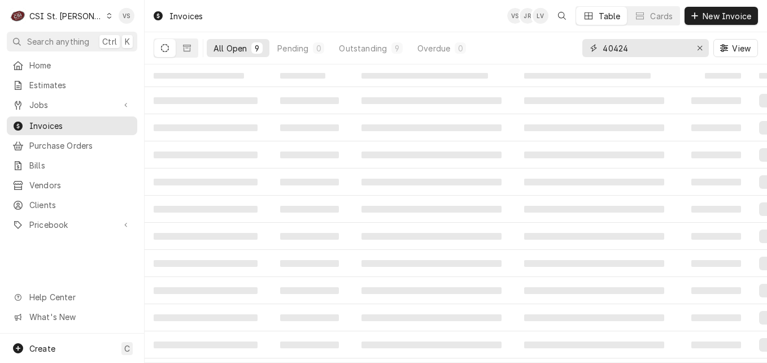
drag, startPoint x: 624, startPoint y: 49, endPoint x: 631, endPoint y: 46, distance: 7.3
click at [631, 46] on input "40424" at bounding box center [645, 48] width 85 height 18
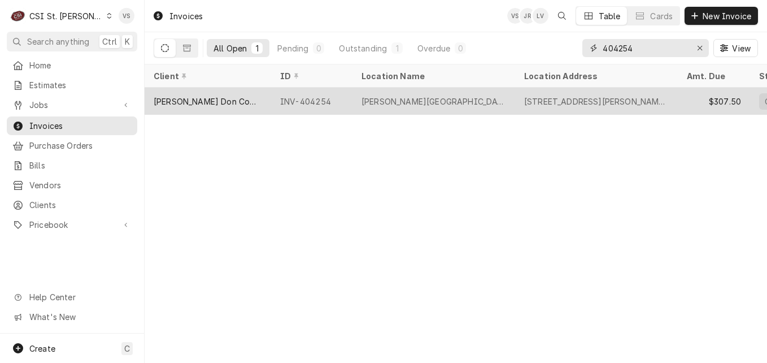
type input "404254"
click at [263, 95] on div "[PERSON_NAME] Don Company" at bounding box center [208, 101] width 127 height 27
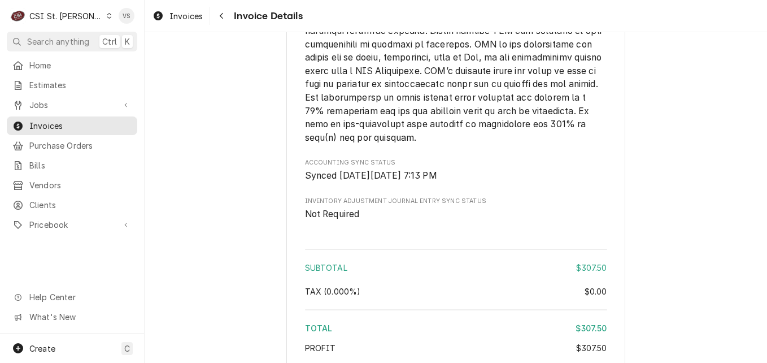
scroll to position [1971, 0]
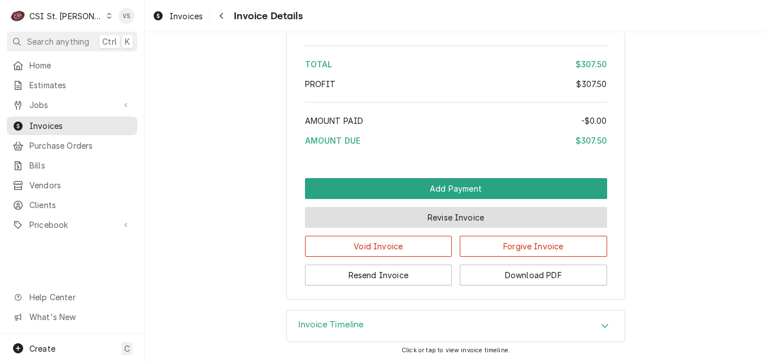
click at [432, 218] on button "Revise Invoice" at bounding box center [456, 217] width 302 height 21
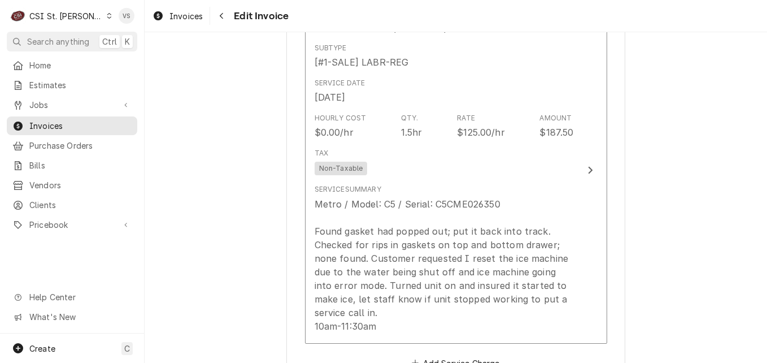
scroll to position [839, 0]
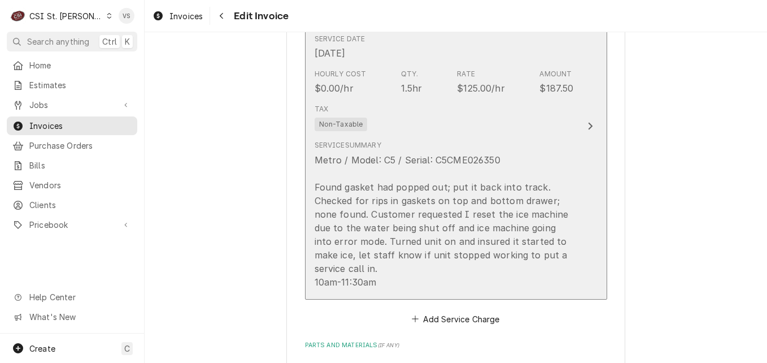
click at [389, 128] on div "Tax Non-Taxable" at bounding box center [444, 117] width 259 height 36
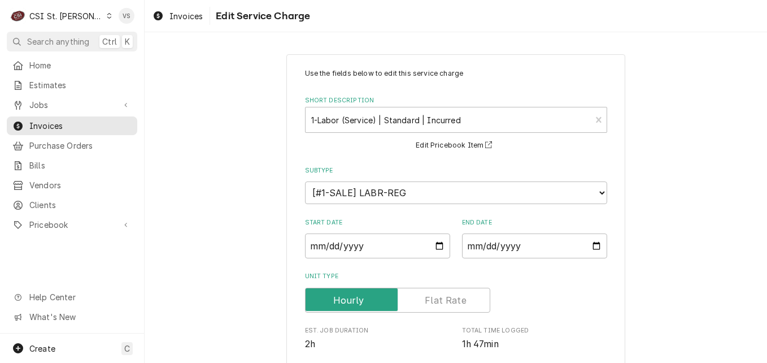
scroll to position [331, 0]
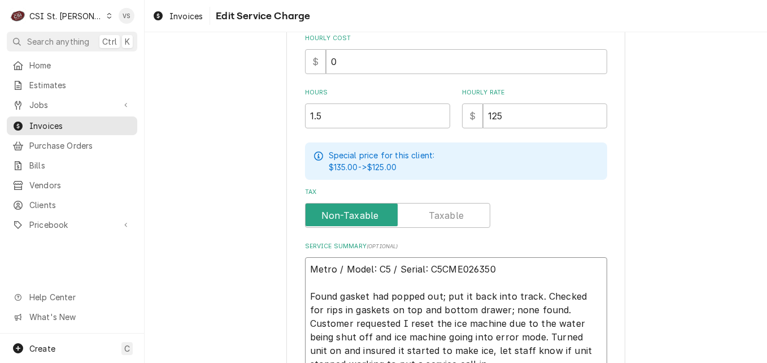
click at [305, 266] on textarea "Metro / Model: C5 / Serial: C5CME026350 Found gasket had popped out; put it bac…" at bounding box center [456, 323] width 302 height 132
click at [306, 267] on textarea "Metro / Model: C5 / Serial: C5CME026350 Found gasket had popped out; put it bac…" at bounding box center [456, 323] width 302 height 132
type textarea "x"
type textarea "Metro / Model: C5 / Serial: C5CME026350 Found gasket had popped out; put it bac…"
type textarea "x"
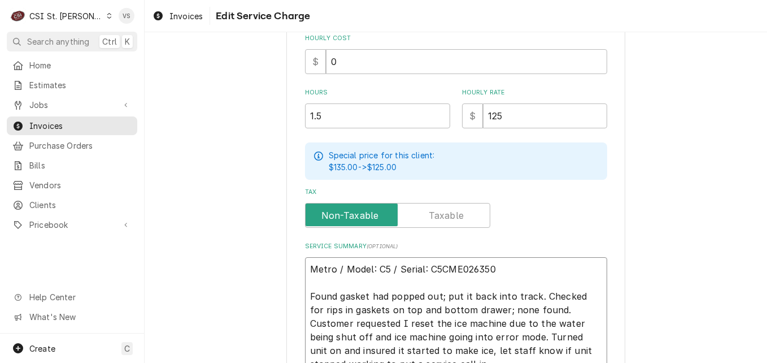
type textarea "P Metro / Model: C5 / Serial: C5CME026350 Found gasket had popped out; put it b…"
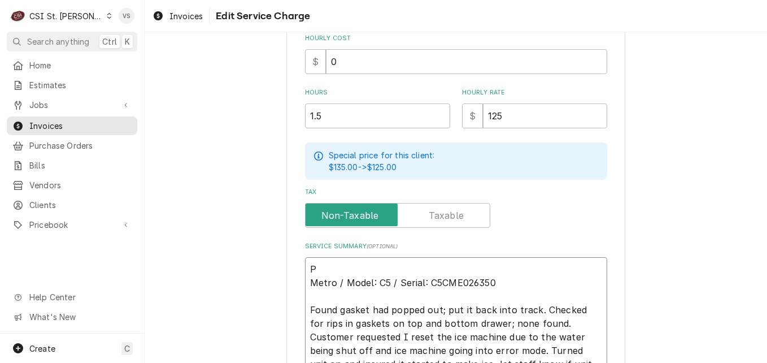
type textarea "x"
type textarea "PO Metro / Model: C5 / Serial: C5CME026350 Found gasket had popped out; put it …"
type textarea "x"
type textarea "PO Metro / Model: C5 / Serial: C5CME026350 Found gasket had popped out; put it …"
type textarea "x"
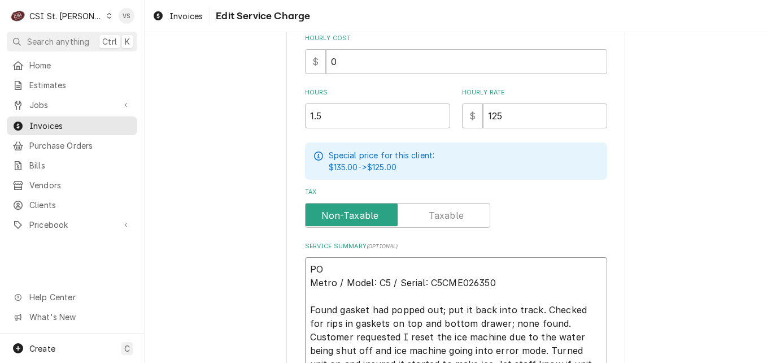
type textarea "PO # Metro / Model: C5 / Serial: C5CME026350 Found gasket had popped out; put i…"
paste textarea "7005587934 - 10"
type textarea "x"
type textarea "PO #7005587934 - 10 Metro / Model: C5 / Serial: C5CME026350 Found gasket had po…"
click at [381, 266] on textarea "PO #7005587934 - 10 Metro / Model: C5 / Serial: C5CME026350 Found gasket had po…" at bounding box center [456, 330] width 302 height 146
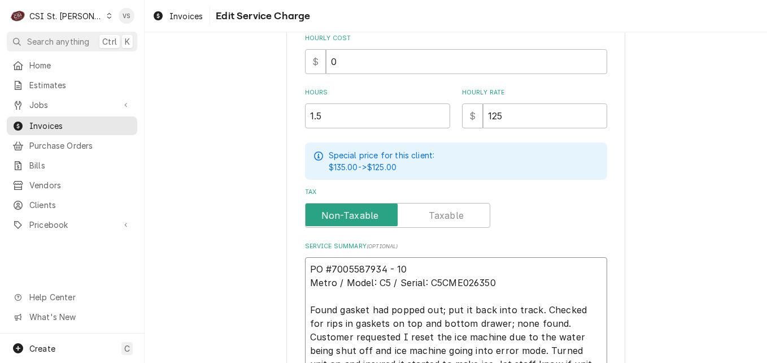
type textarea "x"
type textarea "PO #7005587934- 10 Metro / Model: C5 / Serial: C5CME026350 Found gasket had pop…"
type textarea "x"
drag, startPoint x: 395, startPoint y: 267, endPoint x: 306, endPoint y: 260, distance: 89.5
click at [306, 260] on textarea "PO #7005587934-10 Metro / Model: C5 / Serial: C5CME026350 Found gasket had popp…" at bounding box center [456, 330] width 302 height 146
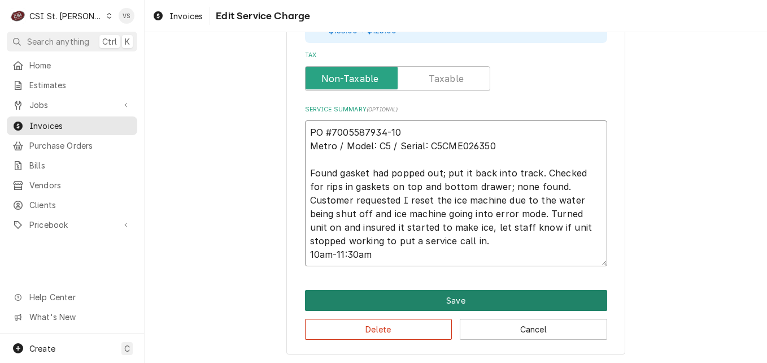
type textarea "PO #7005587934-10 Metro / Model: C5 / Serial: C5CME026350 Found gasket had popp…"
click at [405, 305] on button "Save" at bounding box center [456, 300] width 302 height 21
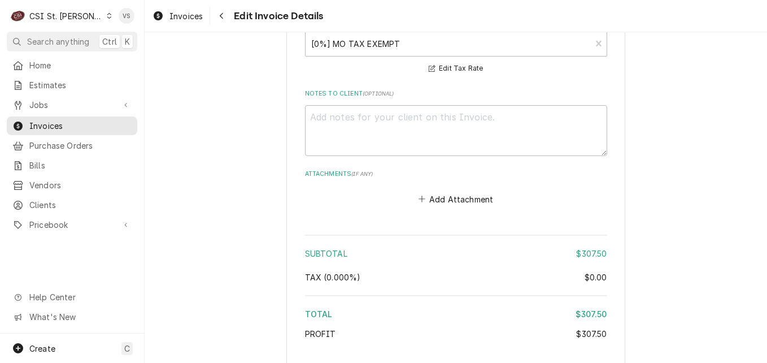
scroll to position [1629, 0]
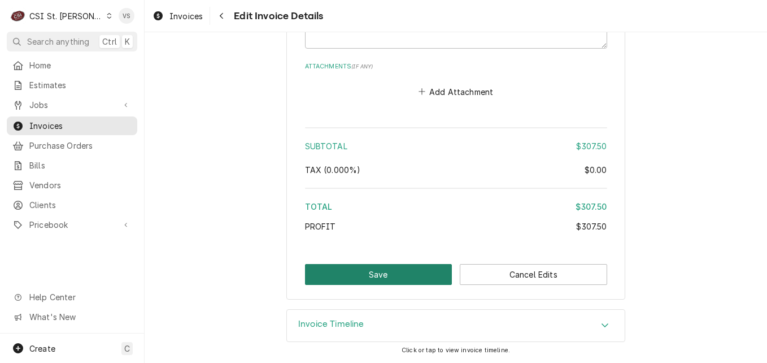
click at [386, 267] on button "Save" at bounding box center [378, 274] width 147 height 21
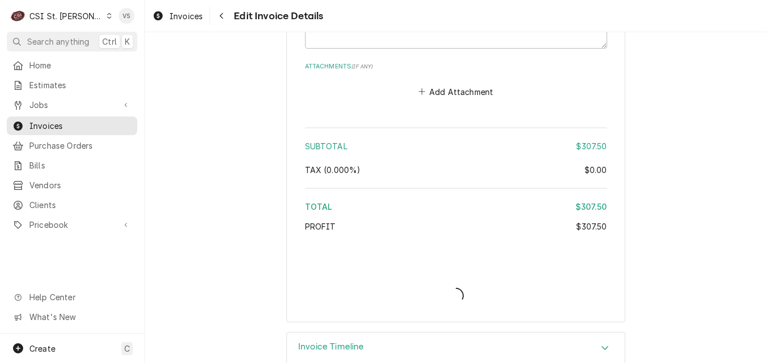
type textarea "x"
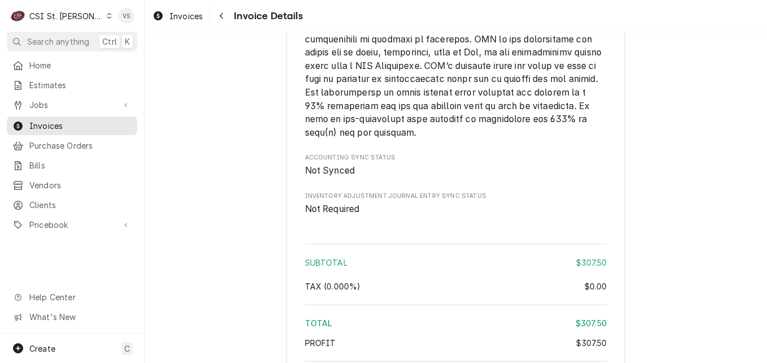
scroll to position [1983, 0]
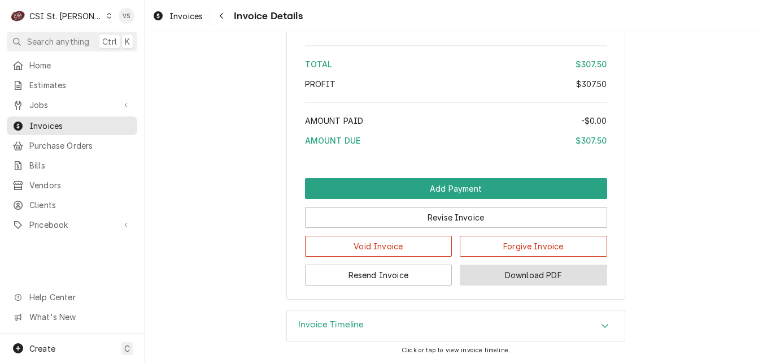
click at [498, 276] on button "Download PDF" at bounding box center [533, 274] width 147 height 21
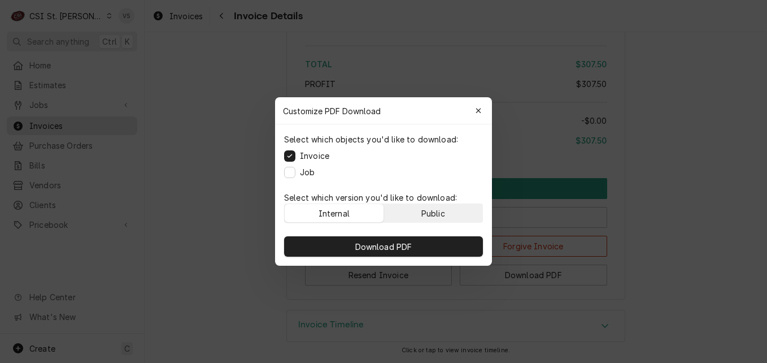
click at [427, 213] on div "Public" at bounding box center [434, 213] width 24 height 12
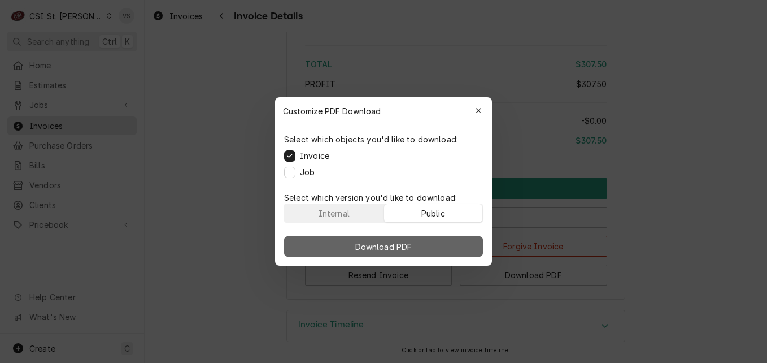
click at [431, 250] on button "Download PDF" at bounding box center [383, 246] width 199 height 20
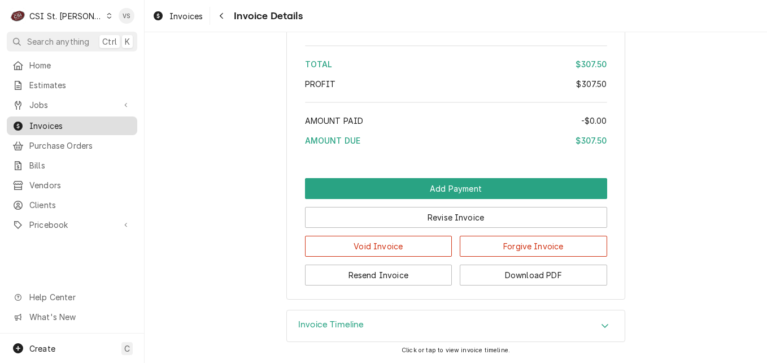
click at [109, 119] on div "Invoices" at bounding box center [72, 126] width 126 height 14
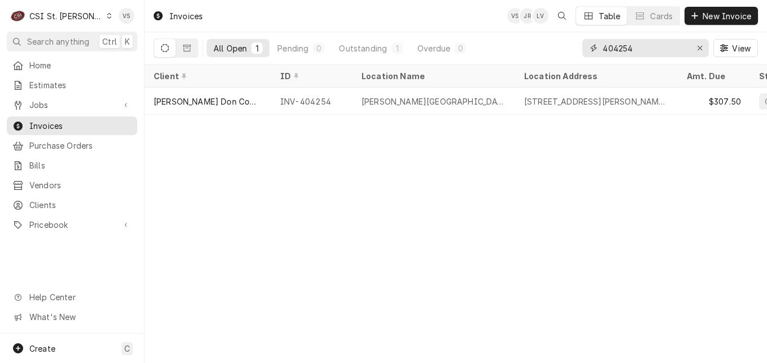
click at [619, 44] on input "404254" at bounding box center [645, 48] width 85 height 18
click at [619, 50] on input "404254" at bounding box center [645, 48] width 85 height 18
click at [620, 48] on input "404254" at bounding box center [645, 48] width 85 height 18
click at [650, 48] on input "404254" at bounding box center [645, 48] width 85 height 18
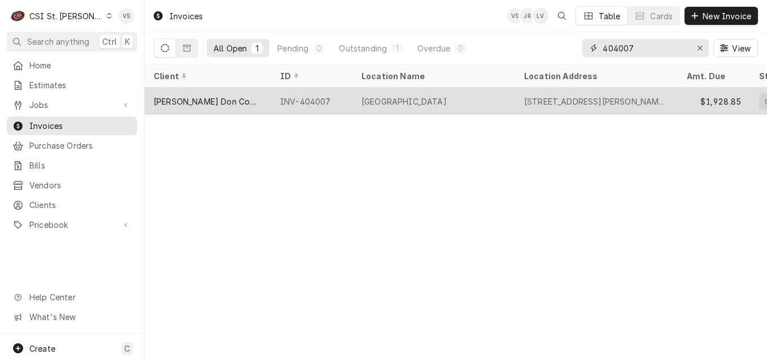
type input "404007"
click at [247, 105] on div "[PERSON_NAME] Don Company" at bounding box center [208, 101] width 127 height 27
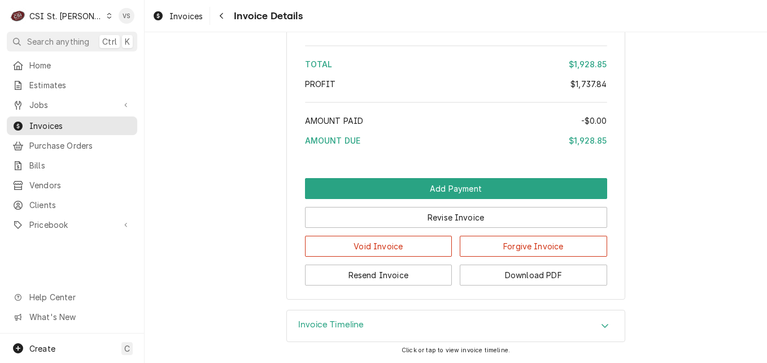
scroll to position [3172, 0]
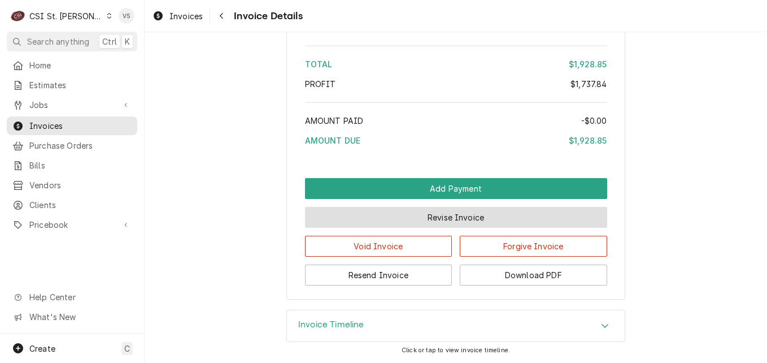
click at [452, 220] on button "Revise Invoice" at bounding box center [456, 217] width 302 height 21
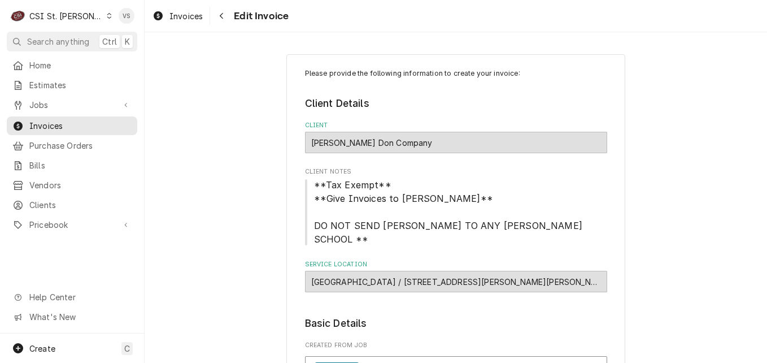
scroll to position [331, 0]
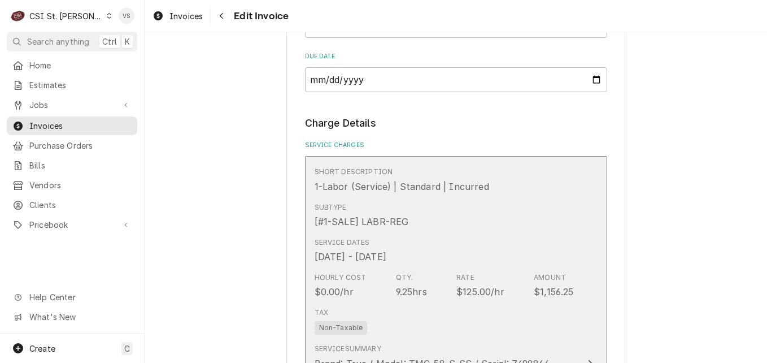
click at [481, 214] on div "Subtype [#1-SALE] LABR-REG" at bounding box center [444, 215] width 259 height 35
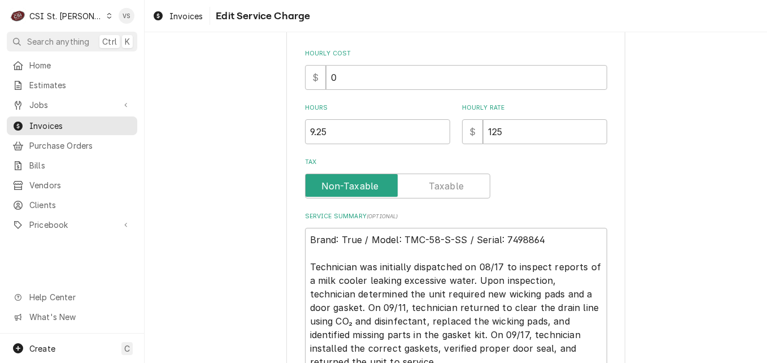
scroll to position [294, 0]
type textarea "x"
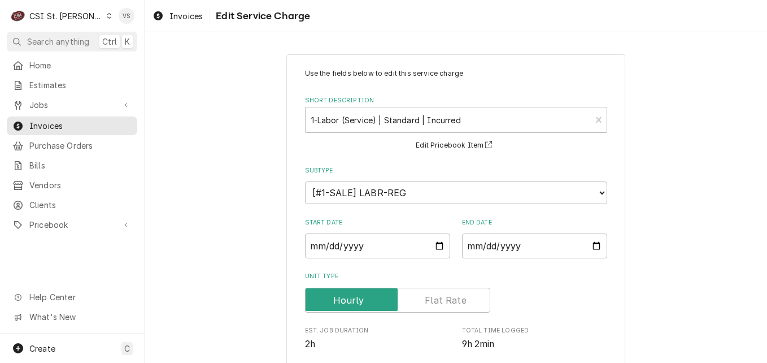
scroll to position [331, 0]
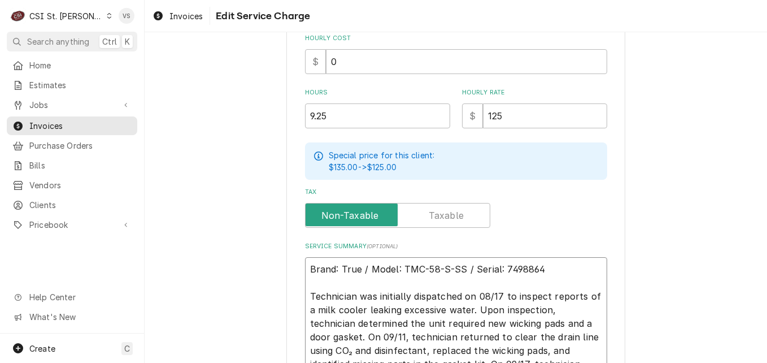
click at [307, 269] on textarea "Brand: True / Model: TMC-58-S-SS / Serial: 7498864 Technician was initially dis…" at bounding box center [456, 357] width 302 height 200
click at [305, 268] on textarea "Brand: True / Model: TMC-58-S-SS / Serial: 7498864 Technician was initially dis…" at bounding box center [456, 357] width 302 height 200
type textarea "Brand: True / Model: TMC-58-S-SS / Serial: 7498864 Technician was initially dis…"
type textarea "x"
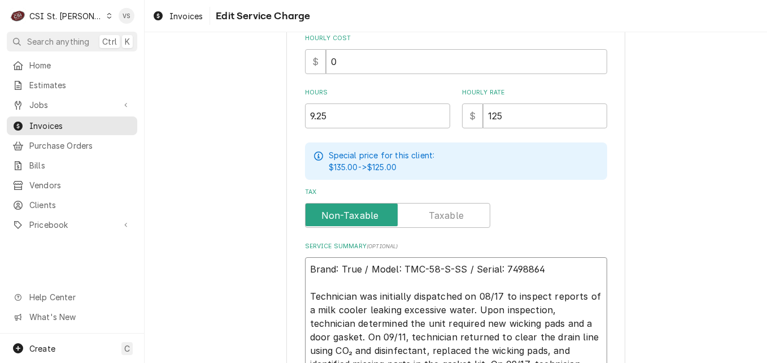
type textarea "Brand: True / Model: TMC-58-S-SS / Serial: 7498864 Technician was initially dis…"
type textarea "x"
type textarea "P Brand: True / Model: TMC-58-S-SS / Serial: 7498864 Technician was initially d…"
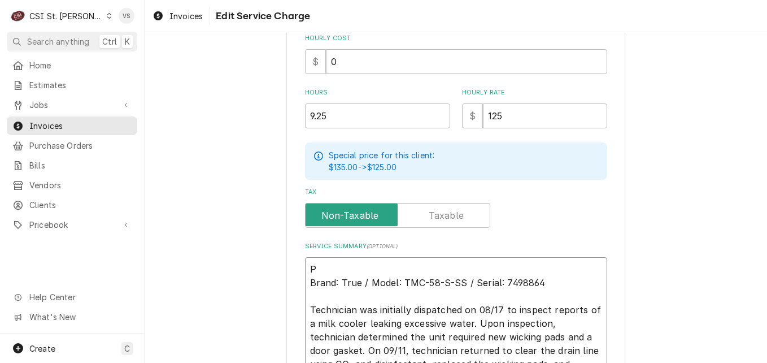
type textarea "x"
type textarea "PO Brand: True / Model: TMC-58-S-SS / Serial: 7498864 Technician was initially …"
type textarea "x"
type textarea "PO Brand: True / Model: TMC-58-S-SS / Serial: 7498864 Technician was initially …"
type textarea "x"
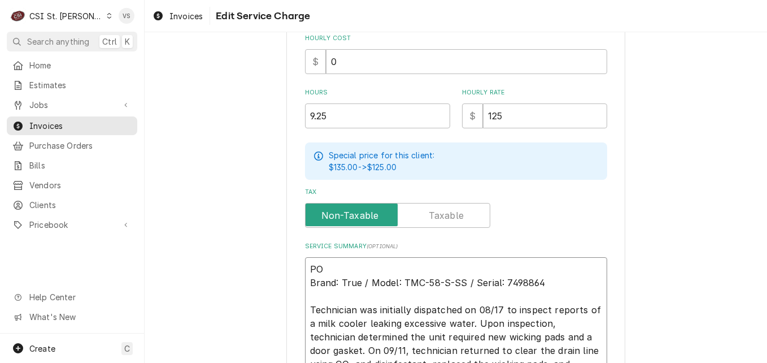
type textarea "PO # Brand: True / Model: TMC-58-S-SS / Serial: 7498864 Technician was initiall…"
paste textarea "7005587906 - 10"
type textarea "x"
type textarea "PO #7005587906 - 10 Brand: True / Model: TMC-58-S-SS / Serial: 7498864 Technici…"
click at [382, 267] on textarea "PO #7005587906 - 10 Brand: True / Model: TMC-58-S-SS / Serial: 7498864 Technici…" at bounding box center [456, 364] width 302 height 214
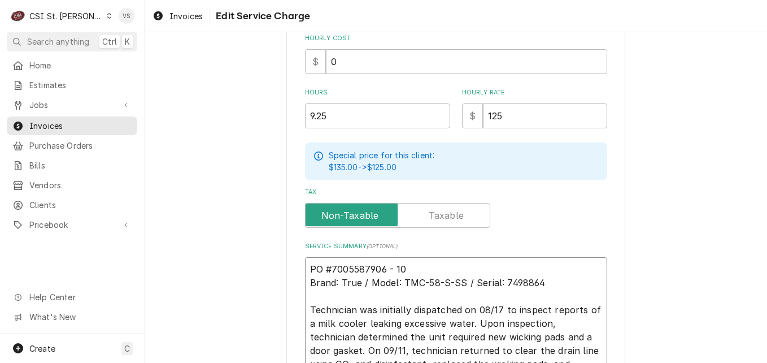
type textarea "x"
type textarea "PO #7005587906- 10 Brand: True / Model: TMC-58-S-SS / Serial: 7498864 Technicia…"
type textarea "x"
type textarea "PO #70055879060- 10 Brand: True / Model: TMC-58-S-SS / Serial: 7498864 Technici…"
type textarea "x"
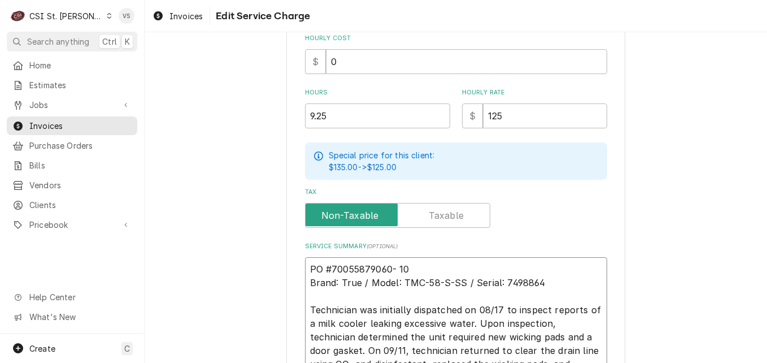
type textarea "PO #70055879060 10 Brand: True / Model: TMC-58-S-SS / Serial: 7498864 Technicia…"
type textarea "x"
type textarea "PO #70055879060- 10 Brand: True / Model: TMC-58-S-SS / Serial: 7498864 Technici…"
type textarea "x"
type textarea "PO #70055879060-10 Brand: True / Model: TMC-58-S-SS / Serial: 7498864 Technicia…"
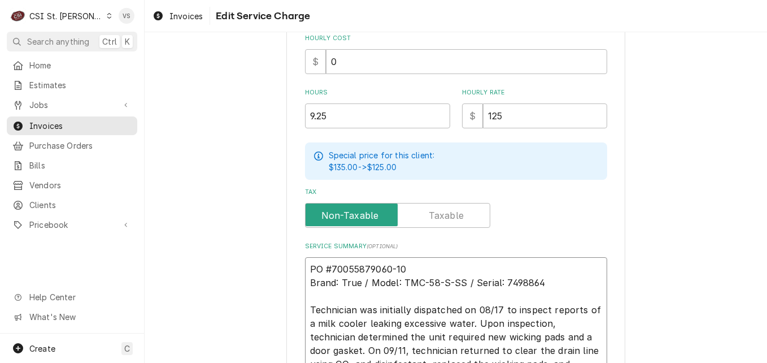
drag, startPoint x: 406, startPoint y: 270, endPoint x: 302, endPoint y: 270, distance: 103.4
click at [305, 270] on textarea "PO #70055879060-10 Brand: True / Model: TMC-58-S-SS / Serial: 7498864 Technicia…" at bounding box center [456, 364] width 302 height 214
click at [419, 266] on textarea "PO #70055879060-10 Brand: True / Model: TMC-58-S-SS / Serial: 7498864 Technicia…" at bounding box center [456, 364] width 302 height 214
drag, startPoint x: 419, startPoint y: 266, endPoint x: 328, endPoint y: 267, distance: 90.4
click at [328, 267] on textarea "PO #70055879060-10 Brand: True / Model: TMC-58-S-SS / Serial: 7498864 Technicia…" at bounding box center [456, 364] width 302 height 214
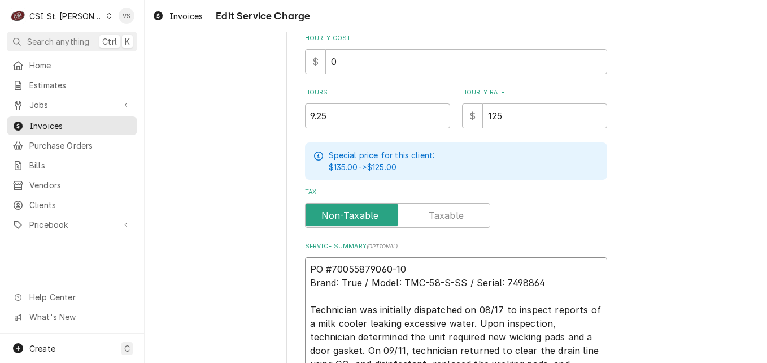
paste textarea "-"
type textarea "x"
type textarea "PO #7005587906 - 10 Brand: True / Model: TMC-58-S-SS / Serial: 7498864 Technici…"
click at [381, 268] on textarea "PO #7005587906 - 10 Brand: True / Model: TMC-58-S-SS / Serial: 7498864 Technici…" at bounding box center [456, 364] width 302 height 214
type textarea "x"
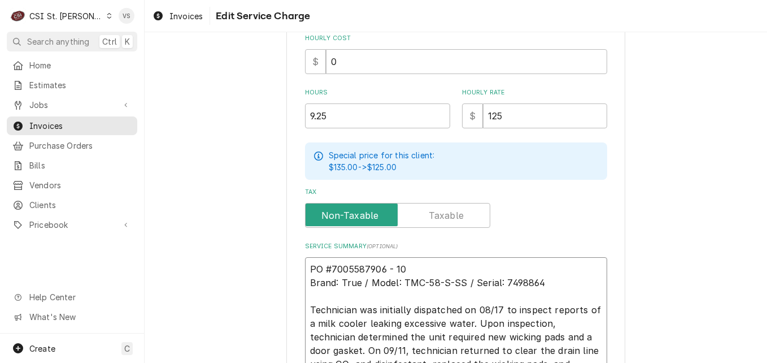
type textarea "PO #7005587906- 10 Brand: True / Model: TMC-58-S-SS / Serial: 7498864 Technicia…"
type textarea "x"
drag, startPoint x: 401, startPoint y: 267, endPoint x: 302, endPoint y: 268, distance: 98.3
click at [305, 268] on textarea "PO #7005587906-10 Brand: True / Model: TMC-58-S-SS / Serial: 7498864 Technician…" at bounding box center [456, 364] width 302 height 214
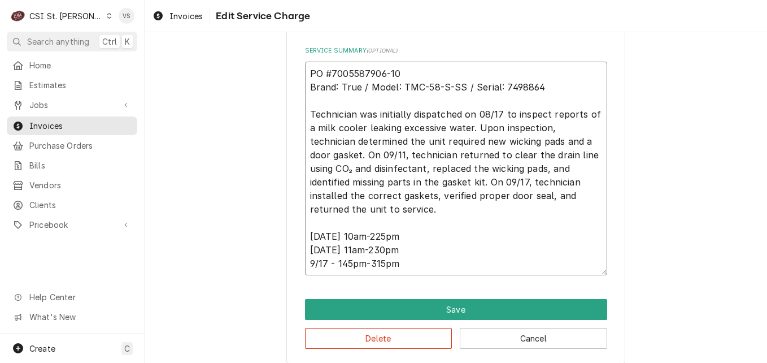
scroll to position [535, 0]
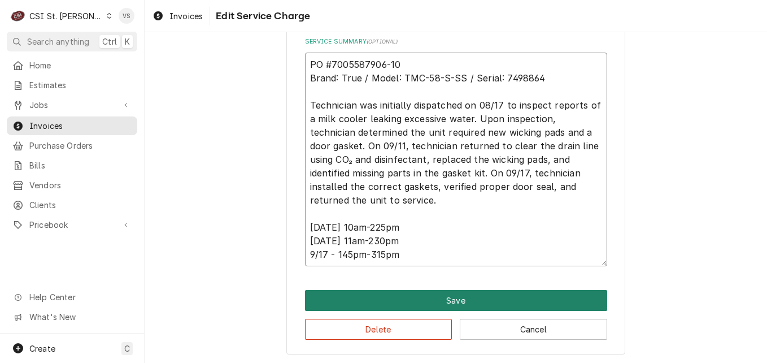
type textarea "PO #7005587906-10 Brand: True / Model: TMC-58-S-SS / Serial: 7498864 Technician…"
click at [412, 302] on button "Save" at bounding box center [456, 300] width 302 height 21
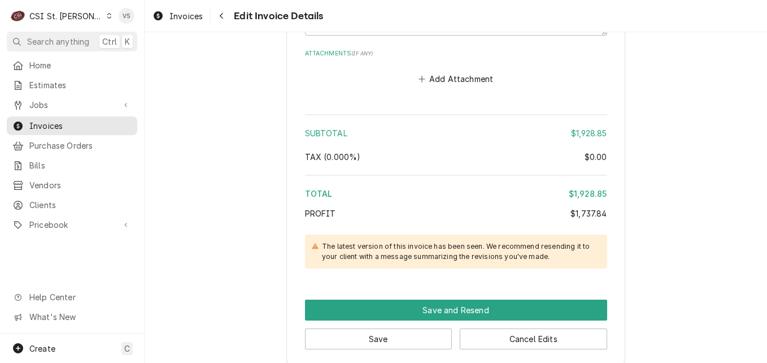
scroll to position [3252, 0]
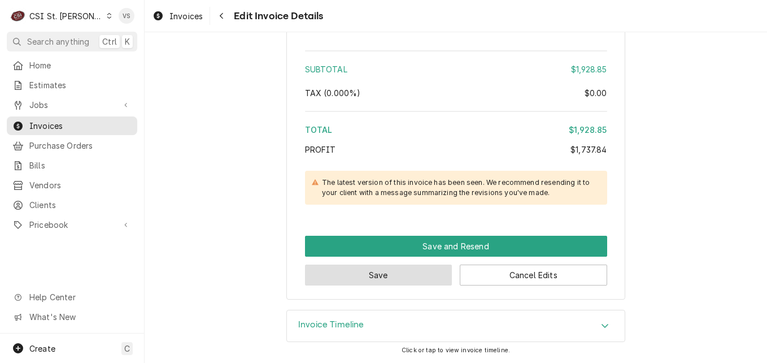
click at [412, 275] on button "Save" at bounding box center [378, 274] width 147 height 21
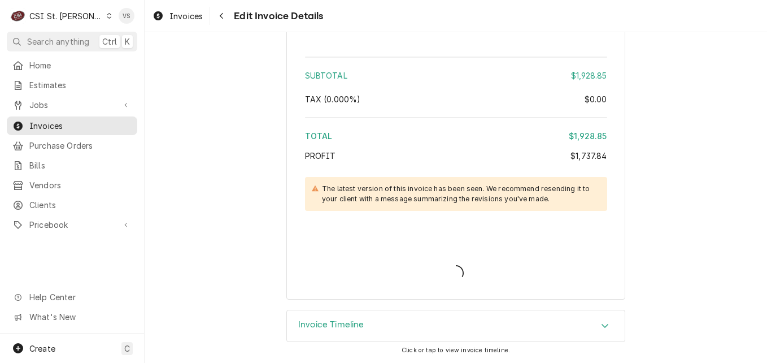
type textarea "x"
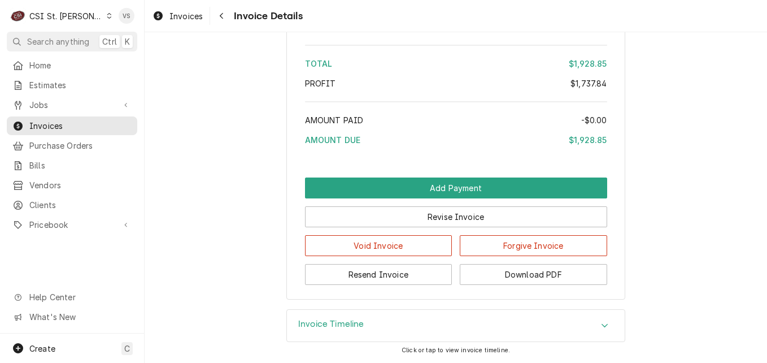
scroll to position [3145, 0]
click at [524, 274] on button "Download PDF" at bounding box center [533, 274] width 147 height 21
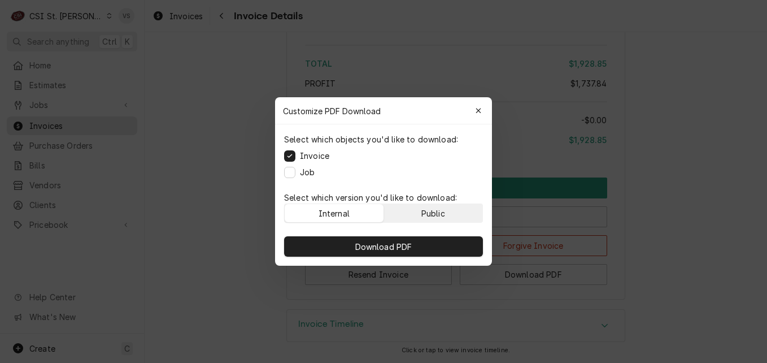
click at [424, 208] on div "Public" at bounding box center [434, 213] width 24 height 12
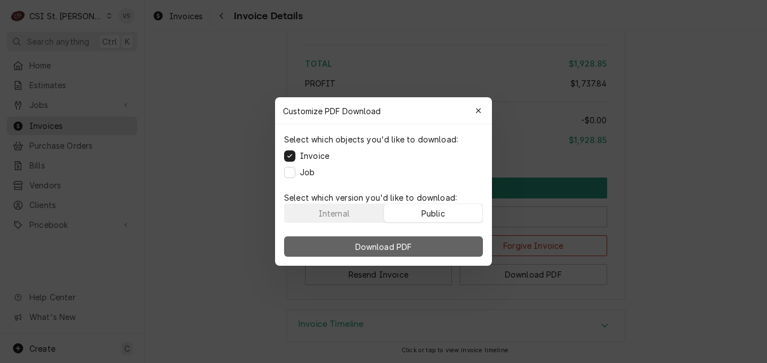
click at [408, 241] on span "Download PDF" at bounding box center [384, 247] width 62 height 12
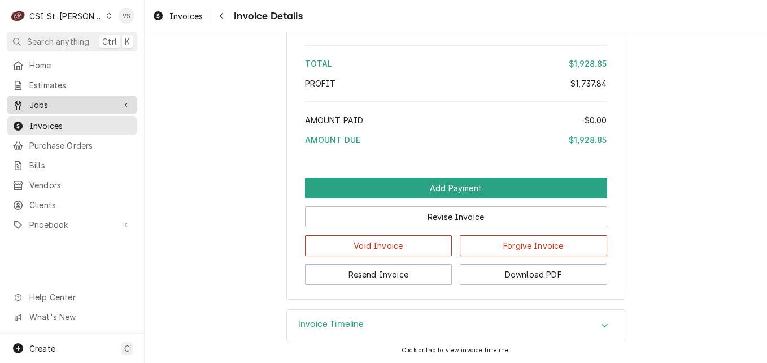
click at [67, 99] on span "Jobs" at bounding box center [71, 105] width 85 height 12
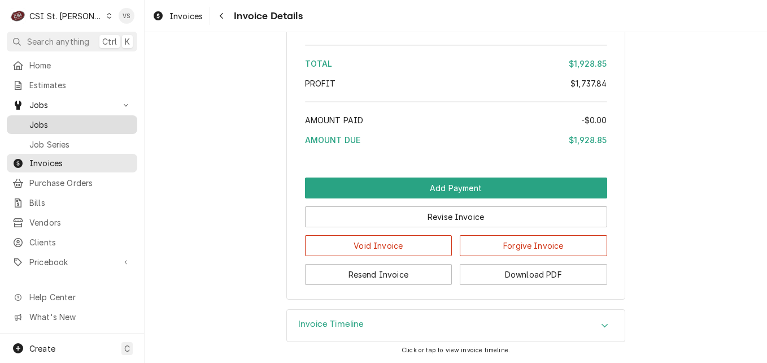
click at [62, 121] on span "Jobs" at bounding box center [80, 125] width 102 height 12
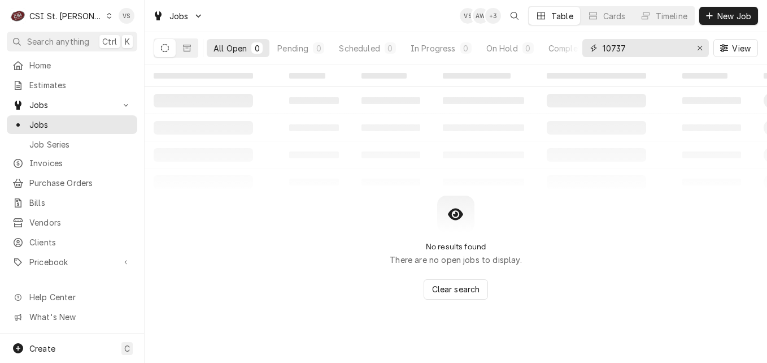
click at [629, 43] on input "10737" at bounding box center [645, 48] width 85 height 18
click at [629, 48] on input "10737" at bounding box center [645, 48] width 85 height 18
click at [625, 48] on input "10737" at bounding box center [645, 48] width 85 height 18
click at [625, 46] on input "10737" at bounding box center [645, 48] width 85 height 18
click at [637, 45] on input "107374" at bounding box center [645, 48] width 85 height 18
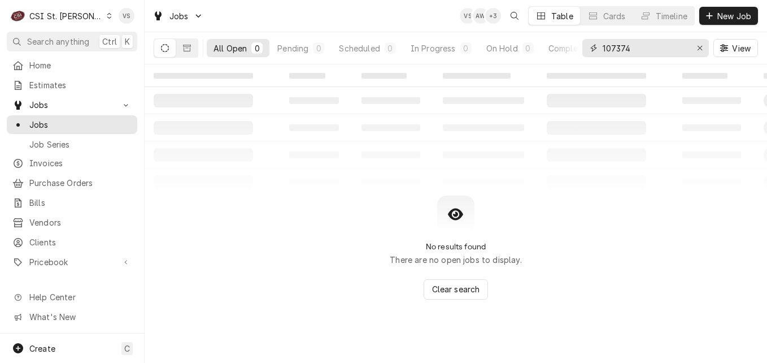
drag, startPoint x: 636, startPoint y: 46, endPoint x: 583, endPoint y: 47, distance: 53.1
click at [583, 47] on div "107374" at bounding box center [646, 48] width 127 height 18
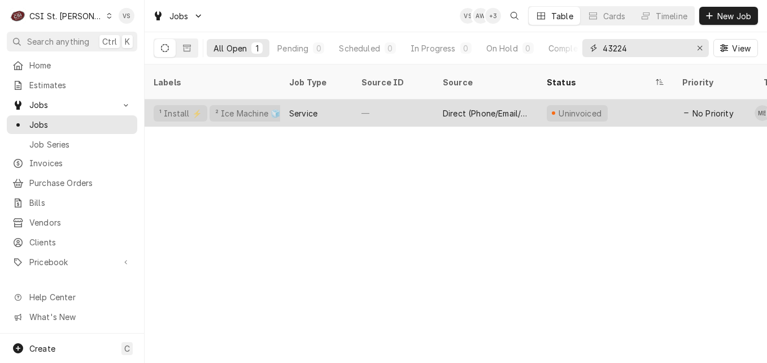
type input "43224"
click at [343, 99] on div "Service" at bounding box center [316, 112] width 72 height 27
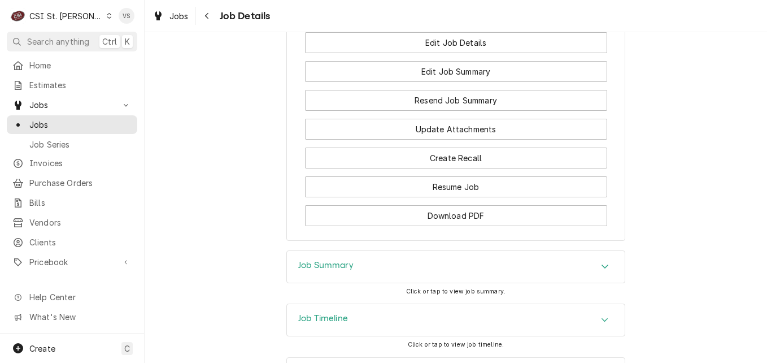
scroll to position [1461, 0]
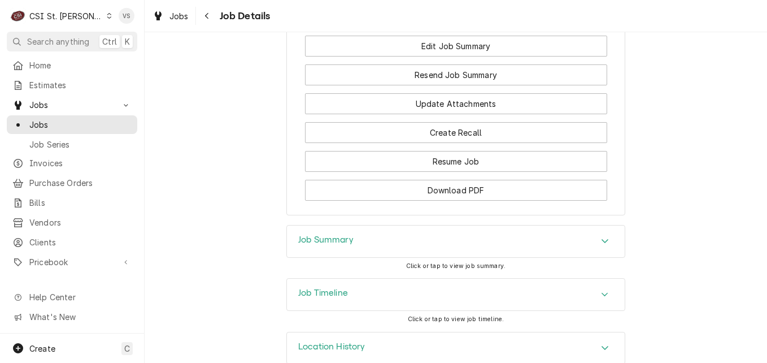
click at [597, 234] on div "Accordion Header" at bounding box center [605, 241] width 17 height 14
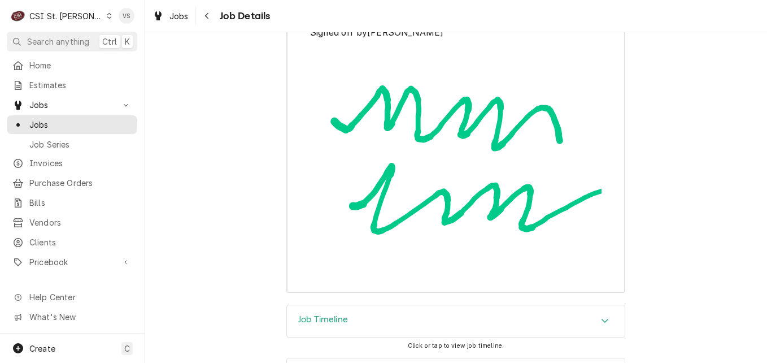
scroll to position [3335, 0]
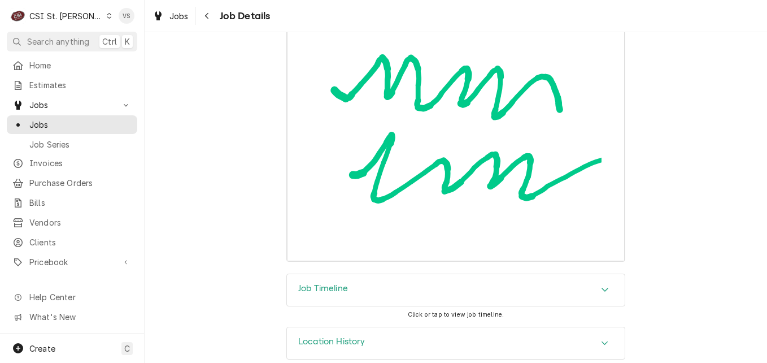
click at [601, 285] on icon "Accordion Header" at bounding box center [605, 289] width 8 height 9
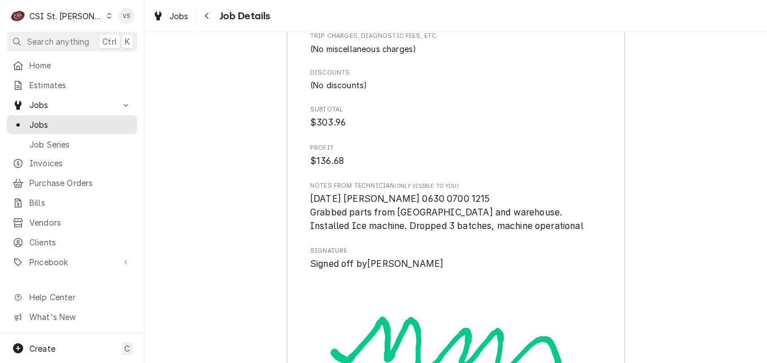
scroll to position [3086, 0]
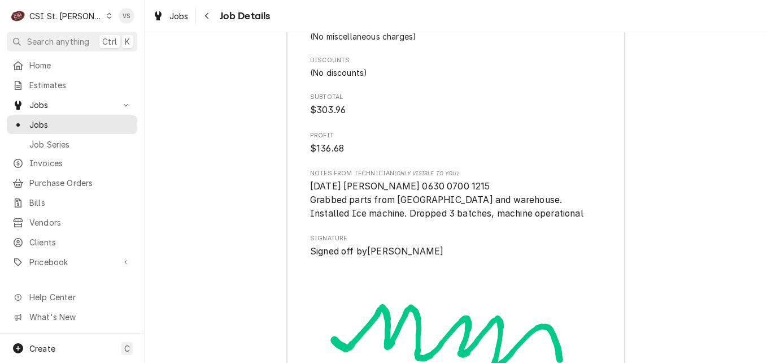
click at [463, 169] on span "Notes from Technician (Only Visible to You)" at bounding box center [456, 173] width 292 height 9
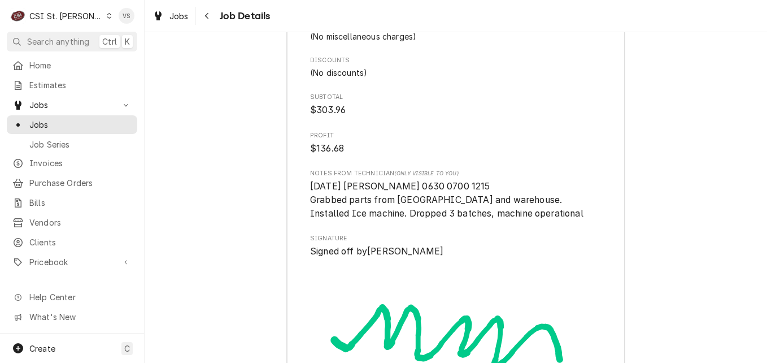
click at [451, 170] on span "(Only Visible to You)" at bounding box center [426, 173] width 64 height 6
click at [457, 169] on span "Notes from Technician (Only Visible to You)" at bounding box center [456, 173] width 292 height 9
click at [310, 169] on div "Notes from Technician (Only Visible to You) 10/14/25 Trevor J 0630 0700 1215 Gr…" at bounding box center [456, 194] width 292 height 51
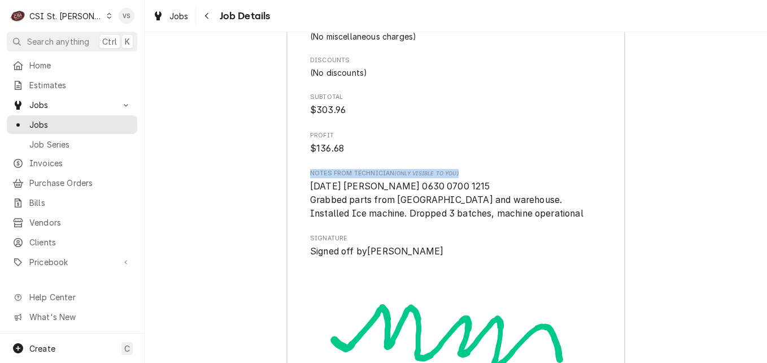
click at [459, 169] on span "Notes from Technician (Only Visible to You)" at bounding box center [456, 173] width 292 height 9
click at [451, 180] on span "10/14/25 Trevor J 0630 0700 1215 Grabbed parts from Home Depot and warehouse. I…" at bounding box center [456, 200] width 292 height 40
click at [449, 181] on span "10/14/25 Trevor J 0630 0700 1215 Grabbed parts from Home Depot and warehouse. I…" at bounding box center [446, 199] width 273 height 37
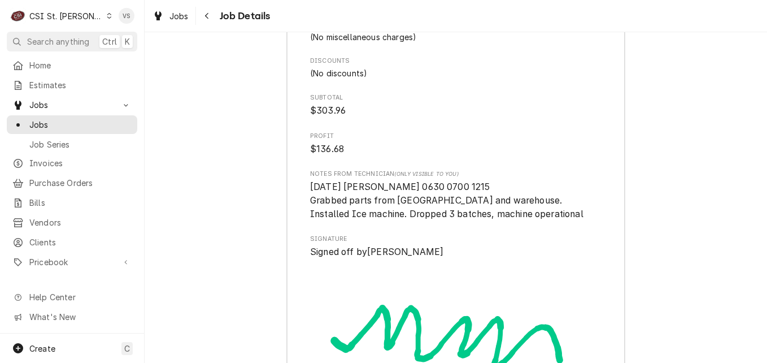
scroll to position [3029, 0]
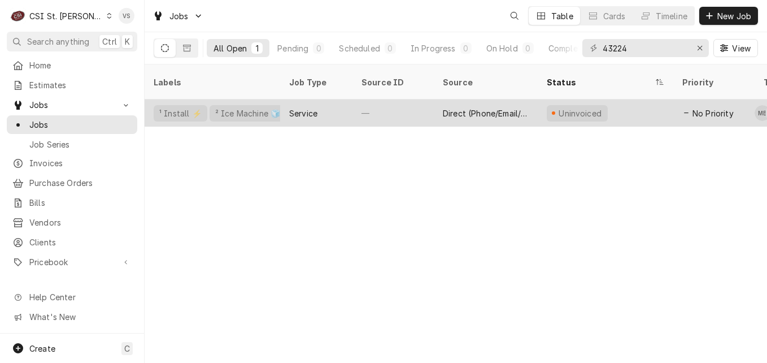
click at [323, 99] on div "Service" at bounding box center [316, 112] width 72 height 27
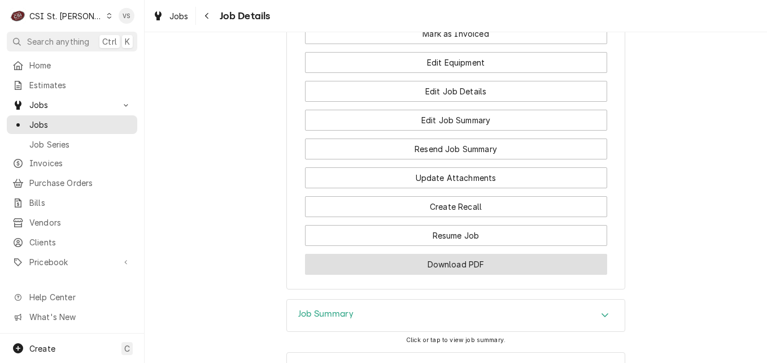
scroll to position [1352, 0]
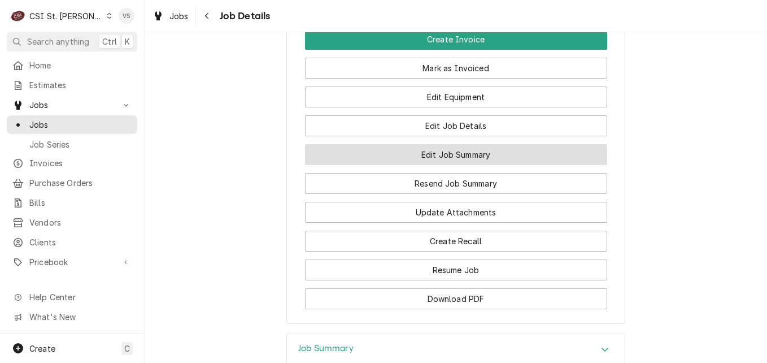
click at [454, 144] on button "Edit Job Summary" at bounding box center [456, 154] width 302 height 21
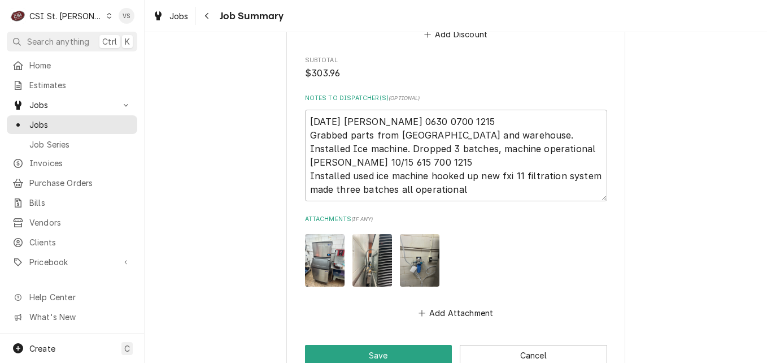
scroll to position [1795, 0]
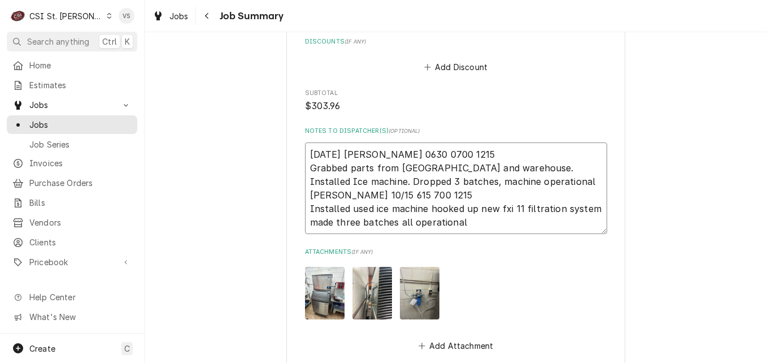
click at [474, 223] on textarea "10/14/25 Trevor J 0630 0700 1215 Grabbed parts from Home Depot and warehouse. I…" at bounding box center [456, 188] width 302 height 92
type textarea "10/14/25 Trevor J 0630 0700 1215 Grabbed parts from Home Depot and warehouse. I…"
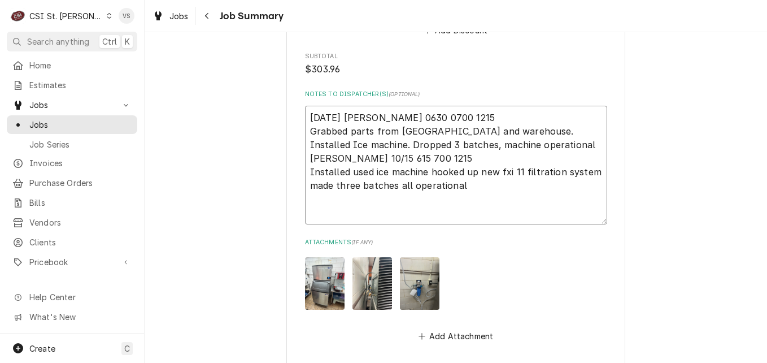
scroll to position [1852, 0]
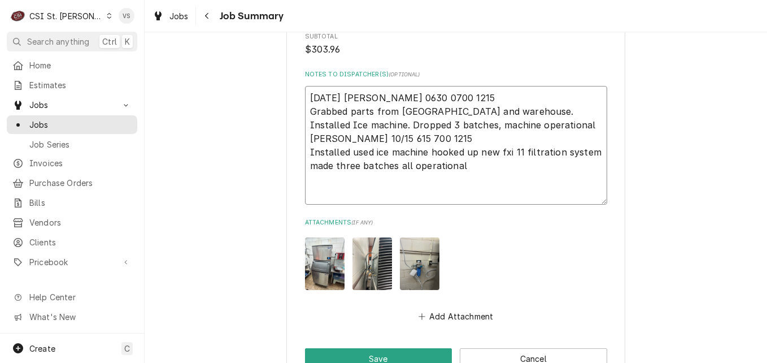
click at [437, 141] on textarea "10/14/25 Trevor J 0630 0700 1215 Grabbed parts from Home Depot and warehouse. I…" at bounding box center [456, 145] width 302 height 119
type textarea "x"
type textarea "10/14/25 Trevor J 0630 0700 1215 Grabbed parts from Home Depot and warehouse. I…"
type textarea "x"
type textarea "10/14/25 Trevor J 0630 0700 1215 Grabbed parts from Home Depot and warehouse. I…"
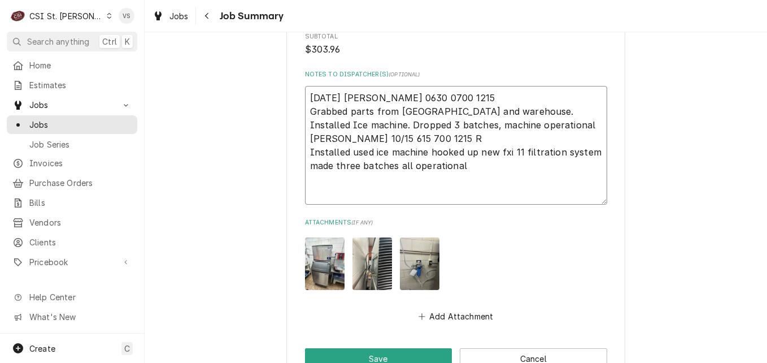
type textarea "x"
type textarea "10/14/25 Trevor J 0630 0700 1215 Grabbed parts from Home Depot and warehouse. I…"
type textarea "x"
type textarea "10/14/25 Trevor J 0630 0700 1215 Grabbed parts from Home Depot and warehouse. I…"
type textarea "x"
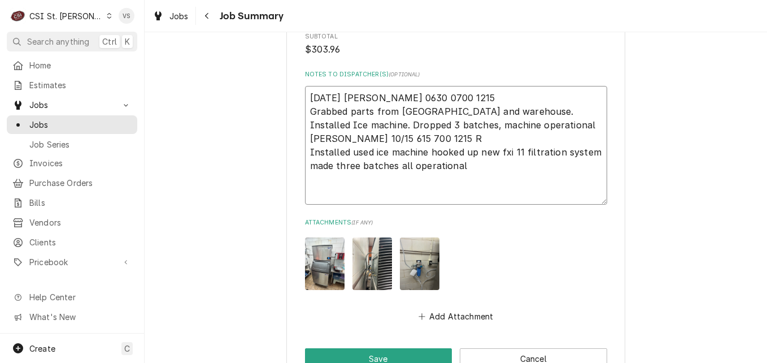
type textarea "10/14/25 Trevor J 0630 0700 1215 Grabbed parts from Home Depot and warehouse. I…"
type textarea "x"
type textarea "10/14/25 Trevor J 0630 0700 1215 Grabbed parts from Home Depot and warehouse. I…"
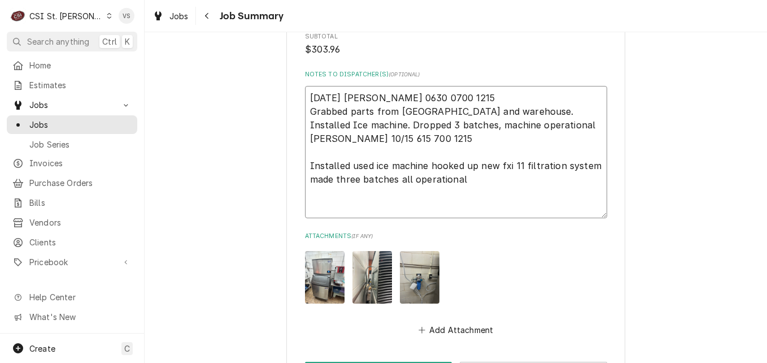
type textarea "x"
type textarea "10/14/25 Trevor J 0630 0700 1215 Grabbed parts from Home Depot and warehouse. I…"
type textarea "x"
type textarea "10/14/25 Trevor J 0630 0700 1215 Grabbed parts from Home Depot and warehouse. I…"
type textarea "x"
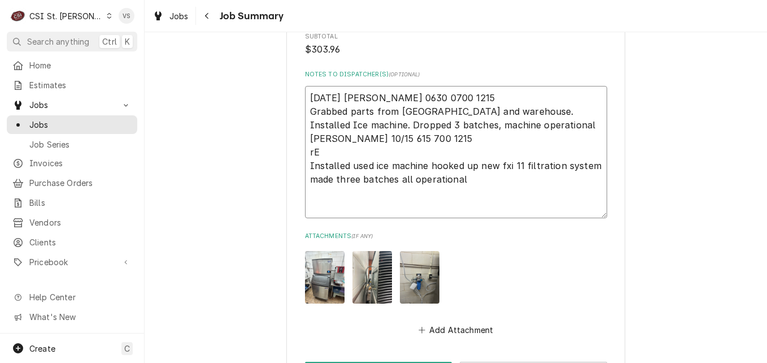
type textarea "10/14/25 Trevor J 0630 0700 1215 Grabbed parts from Home Depot and warehouse. I…"
type textarea "x"
type textarea "10/14/25 Trevor J 0630 0700 1215 Grabbed parts from Home Depot and warehouse. I…"
type textarea "x"
type textarea "10/14/25 Trevor J 0630 0700 1215 Grabbed parts from Home Depot and warehouse. I…"
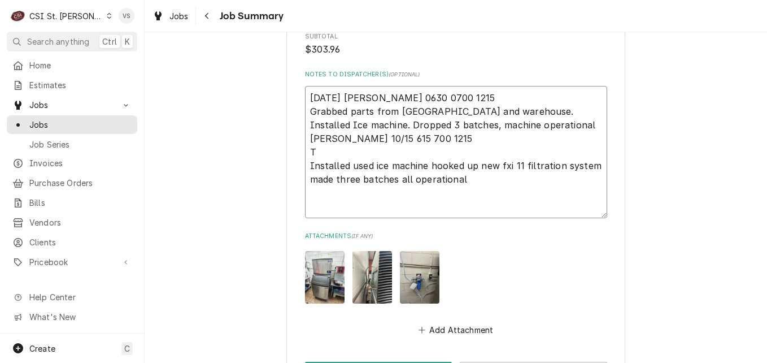
type textarea "x"
type textarea "10/14/25 Trevor J 0630 0700 1215 Grabbed parts from Home Depot and warehouse. I…"
type textarea "x"
type textarea "10/14/25 Trevor J 0630 0700 1215 Grabbed parts from Home Depot and warehouse. I…"
type textarea "x"
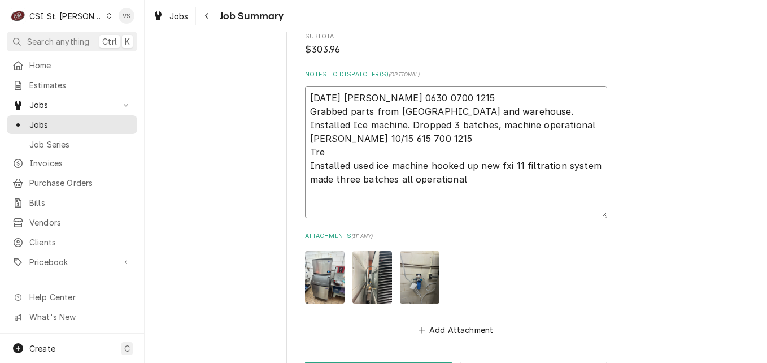
type textarea "10/14/25 Trevor J 0630 0700 1215 Grabbed parts from Home Depot and warehouse. I…"
type textarea "x"
type textarea "10/14/25 Trevor J 0630 0700 1215 Grabbed parts from Home Depot and warehouse. I…"
type textarea "x"
type textarea "10/14/25 Trevor J 0630 0700 1215 Grabbed parts from Home Depot and warehouse. I…"
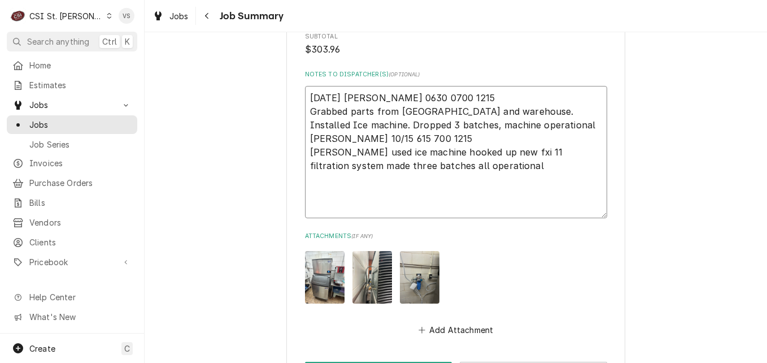
type textarea "x"
type textarea "10/14/25 Trevor J 0630 0700 1215 Grabbed parts from Home Depot and warehouse. I…"
type textarea "x"
type textarea "10/14/25 Trevor J 0630 0700 1215 Grabbed parts from Home Depot and warehouse. I…"
type textarea "x"
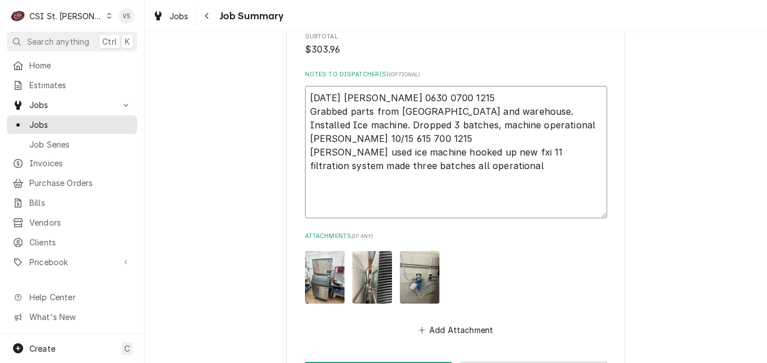
type textarea "10/14/25 Trevor J 0630 0700 1215 Grabbed parts from Home Depot and warehouse. I…"
type textarea "x"
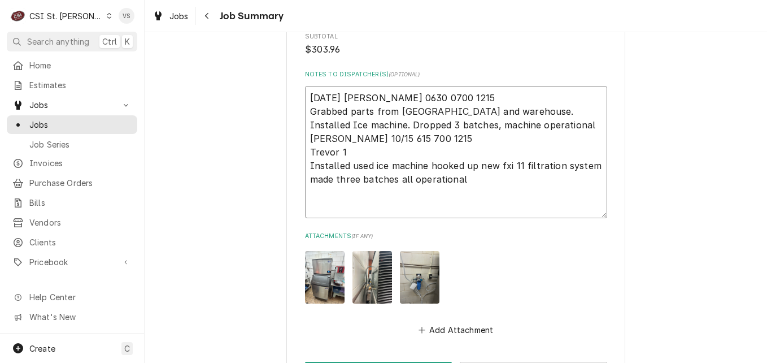
type textarea "10/14/25 Trevor J 0630 0700 1215 Grabbed parts from Home Depot and warehouse. I…"
type textarea "x"
type textarea "10/14/25 Trevor J 0630 0700 1215 Grabbed parts from Home Depot and warehouse. I…"
type textarea "x"
type textarea "10/14/25 Trevor J 0630 0700 1215 Grabbed parts from Home Depot and warehouse. I…"
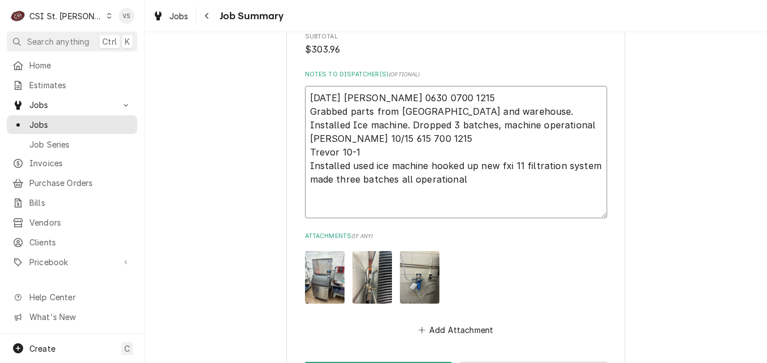
type textarea "x"
type textarea "10/14/25 Trevor J 0630 0700 1215 Grabbed parts from Home Depot and warehouse. I…"
type textarea "x"
type textarea "10/14/25 Trevor J 0630 0700 1215 Grabbed parts from Home Depot and warehouse. I…"
type textarea "x"
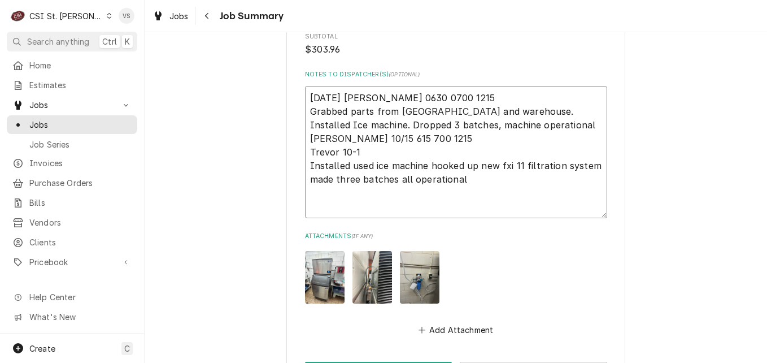
type textarea "10/14/25 Trevor J 0630 0700 1215 Grabbed parts from Home Depot and warehouse. I…"
type textarea "x"
type textarea "10/14/25 Trevor J 0630 0700 1215 Grabbed parts from Home Depot and warehouse. I…"
type textarea "x"
type textarea "10/14/25 Trevor J 0630 0700 1215 Grabbed parts from Home Depot and warehouse. I…"
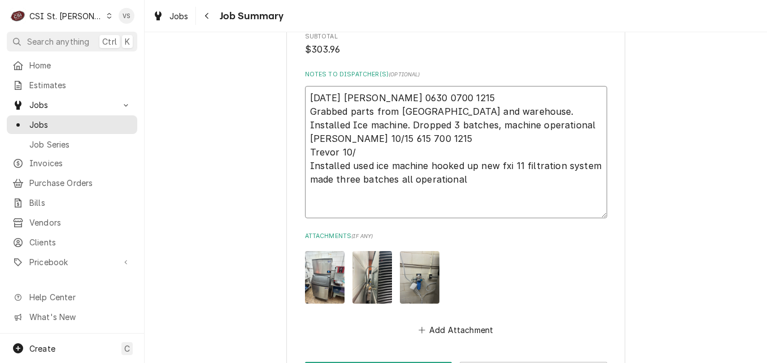
type textarea "x"
type textarea "10/14/25 Trevor J 0630 0700 1215 Grabbed parts from Home Depot and warehouse. I…"
type textarea "x"
type textarea "10/14/25 Trevor J 0630 0700 1215 Grabbed parts from Home Depot and warehouse. I…"
type textarea "x"
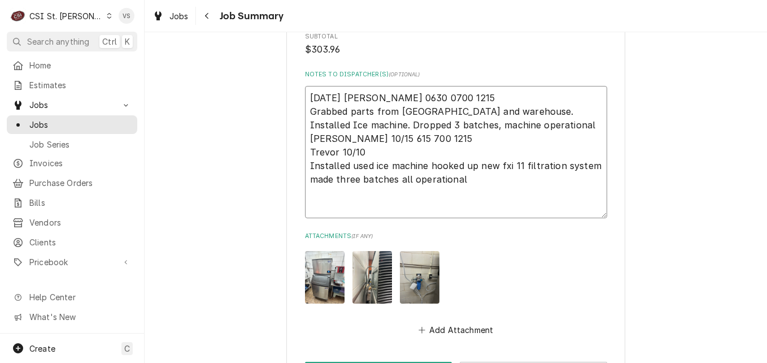
type textarea "10/14/25 Trevor J 0630 0700 1215 Grabbed parts from Home Depot and warehouse. I…"
type textarea "x"
type textarea "10/14/25 Trevor J 0630 0700 1215 Grabbed parts from Home Depot and warehouse. I…"
type textarea "x"
type textarea "10/14/25 Trevor J 0630 0700 1215 Grabbed parts from Home Depot and warehouse. I…"
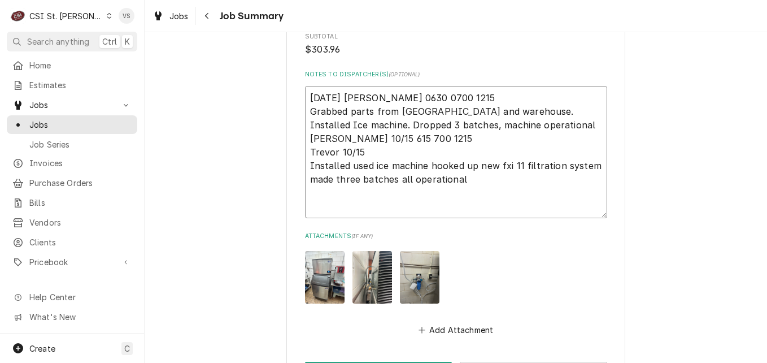
type textarea "x"
type textarea "10/14/25 Trevor J 0630 0700 1215 Grabbed parts from Home Depot and warehouse. I…"
type textarea "x"
type textarea "10/14/25 Trevor J 0630 0700 1215 Grabbed parts from Home Depot and warehouse. I…"
type textarea "x"
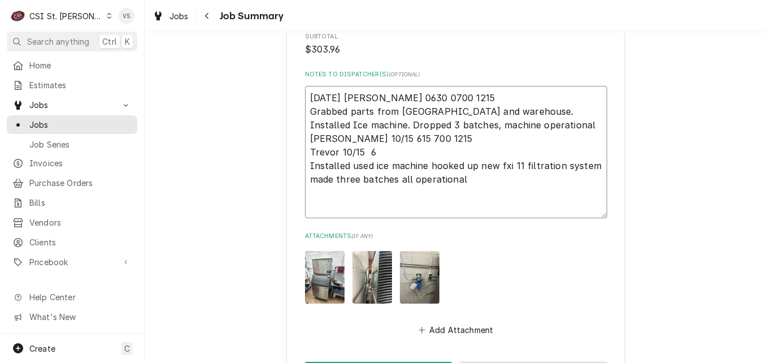
type textarea "10/14/25 Trevor J 0630 0700 1215 Grabbed parts from Home Depot and warehouse. I…"
type textarea "x"
type textarea "10/14/25 Trevor J 0630 0700 1215 Grabbed parts from Home Depot and warehouse. I…"
type textarea "x"
type textarea "10/14/25 Trevor J 0630 0700 1215 Grabbed parts from Home Depot and warehouse. I…"
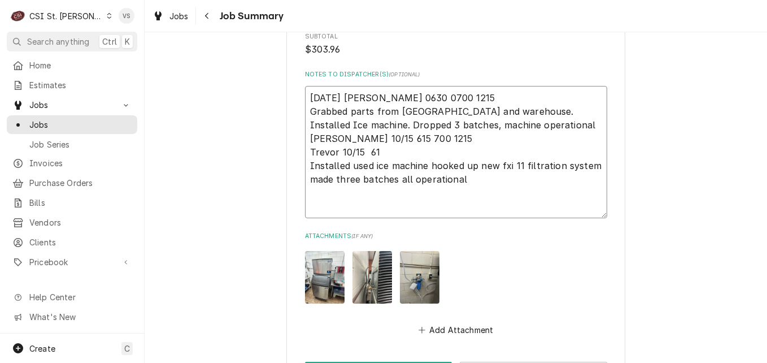
type textarea "x"
type textarea "10/14/25 Trevor J 0630 0700 1215 Grabbed parts from Home Depot and warehouse. I…"
type textarea "x"
type textarea "10/14/25 Trevor J 0630 0700 1215 Grabbed parts from Home Depot and warehouse. I…"
type textarea "x"
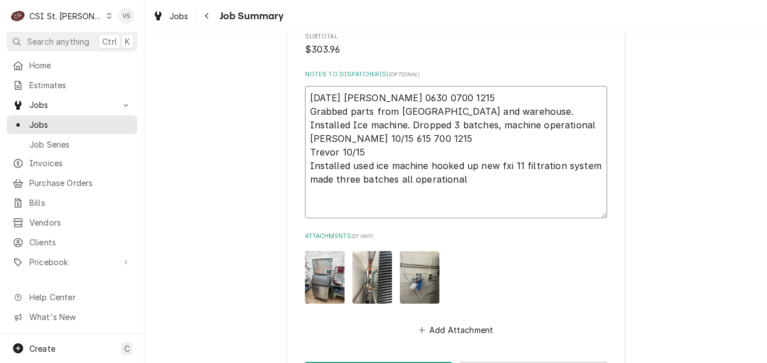
type textarea "10/14/25 Trevor J 0630 0700 1215 Grabbed parts from Home Depot and warehouse. I…"
type textarea "x"
type textarea "10/14/25 Trevor J 0630 0700 1215 Grabbed parts from Home Depot and warehouse. I…"
type textarea "x"
type textarea "10/14/25 Trevor J 0630 0700 1215 Grabbed parts from Home Depot and warehouse. I…"
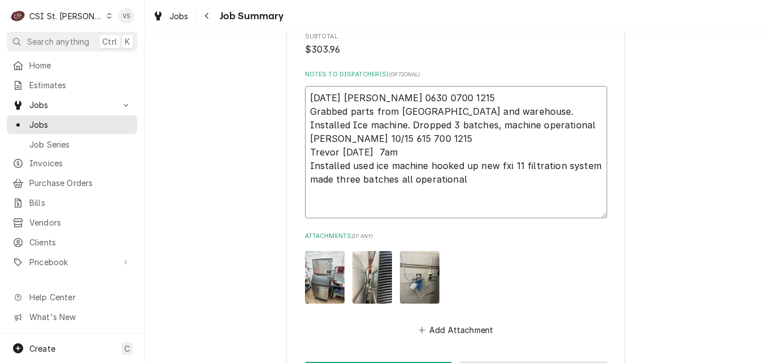
type textarea "x"
type textarea "10/14/25 Trevor J 0630 0700 1215 Grabbed parts from Home Depot and warehouse. I…"
type textarea "x"
type textarea "10/14/25 Trevor J 0630 0700 1215 Grabbed parts from Home Depot and warehouse. I…"
type textarea "x"
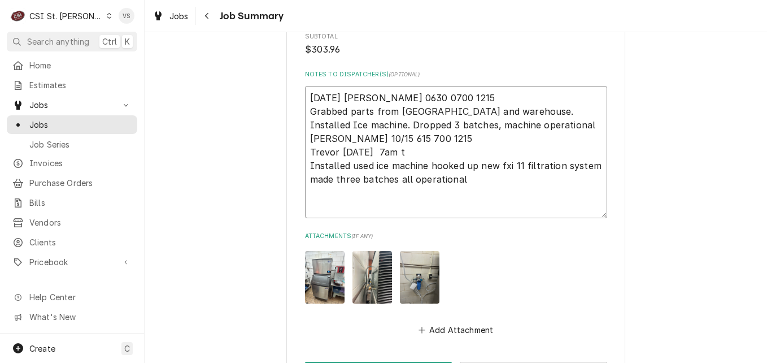
type textarea "10/14/25 Trevor J 0630 0700 1215 Grabbed parts from Home Depot and warehouse. I…"
type textarea "x"
type textarea "10/14/25 Trevor J 0630 0700 1215 Grabbed parts from Home Depot and warehouse. I…"
type textarea "x"
type textarea "10/14/25 Trevor J 0630 0700 1215 Grabbed parts from Home Depot and warehouse. I…"
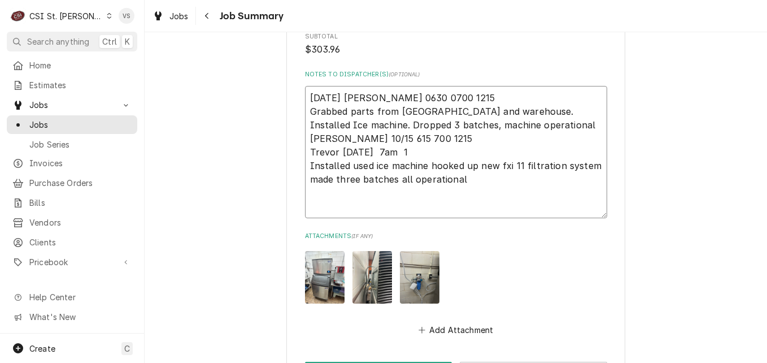
type textarea "x"
type textarea "10/14/25 Trevor J 0630 0700 1215 Grabbed parts from Home Depot and warehouse. I…"
type textarea "x"
type textarea "10/14/25 Trevor J 0630 0700 1215 Grabbed parts from Home Depot and warehouse. I…"
type textarea "x"
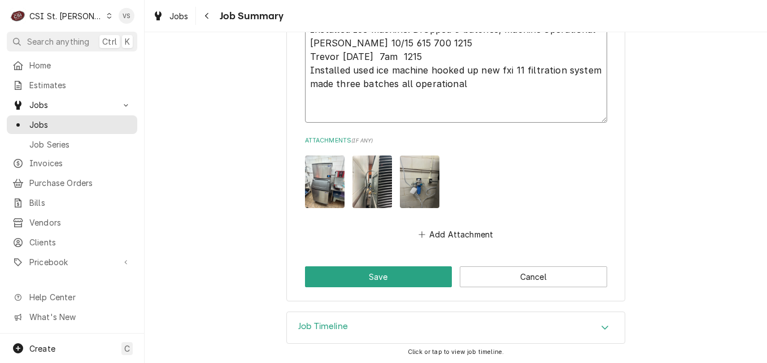
scroll to position [1949, 0]
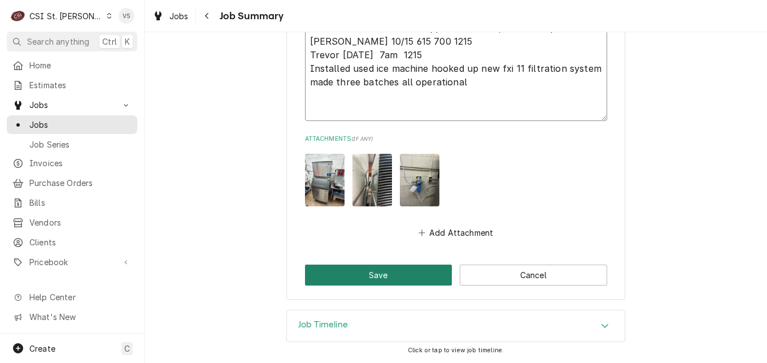
type textarea "10/14/25 Trevor J 0630 0700 1215 Grabbed parts from Home Depot and warehouse. I…"
click at [414, 279] on button "Save" at bounding box center [378, 274] width 147 height 21
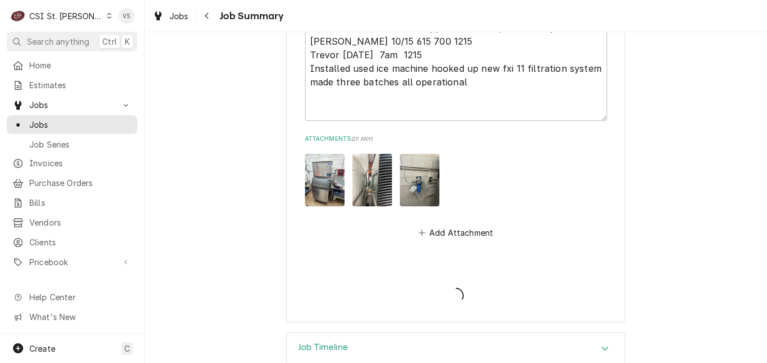
type textarea "x"
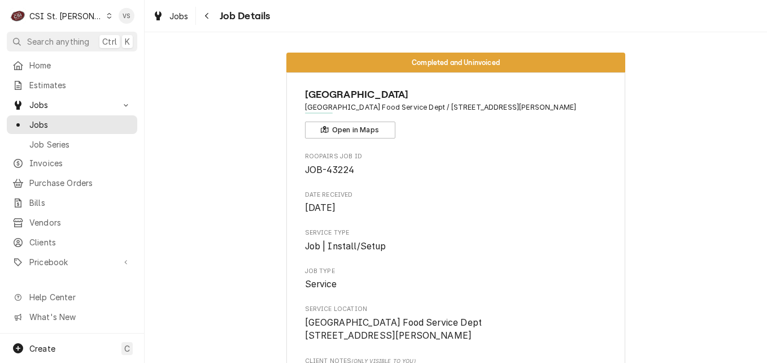
click at [107, 18] on icon "Dynamic Content Wrapper" at bounding box center [109, 16] width 5 height 6
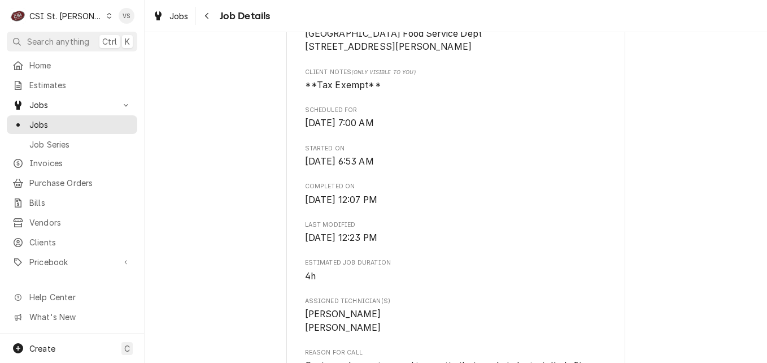
click at [761, 156] on html "C CSI St. Louis VS Search anything Ctrl K Home Estimates Jobs Jobs Job Series I…" at bounding box center [383, 181] width 767 height 363
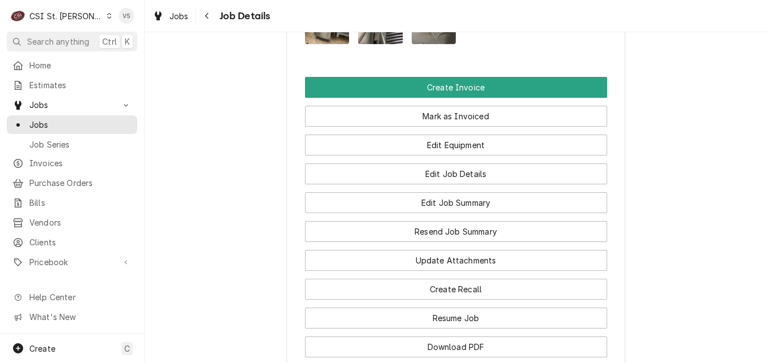
scroll to position [1465, 0]
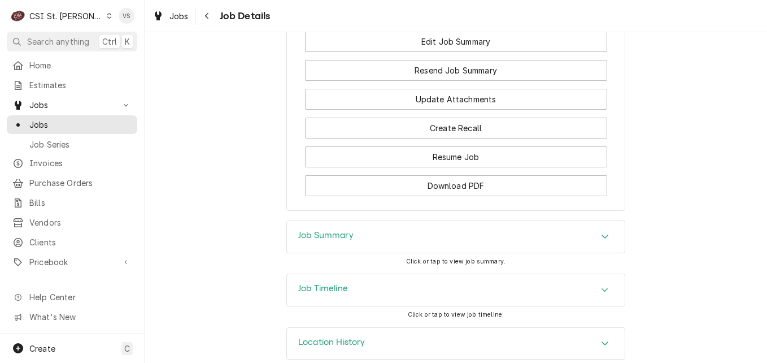
click at [107, 15] on icon "Dynamic Content Wrapper" at bounding box center [109, 16] width 5 height 6
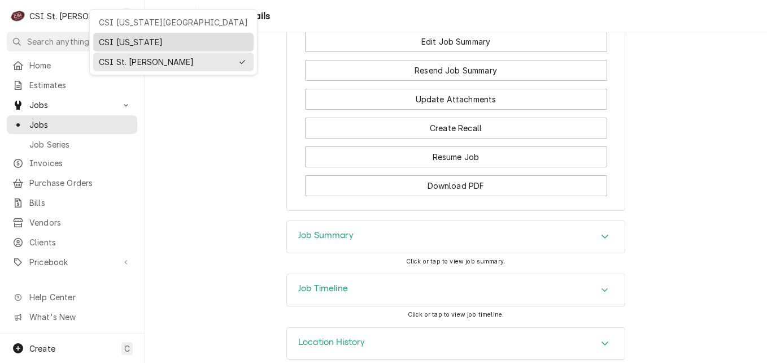
click at [123, 42] on div "CSI [US_STATE]" at bounding box center [173, 42] width 149 height 12
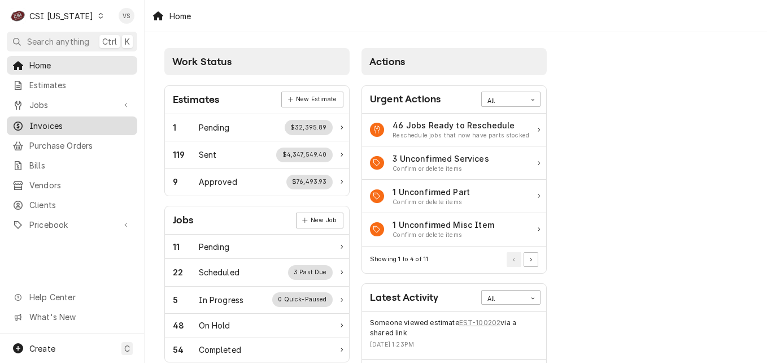
click at [62, 123] on span "Invoices" at bounding box center [80, 126] width 102 height 12
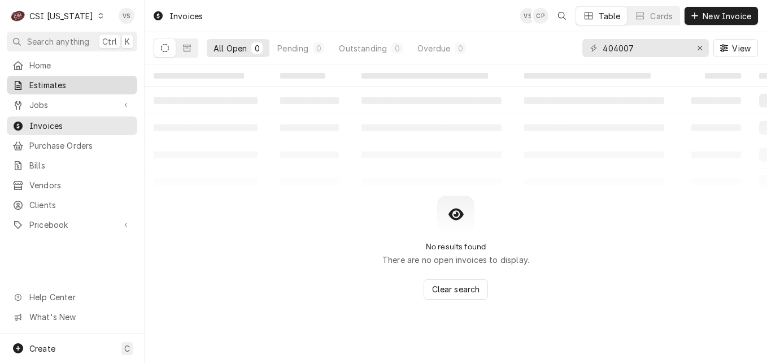
click at [63, 79] on span "Estimates" at bounding box center [80, 85] width 102 height 12
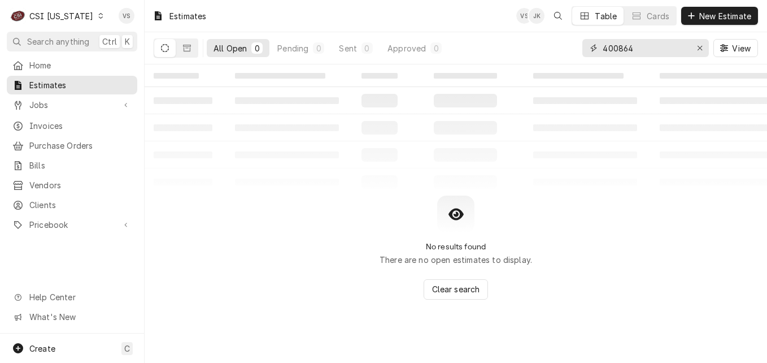
drag, startPoint x: 638, startPoint y: 46, endPoint x: 579, endPoint y: 49, distance: 59.4
click at [579, 49] on div "All Open 0 Pending 0 Sent 0 Approved 0 400864 View" at bounding box center [456, 48] width 605 height 32
type input "1"
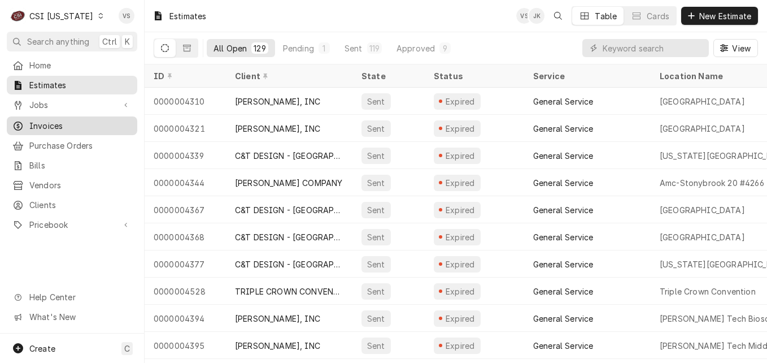
click at [54, 121] on span "Invoices" at bounding box center [80, 126] width 102 height 12
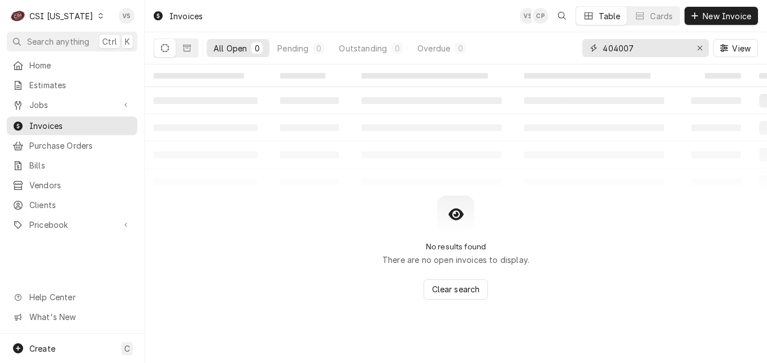
drag, startPoint x: 572, startPoint y: 48, endPoint x: 557, endPoint y: 49, distance: 15.8
click at [557, 49] on div "All Open 0 Pending 0 Outstanding 0 Overdue 0 404007 View" at bounding box center [456, 48] width 605 height 32
type input "1"
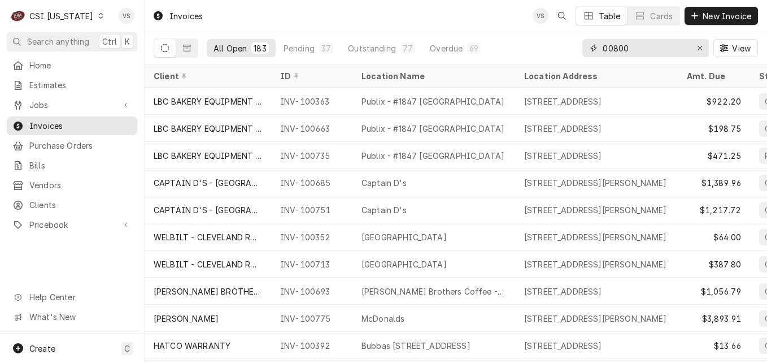
click at [639, 46] on input "00800" at bounding box center [645, 48] width 85 height 18
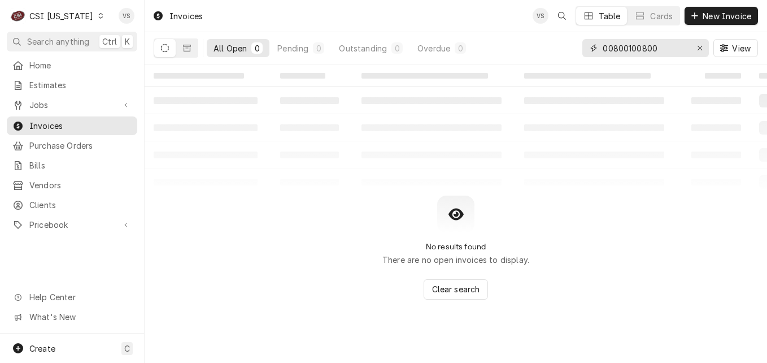
drag, startPoint x: 659, startPoint y: 50, endPoint x: 542, endPoint y: 53, distance: 117.5
click at [542, 53] on div "All Open 0 Pending 0 Outstanding 0 Overdue 0 00800100800 View" at bounding box center [456, 48] width 605 height 32
type input "100800"
click at [189, 50] on icon "Dynamic Content Wrapper" at bounding box center [187, 48] width 8 height 8
